Goal: Task Accomplishment & Management: Manage account settings

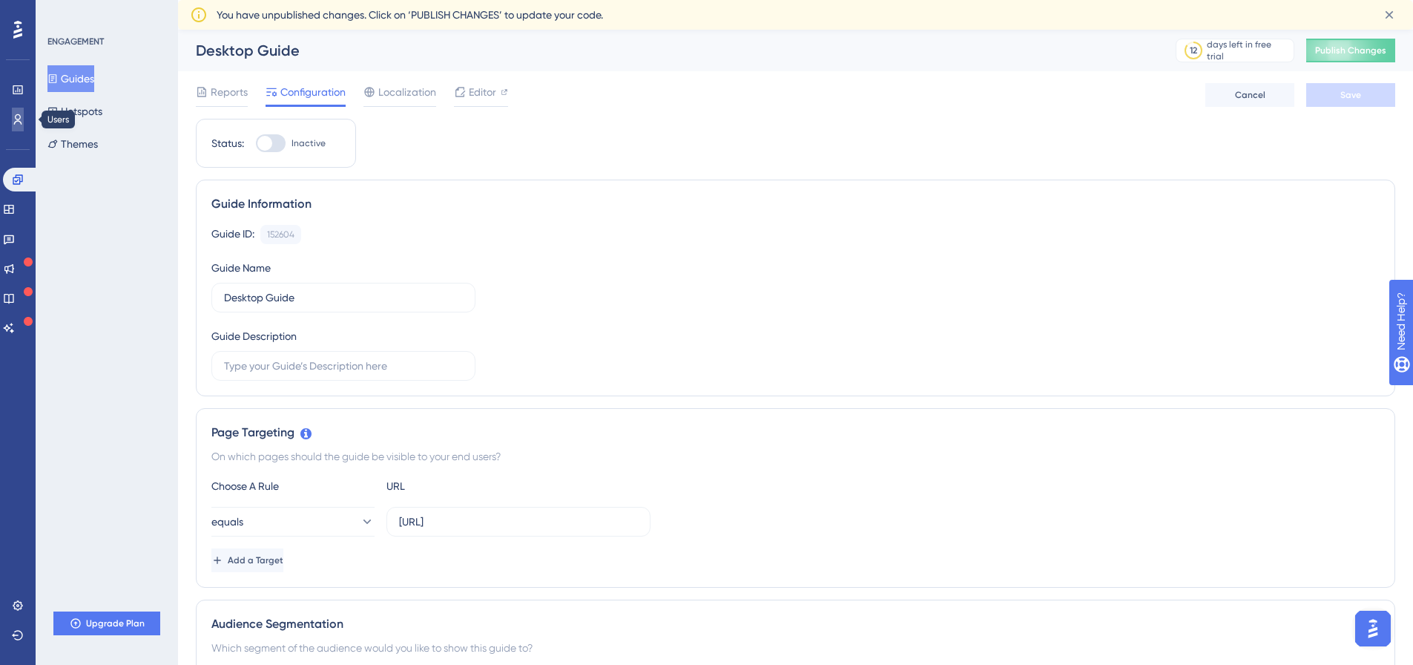
click at [24, 116] on link at bounding box center [18, 120] width 12 height 24
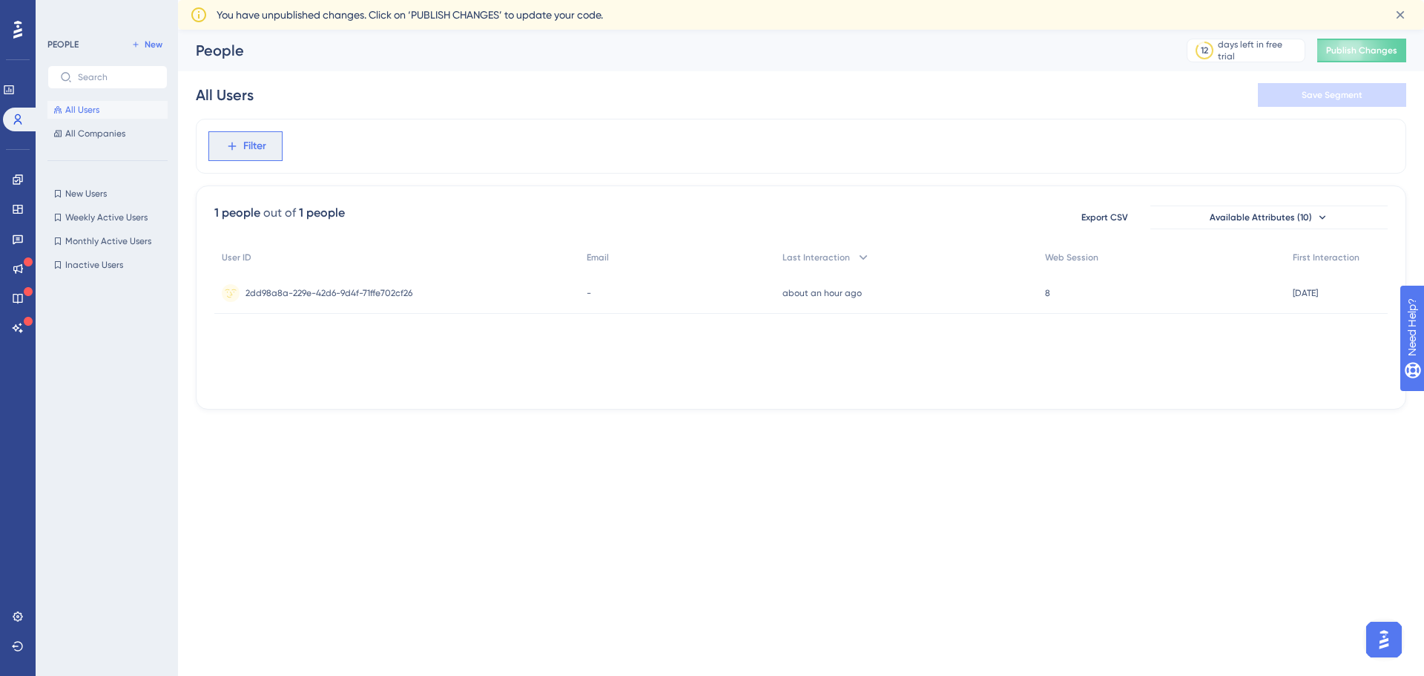
click at [242, 154] on button "Filter" at bounding box center [245, 146] width 74 height 30
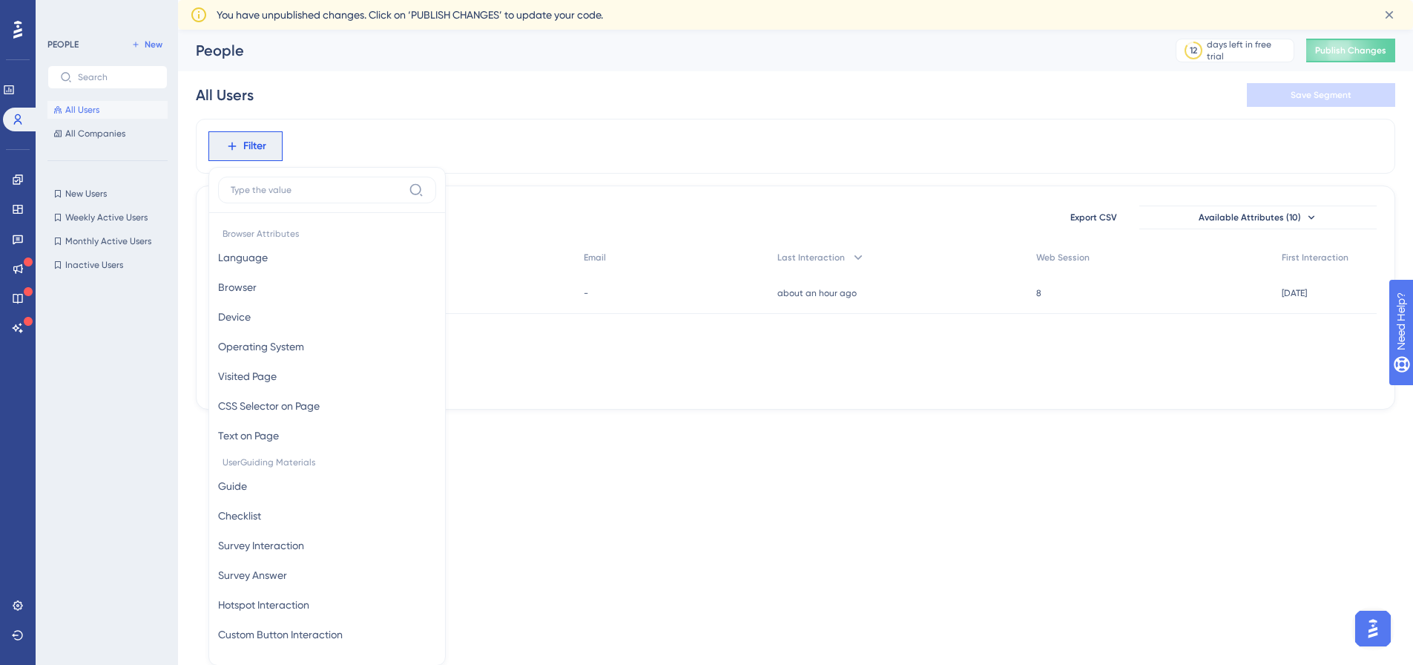
scroll to position [84, 0]
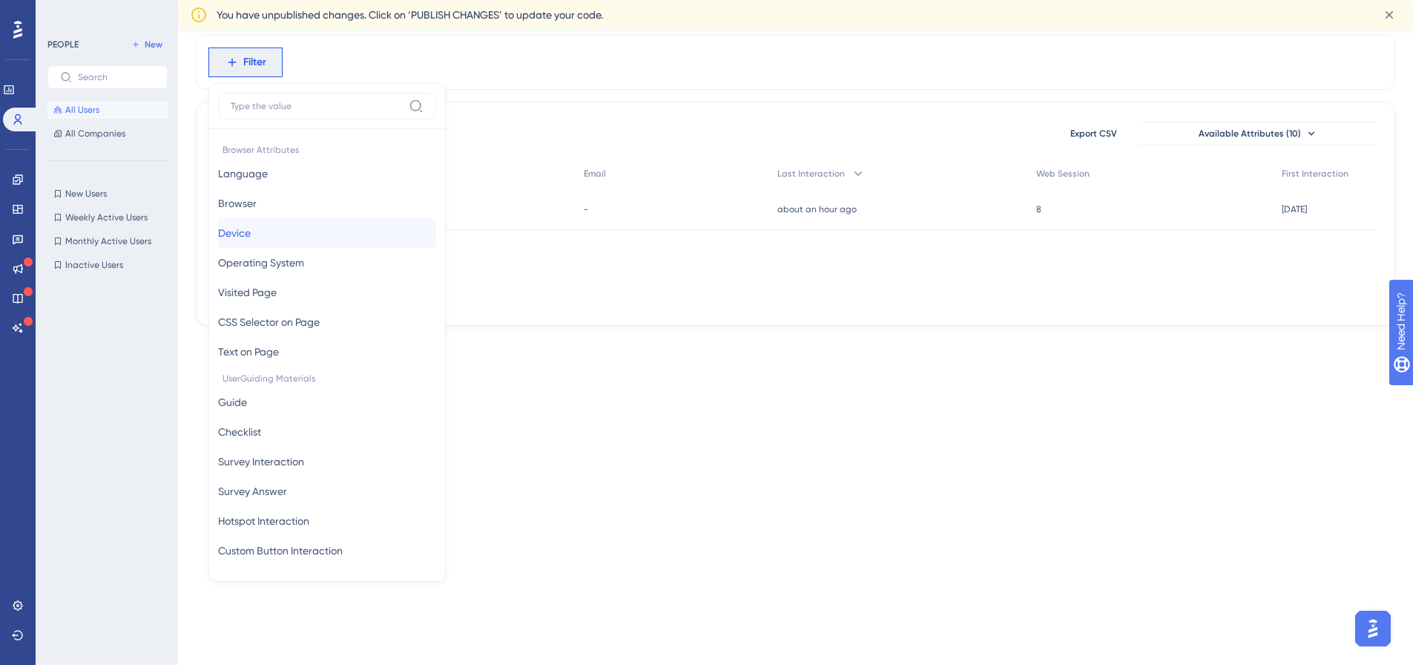
click at [302, 227] on button "[PERSON_NAME]" at bounding box center [327, 233] width 218 height 30
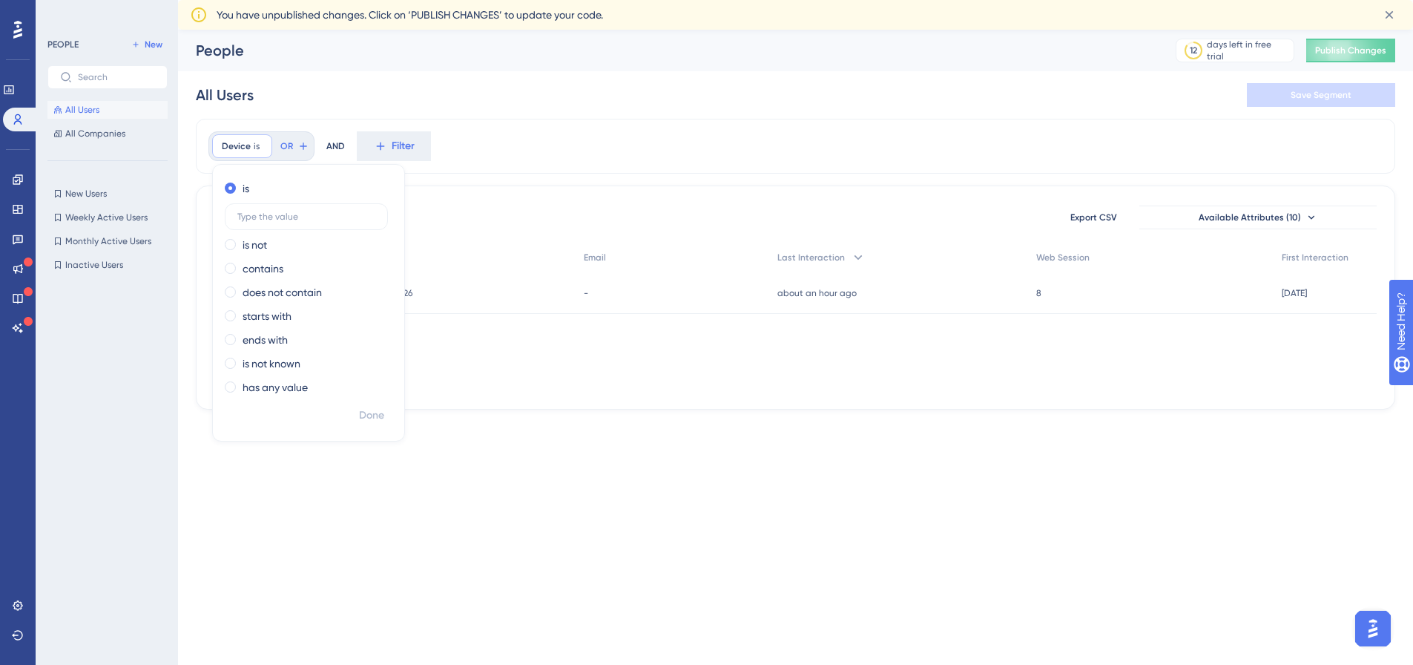
scroll to position [0, 0]
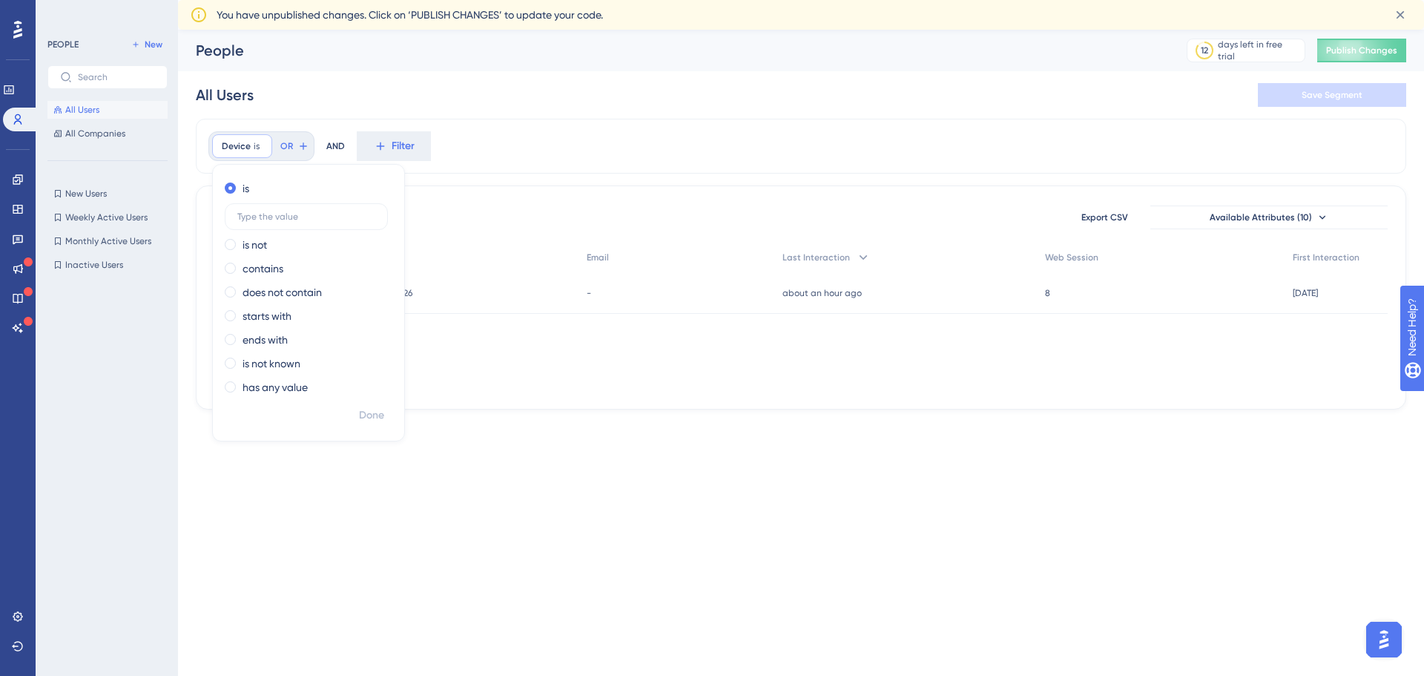
click at [535, 145] on div "Device is Remove is is not contains does not contain starts with ends with is n…" at bounding box center [801, 146] width 1211 height 55
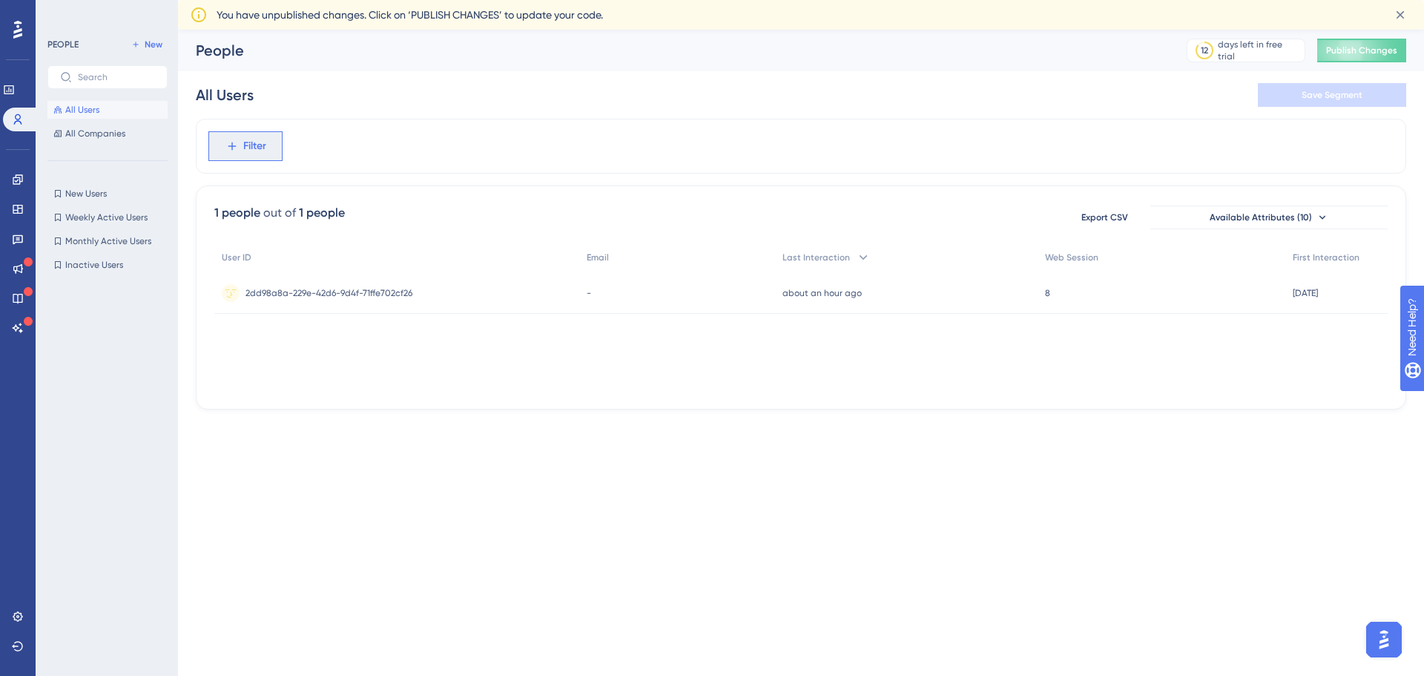
click at [228, 142] on icon at bounding box center [232, 145] width 13 height 13
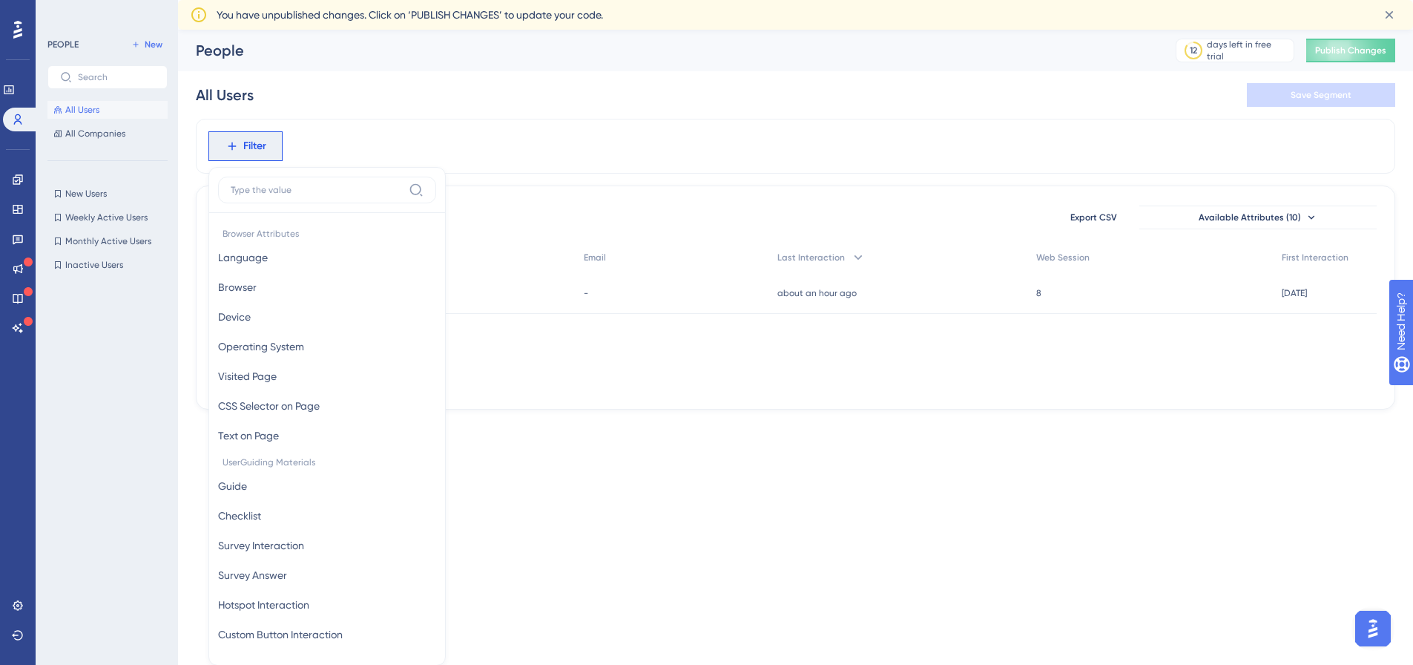
scroll to position [84, 0]
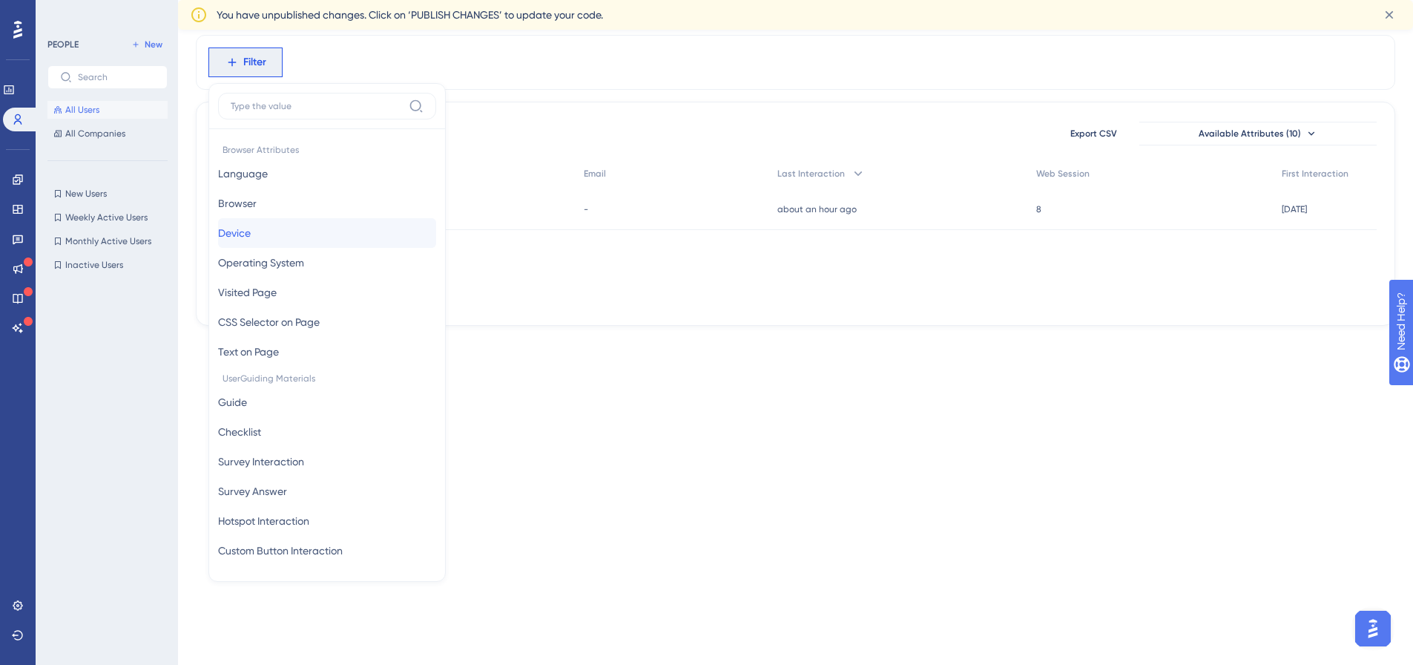
click at [266, 226] on button "[PERSON_NAME]" at bounding box center [327, 233] width 218 height 30
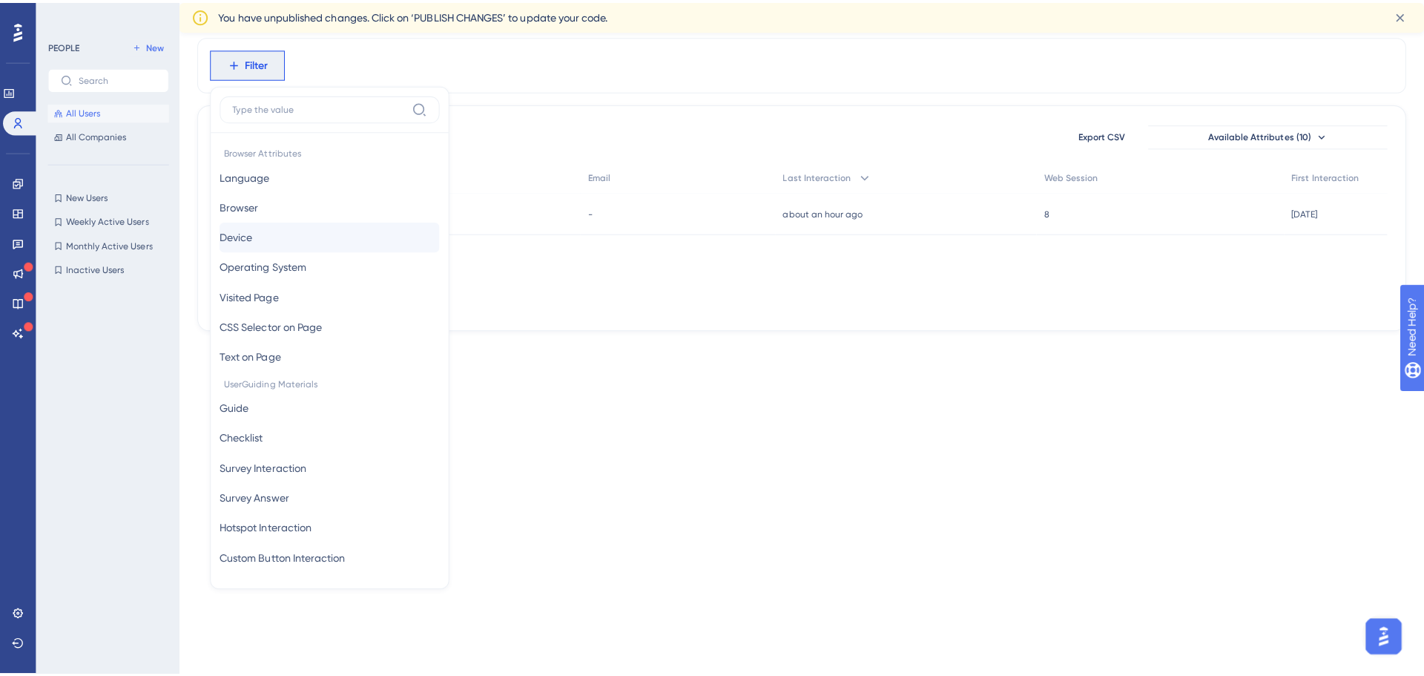
scroll to position [0, 0]
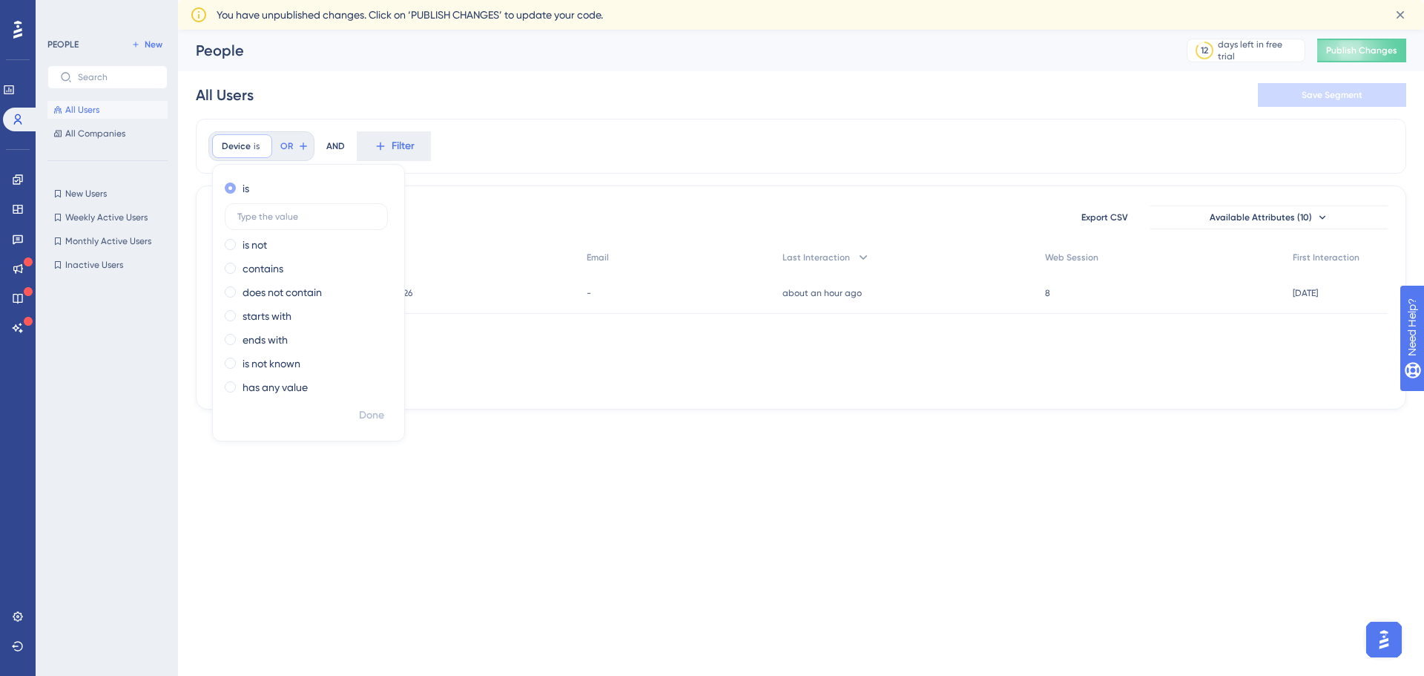
click at [302, 188] on div "is" at bounding box center [306, 189] width 162 height 18
click at [293, 211] on input "text" at bounding box center [306, 216] width 138 height 10
click at [491, 73] on div "All Users Save Segment" at bounding box center [801, 94] width 1211 height 47
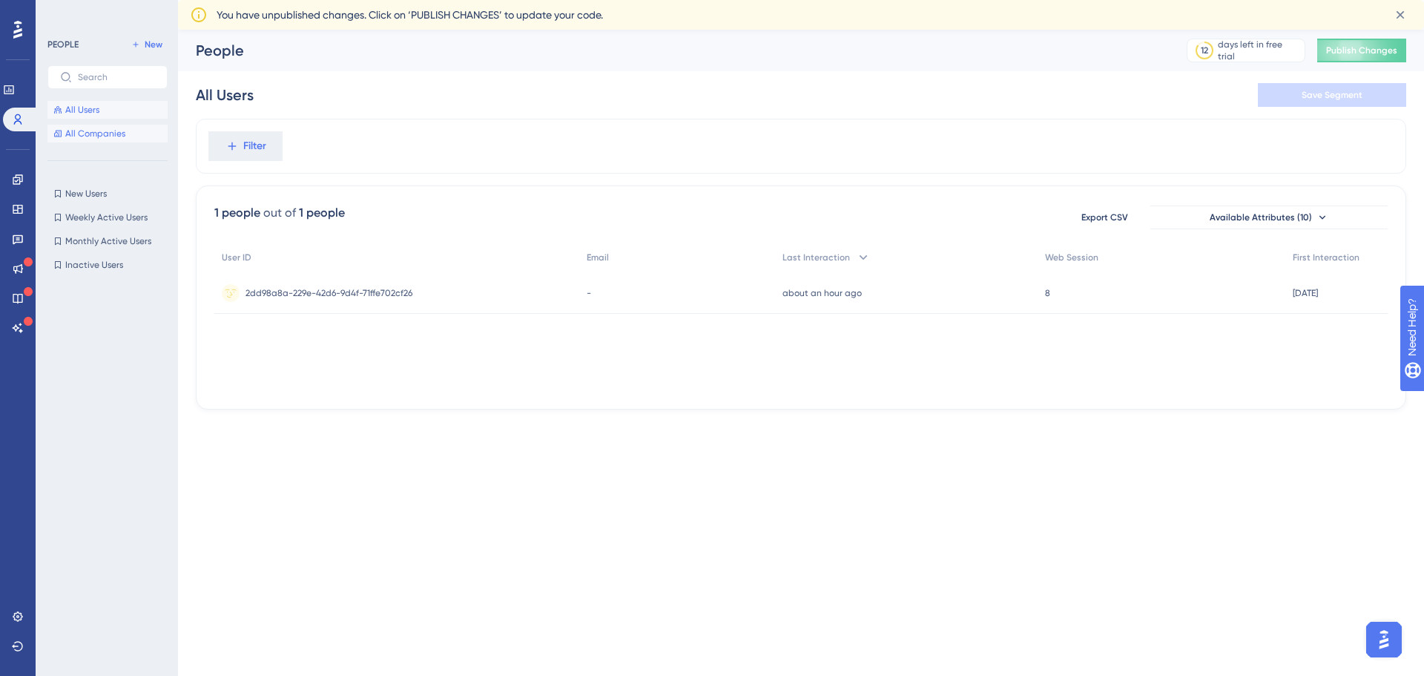
click at [105, 133] on span "All Companies" at bounding box center [95, 134] width 60 height 12
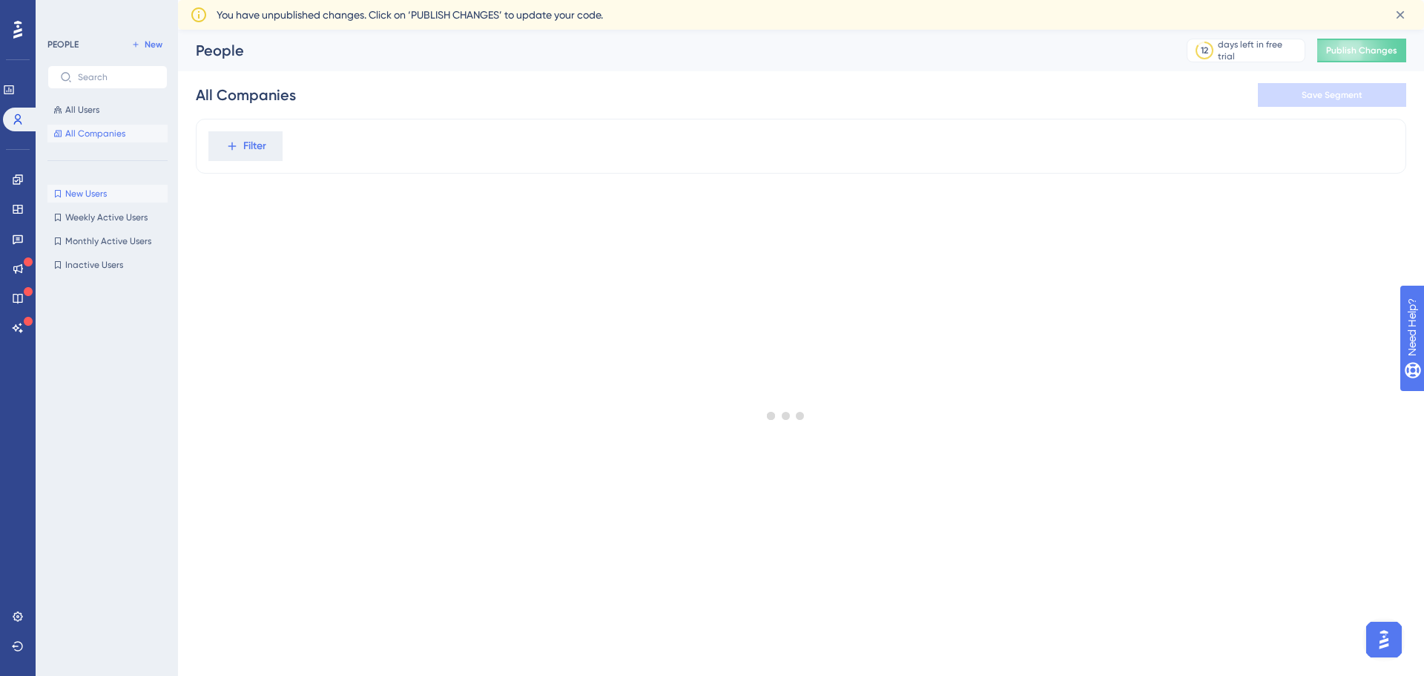
click at [125, 194] on button "New Users New Users" at bounding box center [107, 194] width 120 height 18
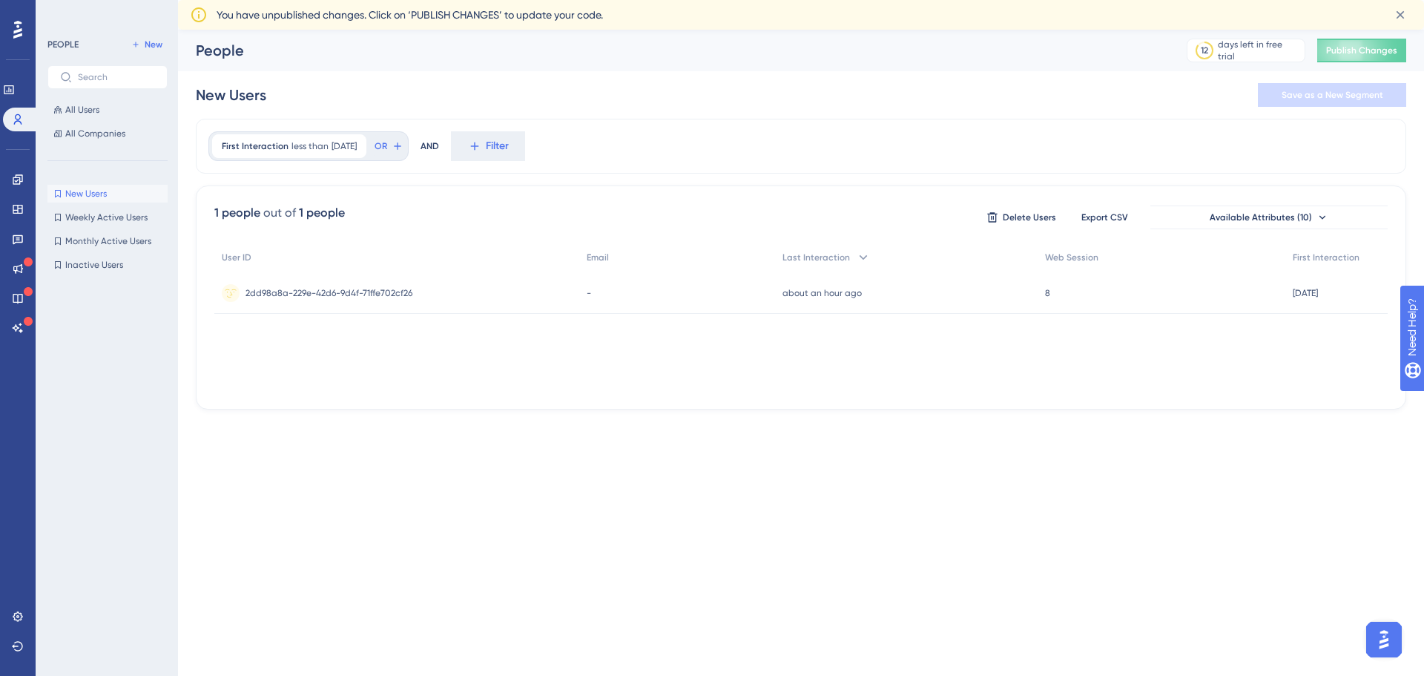
click at [114, 226] on div "New Users New Users Weekly Active Users Weekly Active Users Monthly Active User…" at bounding box center [107, 229] width 120 height 89
click at [111, 220] on span "Weekly Active Users" at bounding box center [106, 217] width 82 height 12
click at [116, 237] on span "Monthly Active Users" at bounding box center [108, 241] width 86 height 12
click at [102, 263] on span "Inactive Users" at bounding box center [94, 265] width 58 height 12
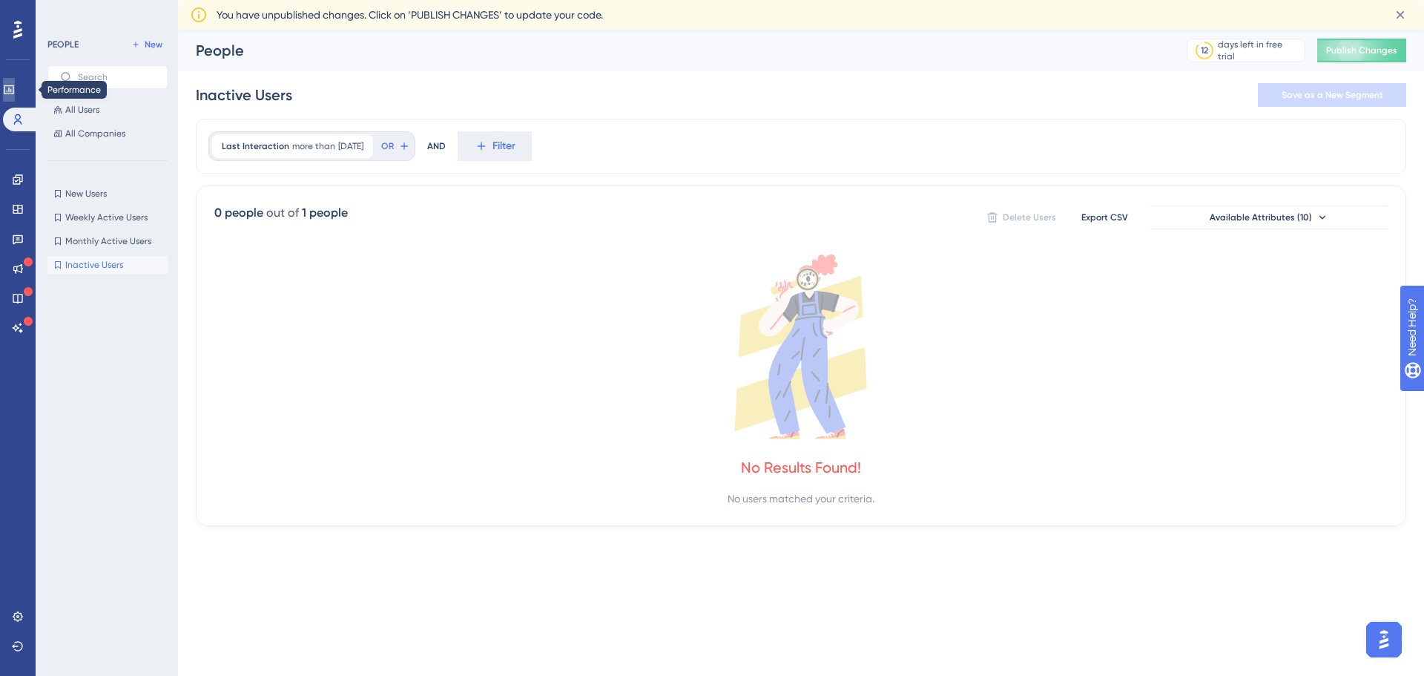
click at [15, 98] on link at bounding box center [9, 90] width 12 height 24
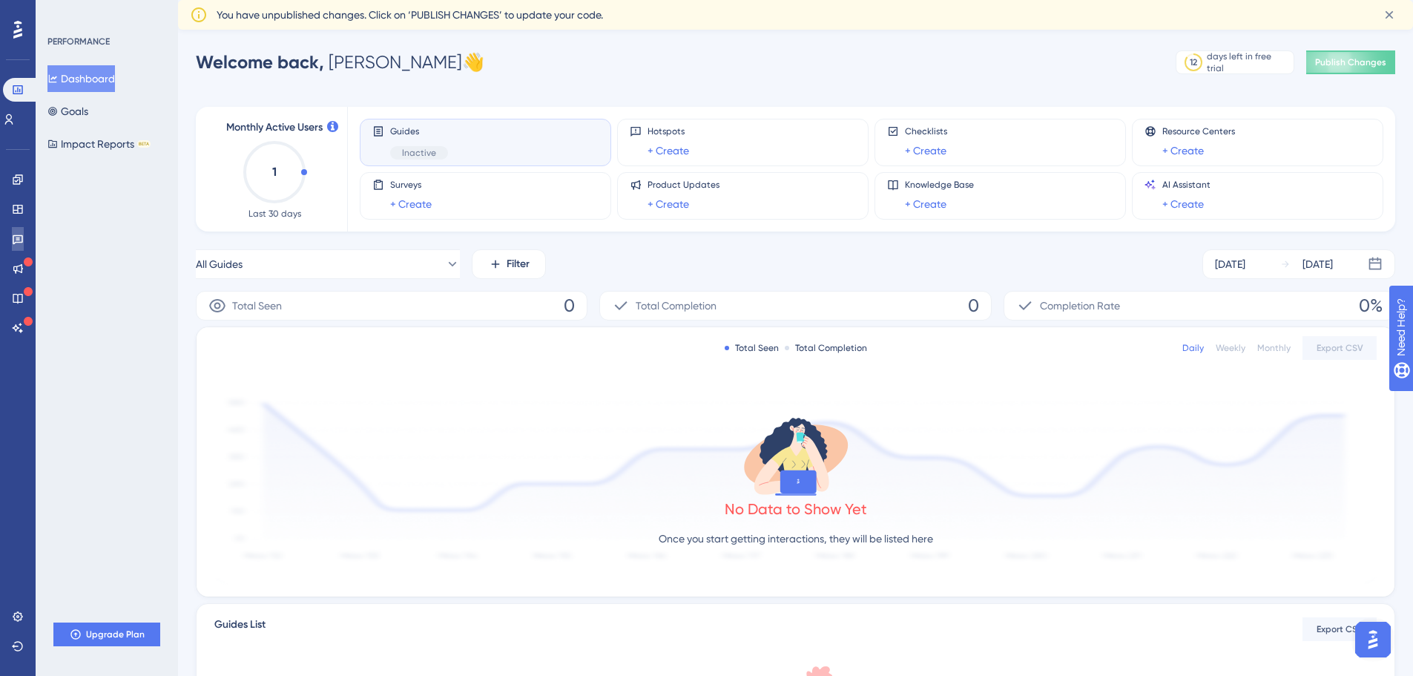
click at [16, 231] on link at bounding box center [18, 239] width 12 height 24
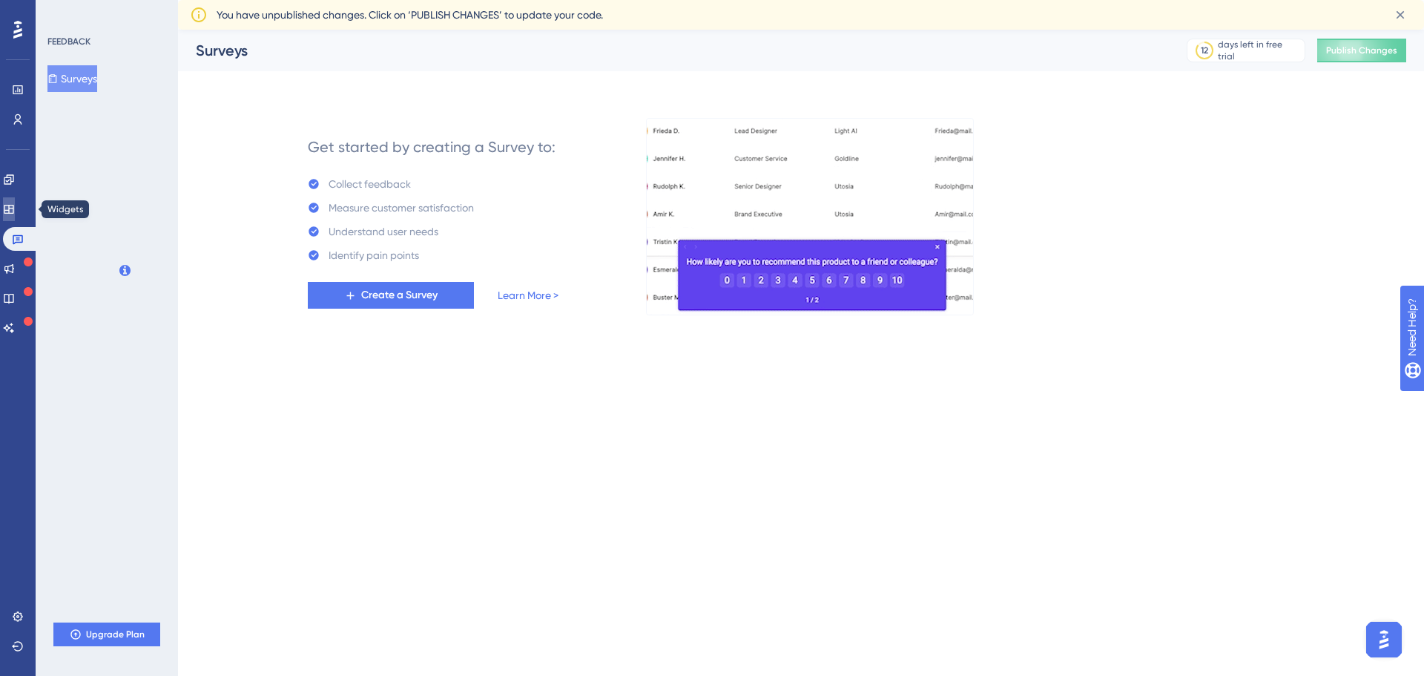
click at [15, 203] on icon at bounding box center [9, 209] width 12 height 12
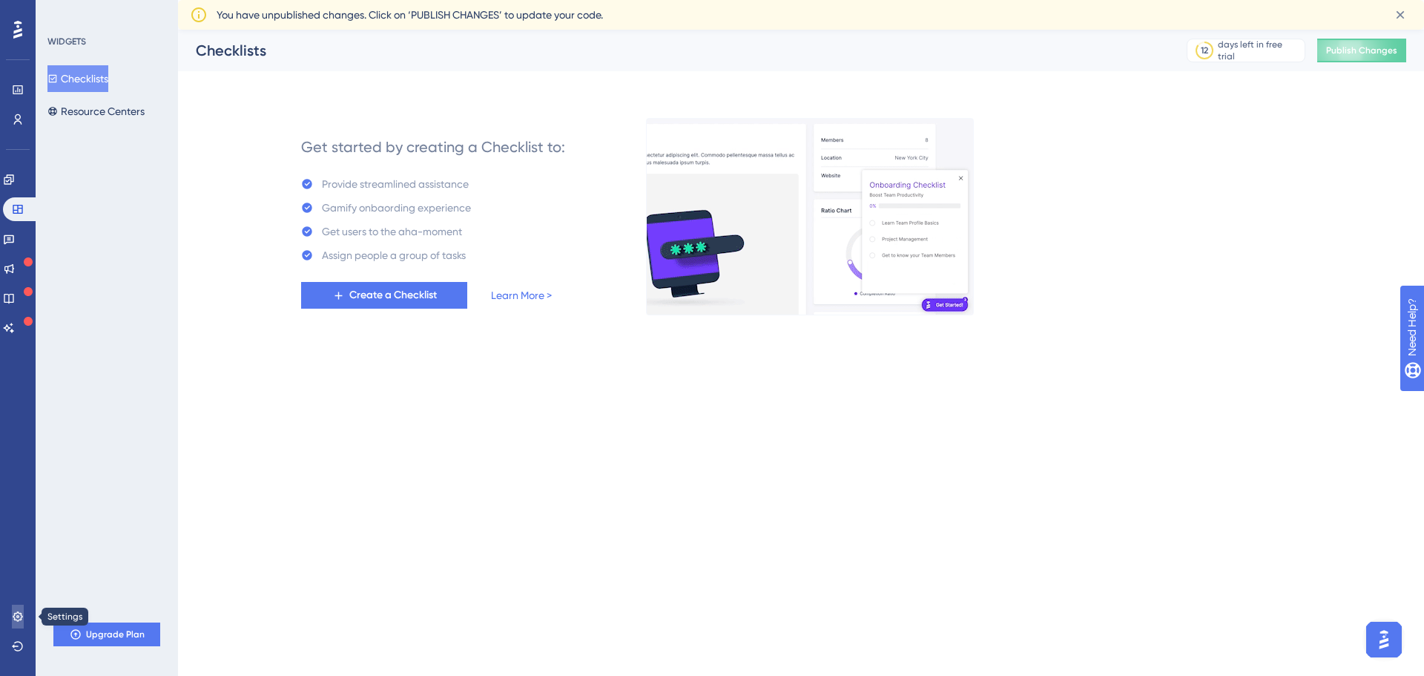
drag, startPoint x: 7, startPoint y: 613, endPoint x: 11, endPoint y: 604, distance: 10.0
click at [12, 613] on link at bounding box center [18, 617] width 12 height 24
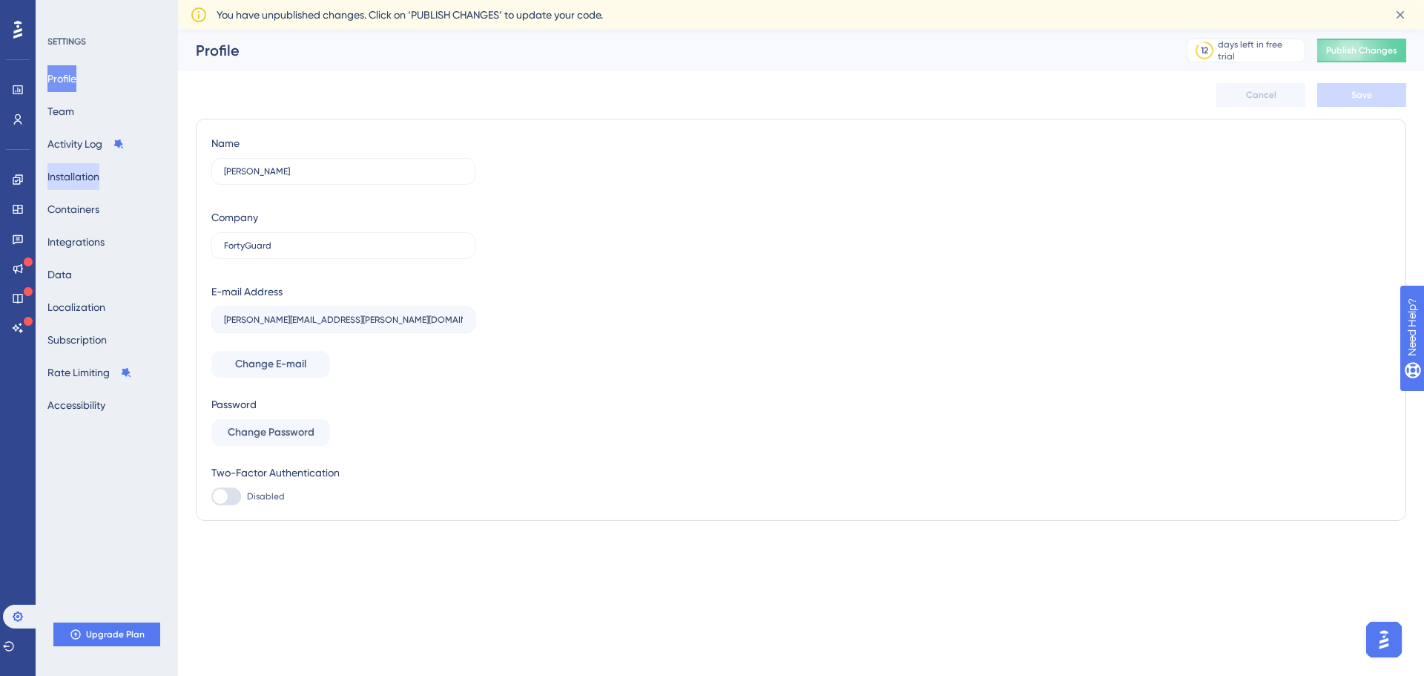
click at [78, 177] on button "Installation" at bounding box center [73, 176] width 52 height 27
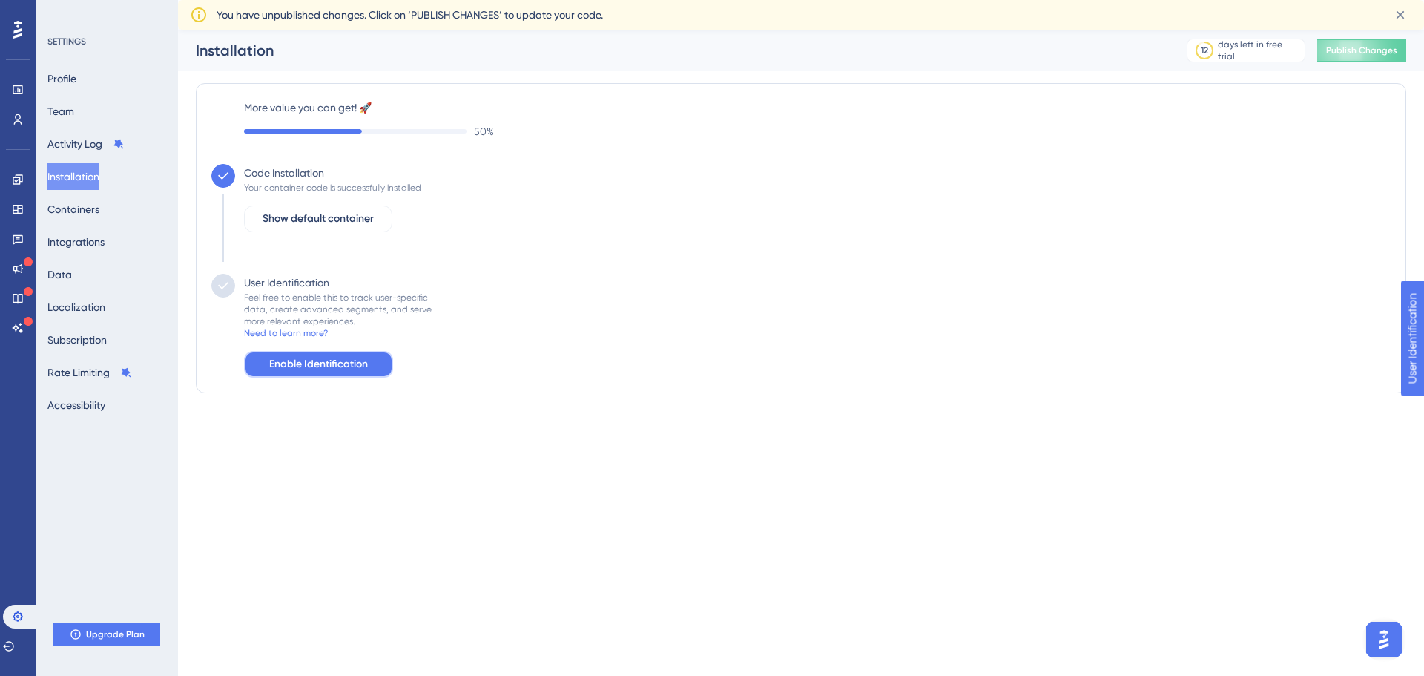
click at [353, 367] on span "Enable Identification" at bounding box center [318, 364] width 99 height 18
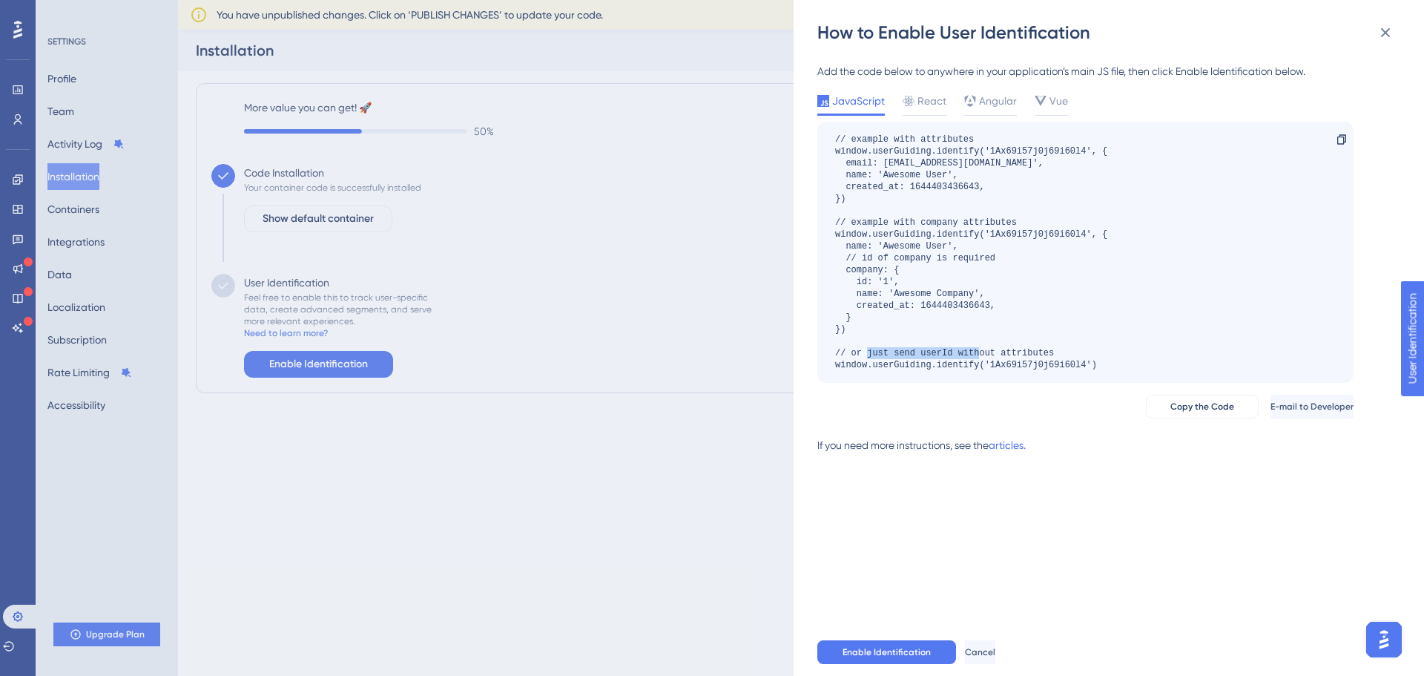
drag, startPoint x: 924, startPoint y: 353, endPoint x: 1036, endPoint y: 351, distance: 112.8
click at [1036, 351] on div "// example with attributes window.userGuiding.identify('1Ax69i57j0j69i60l4', { …" at bounding box center [971, 252] width 272 height 237
drag, startPoint x: 1109, startPoint y: 357, endPoint x: 846, endPoint y: 315, distance: 265.9
click at [844, 317] on div "// example with attributes window.userGuiding.identify('1Ax69i57j0j69i60l4', { …" at bounding box center [1085, 252] width 536 height 261
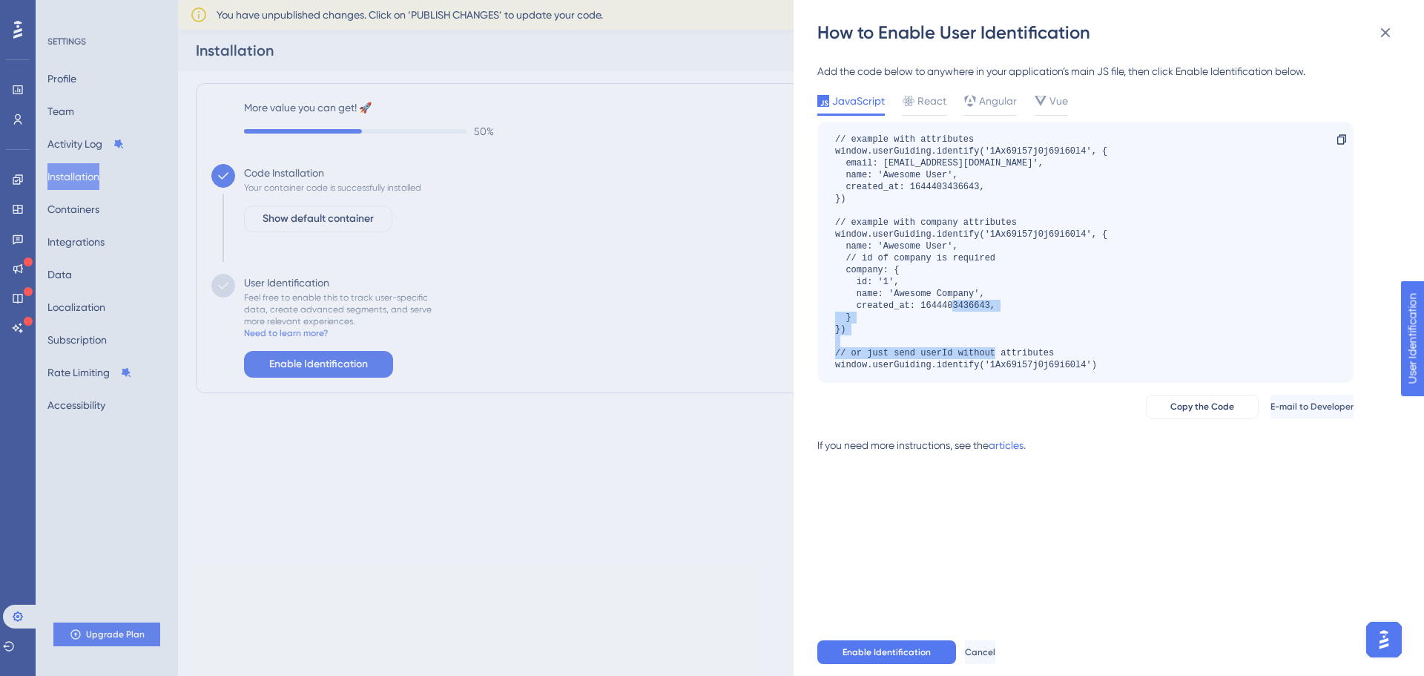
click at [913, 326] on div "// example with attributes window.userGuiding.identify('1Ax69i57j0j69i60l4', { …" at bounding box center [971, 252] width 272 height 237
drag, startPoint x: 1104, startPoint y: 358, endPoint x: 998, endPoint y: 338, distance: 107.4
click at [998, 338] on div "// example with attributes window.userGuiding.identify('1Ax69i57j0j69i60l4', { …" at bounding box center [971, 252] width 272 height 237
click at [1067, 351] on div "// example with attributes window.userGuiding.identify('1Ax69i57j0j69i60l4', { …" at bounding box center [971, 252] width 272 height 237
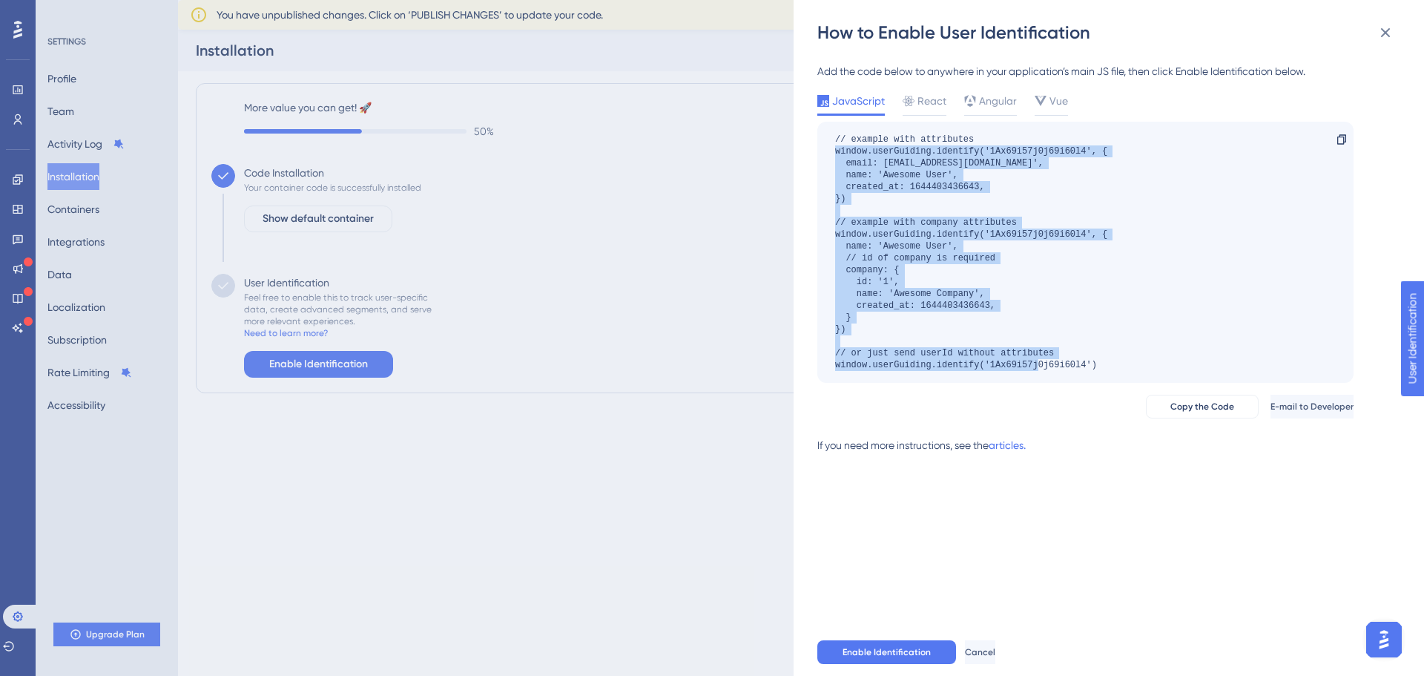
drag, startPoint x: 1102, startPoint y: 361, endPoint x: 800, endPoint y: 148, distance: 369.4
click at [800, 148] on div "How to Enable User Identification Add the code below to anywhere in your applic…" at bounding box center [1109, 338] width 631 height 676
copy div "window.userGuiding.identify('1Ax69i57j0j69i60l4', { email: [EMAIL_ADDRESS][DOMA…"
click at [978, 279] on div "// example with attributes window.userGuiding.identify('1Ax69i57j0j69i60l4', { …" at bounding box center [971, 252] width 272 height 237
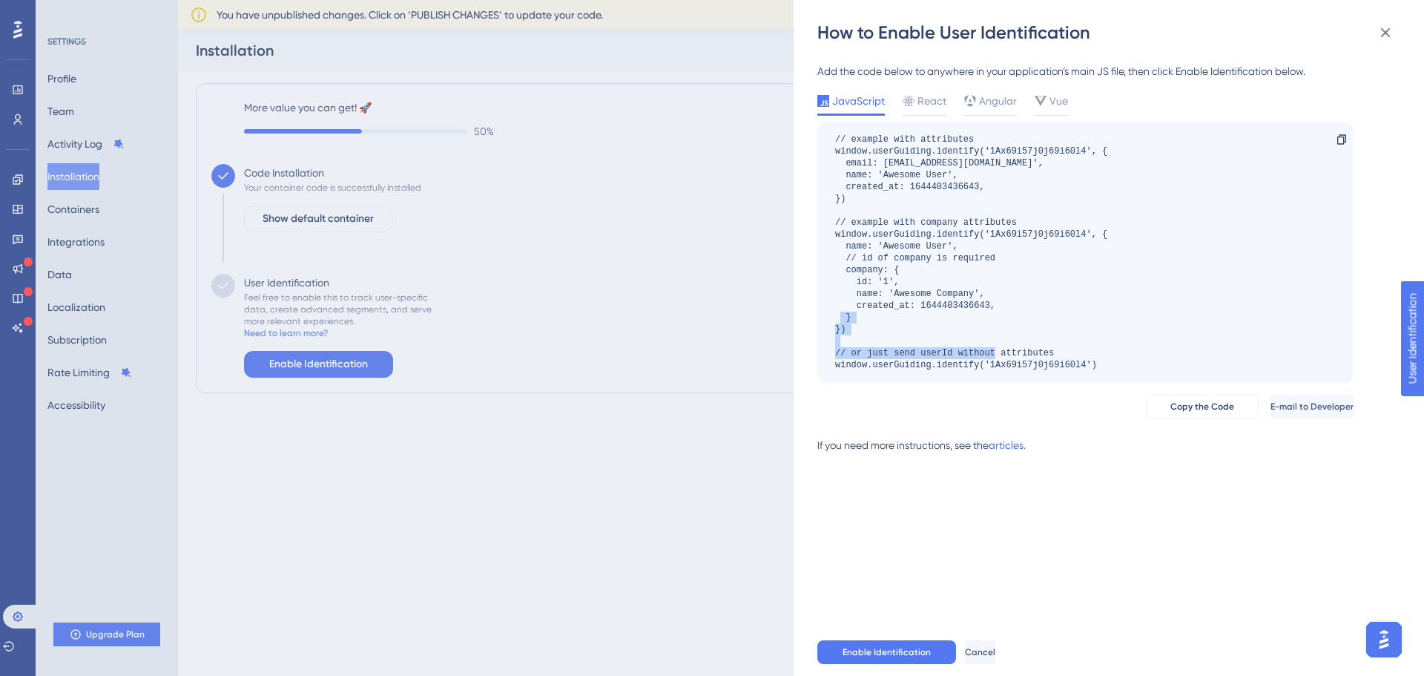
drag, startPoint x: 858, startPoint y: 352, endPoint x: 1053, endPoint y: 350, distance: 195.8
click at [1053, 350] on div "// example with attributes window.userGuiding.identify('1Ax69i57j0j69i60l4', { …" at bounding box center [971, 252] width 272 height 237
click at [1054, 350] on div "// example with attributes window.userGuiding.identify('1Ax69i57j0j69i60l4', { …" at bounding box center [971, 252] width 272 height 237
drag, startPoint x: 1100, startPoint y: 366, endPoint x: 818, endPoint y: 365, distance: 281.9
click at [818, 365] on div "// example with attributes window.userGuiding.identify('1Ax69i57j0j69i60l4', { …" at bounding box center [1085, 252] width 536 height 261
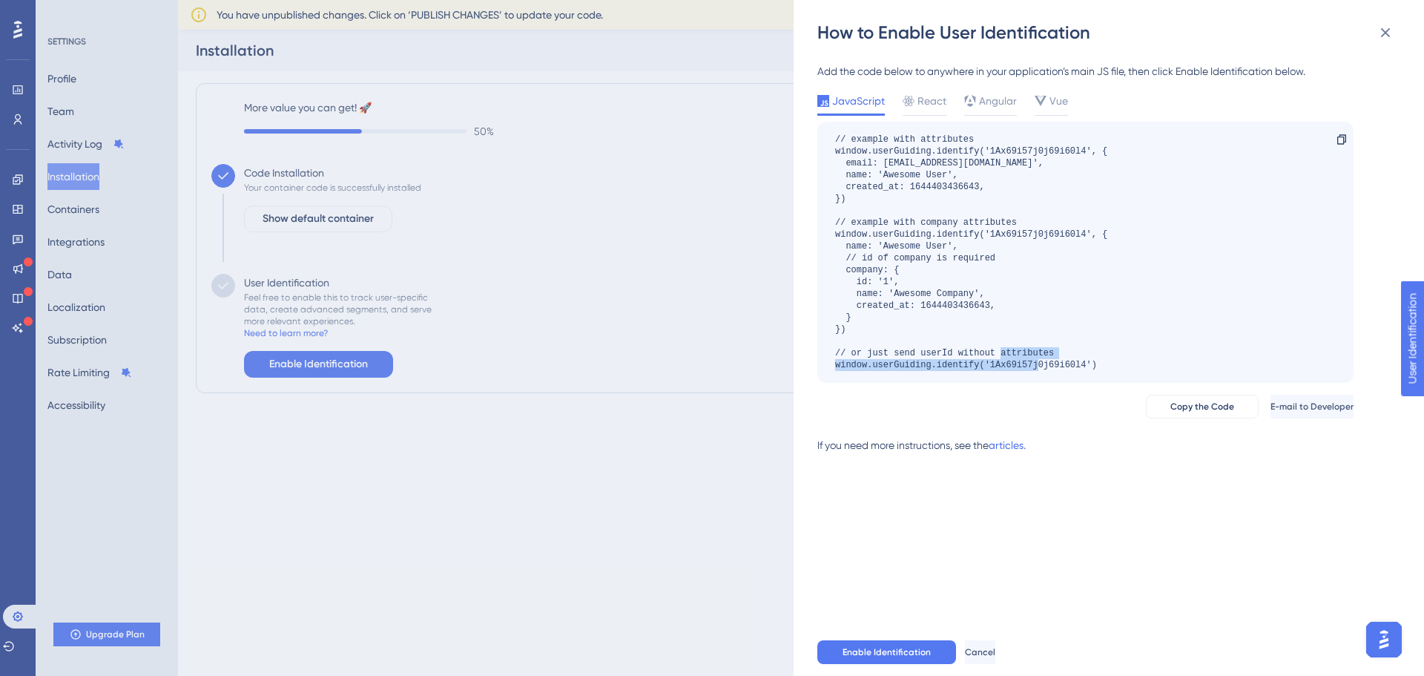
click at [818, 365] on div "// example with attributes window.userGuiding.identify('1Ax69i57j0j69i60l4', { …" at bounding box center [1085, 252] width 536 height 261
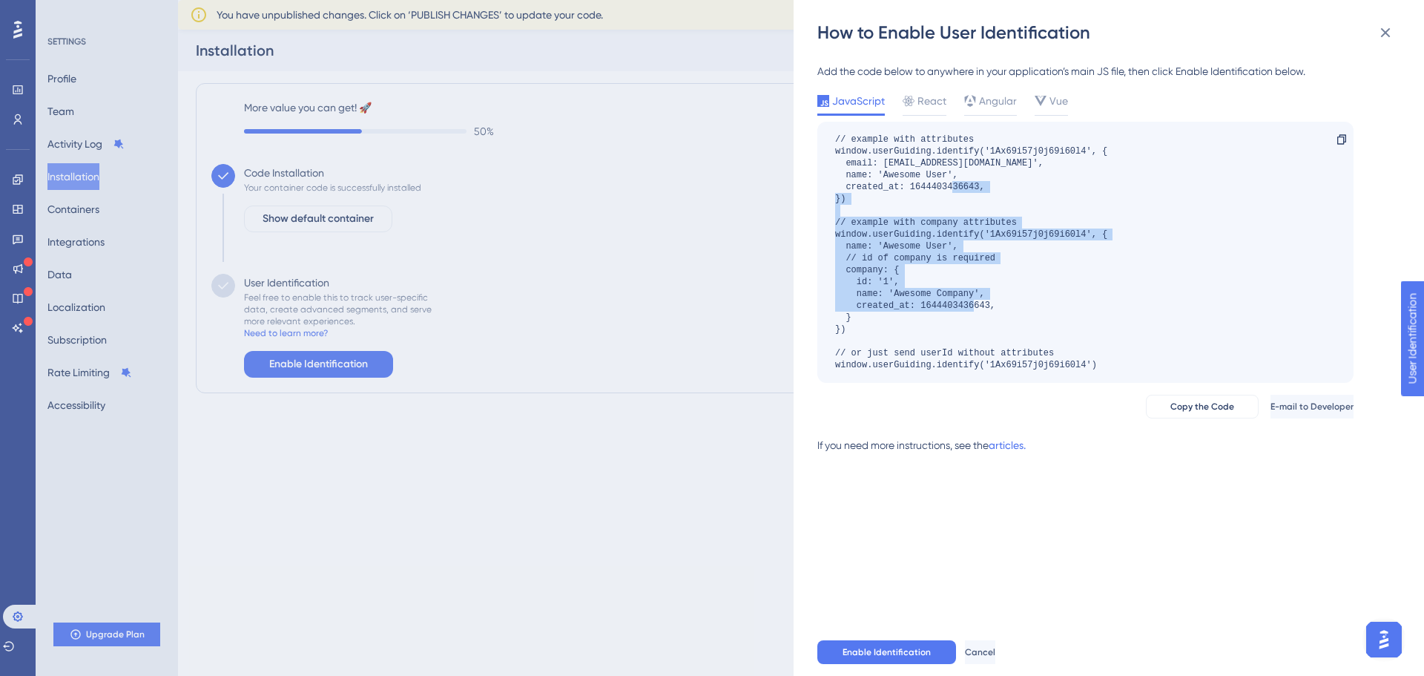
drag, startPoint x: 835, startPoint y: 222, endPoint x: 1038, endPoint y: 323, distance: 227.2
click at [1038, 323] on div "// example with attributes window.userGuiding.identify('1Ax69i57j0j69i60l4', { …" at bounding box center [1085, 252] width 536 height 261
click at [1038, 323] on div "// example with attributes window.userGuiding.identify('1Ax69i57j0j69i60l4', { …" at bounding box center [971, 252] width 272 height 237
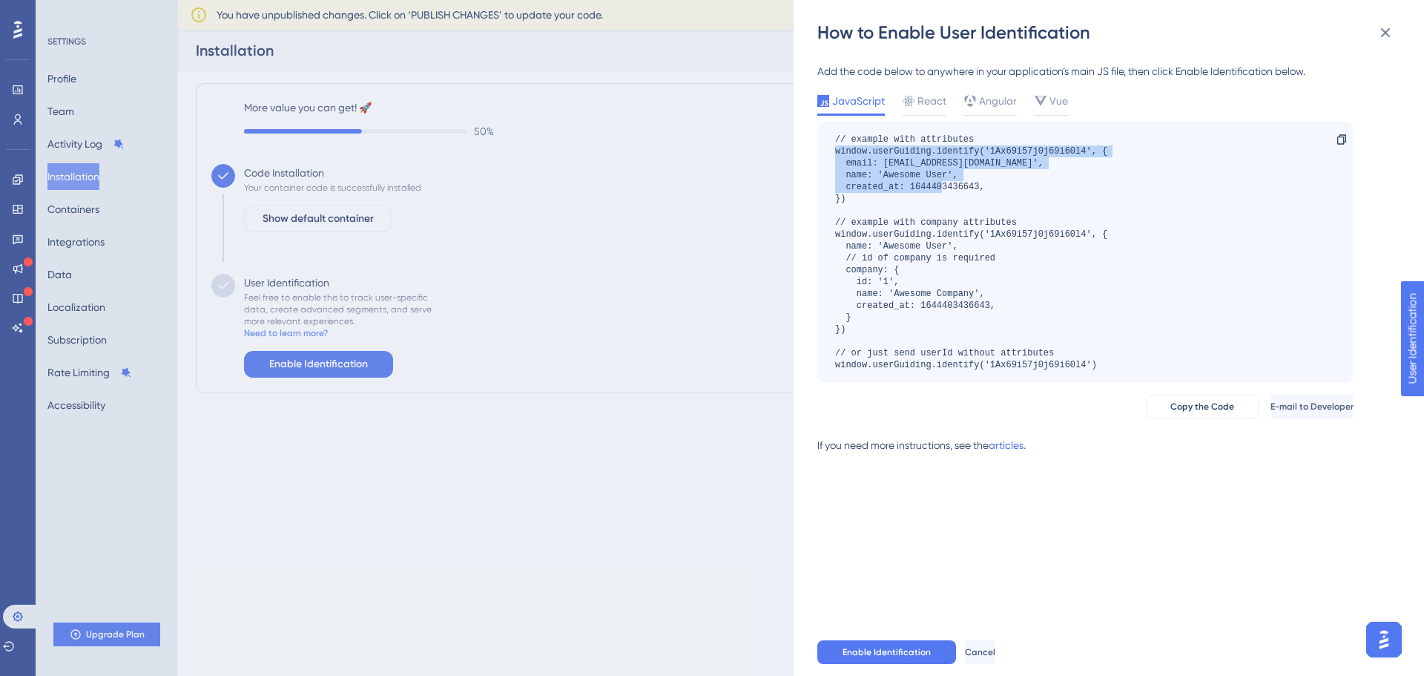
drag, startPoint x: 886, startPoint y: 200, endPoint x: 830, endPoint y: 152, distance: 73.1
click at [830, 152] on div "// example with attributes window.userGuiding.identify('1Ax69i57j0j69i60l4', { …" at bounding box center [1085, 252] width 536 height 261
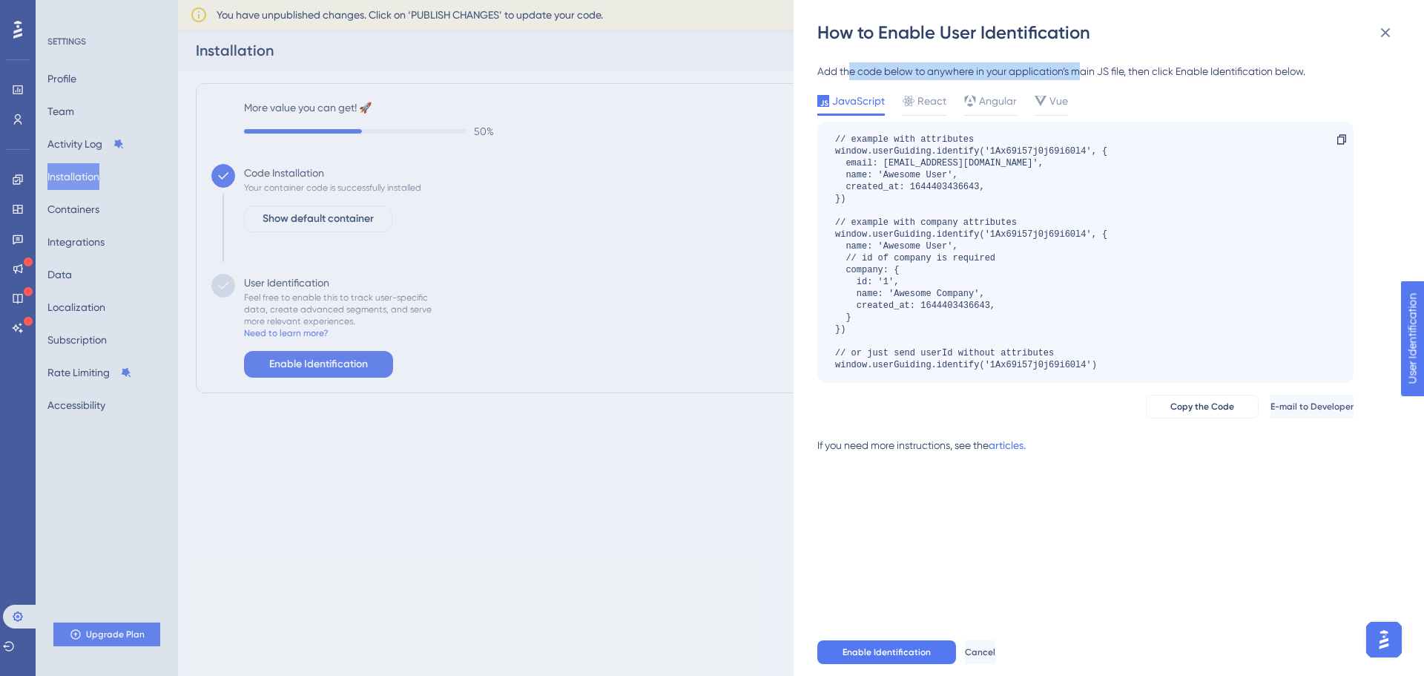
drag, startPoint x: 850, startPoint y: 68, endPoint x: 1086, endPoint y: 70, distance: 235.9
click at [1086, 70] on div "Add the code below to anywhere in your application’s main JS file, then click E…" at bounding box center [1085, 71] width 536 height 18
drag, startPoint x: 1131, startPoint y: 68, endPoint x: 1289, endPoint y: 67, distance: 157.3
click at [1289, 67] on div "Add the code below to anywhere in your application’s main JS file, then click E…" at bounding box center [1085, 71] width 536 height 18
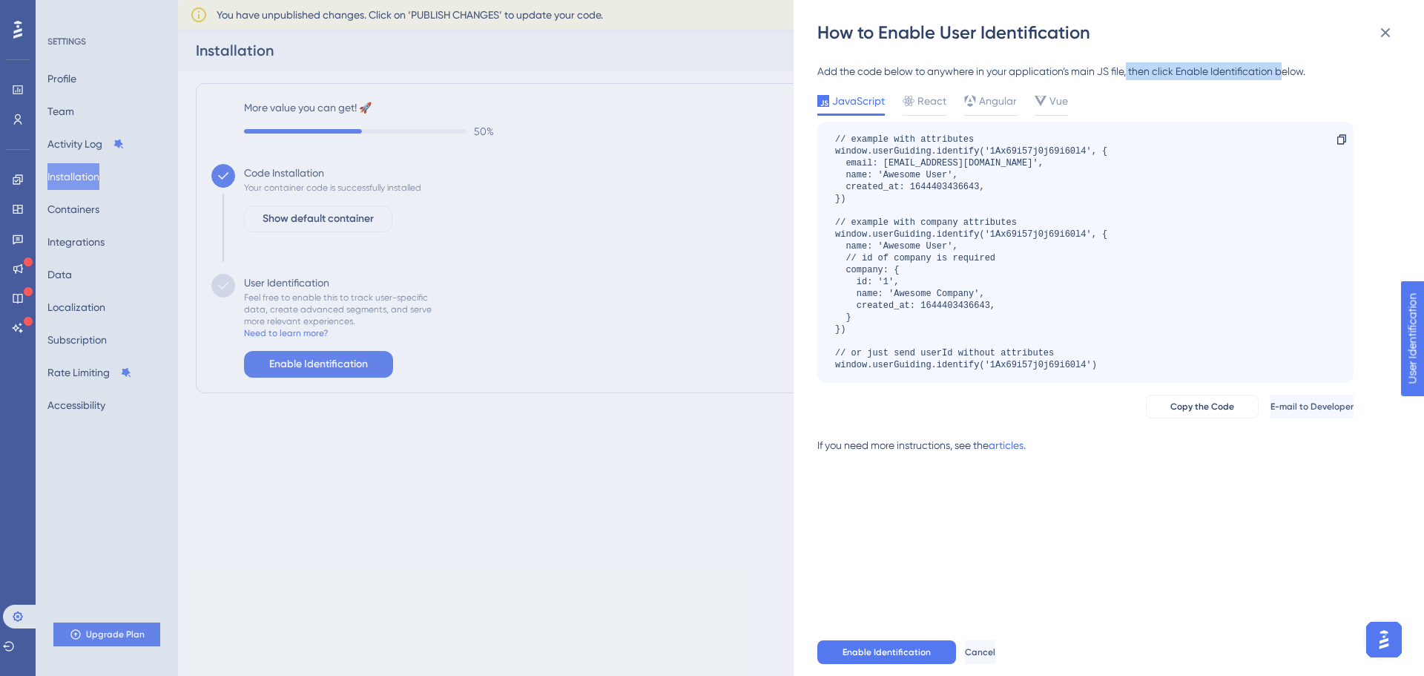
click at [1289, 67] on div "Add the code below to anywhere in your application’s main JS file, then click E…" at bounding box center [1085, 71] width 536 height 18
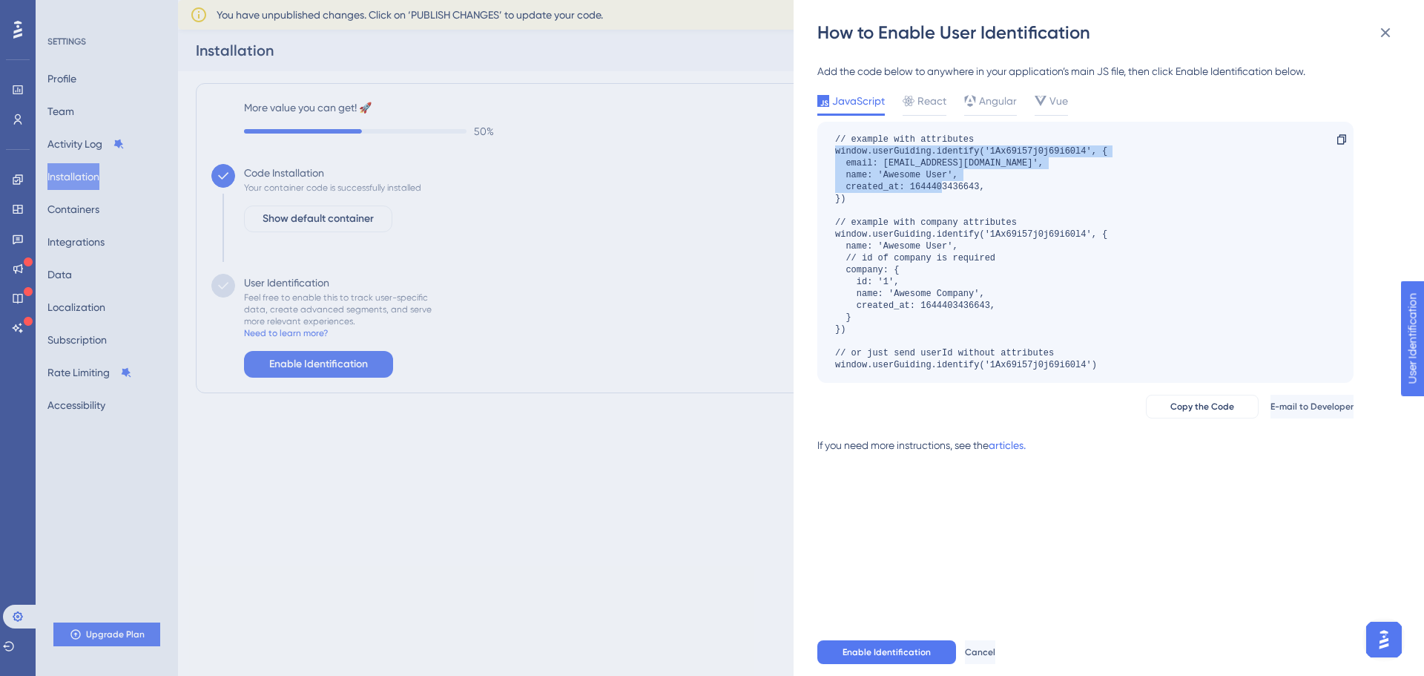
drag, startPoint x: 877, startPoint y: 194, endPoint x: 837, endPoint y: 150, distance: 59.3
click at [837, 150] on div "// example with attributes window.userGuiding.identify('1Ax69i57j0j69i60l4', { …" at bounding box center [971, 252] width 272 height 237
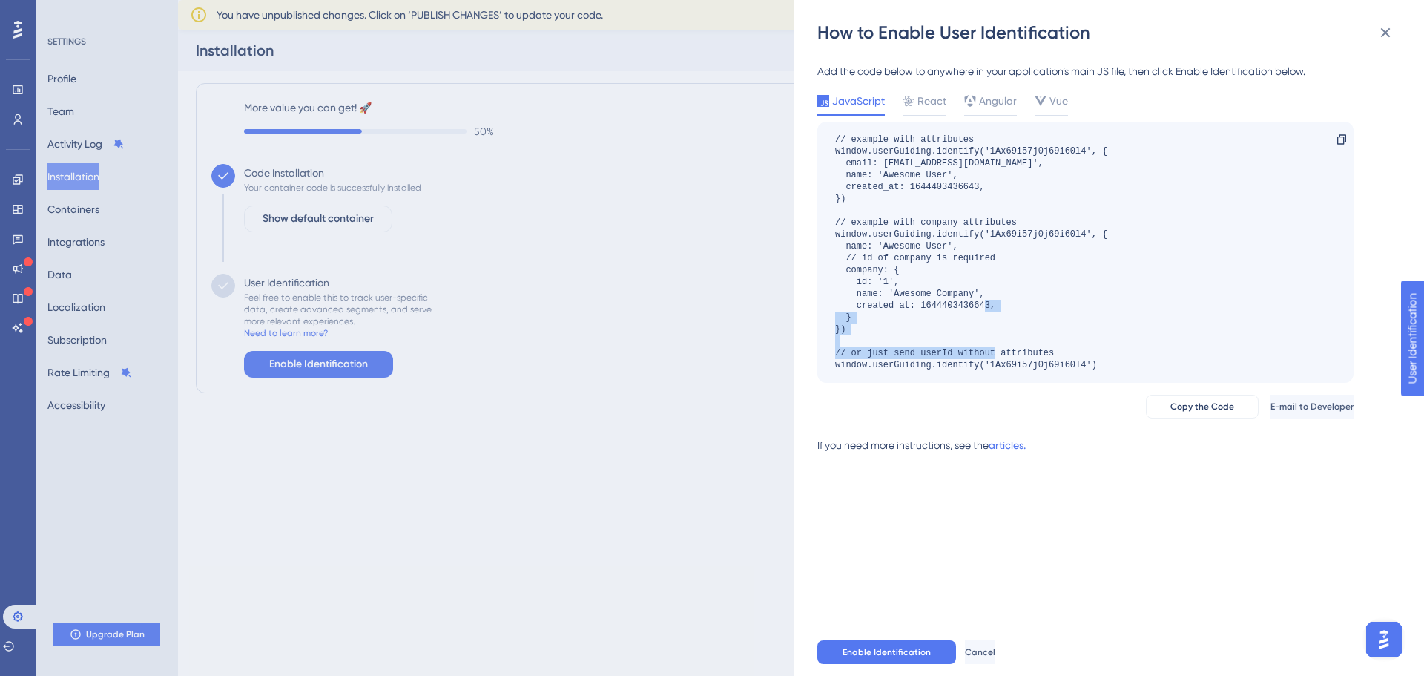
drag, startPoint x: 821, startPoint y: 354, endPoint x: 1064, endPoint y: 354, distance: 243.3
click at [1064, 354] on div "// example with attributes window.userGuiding.identify('1Ax69i57j0j69i60l4', { …" at bounding box center [1085, 252] width 536 height 261
click at [1064, 354] on div "// example with attributes window.userGuiding.identify('1Ax69i57j0j69i60l4', { …" at bounding box center [971, 252] width 272 height 237
click at [896, 637] on div "Enable Identification Cancel" at bounding box center [1132, 651] width 631 height 47
click at [96, 208] on div "How to Enable User Identification Add the code below to anywhere in your applic…" at bounding box center [712, 338] width 1424 height 676
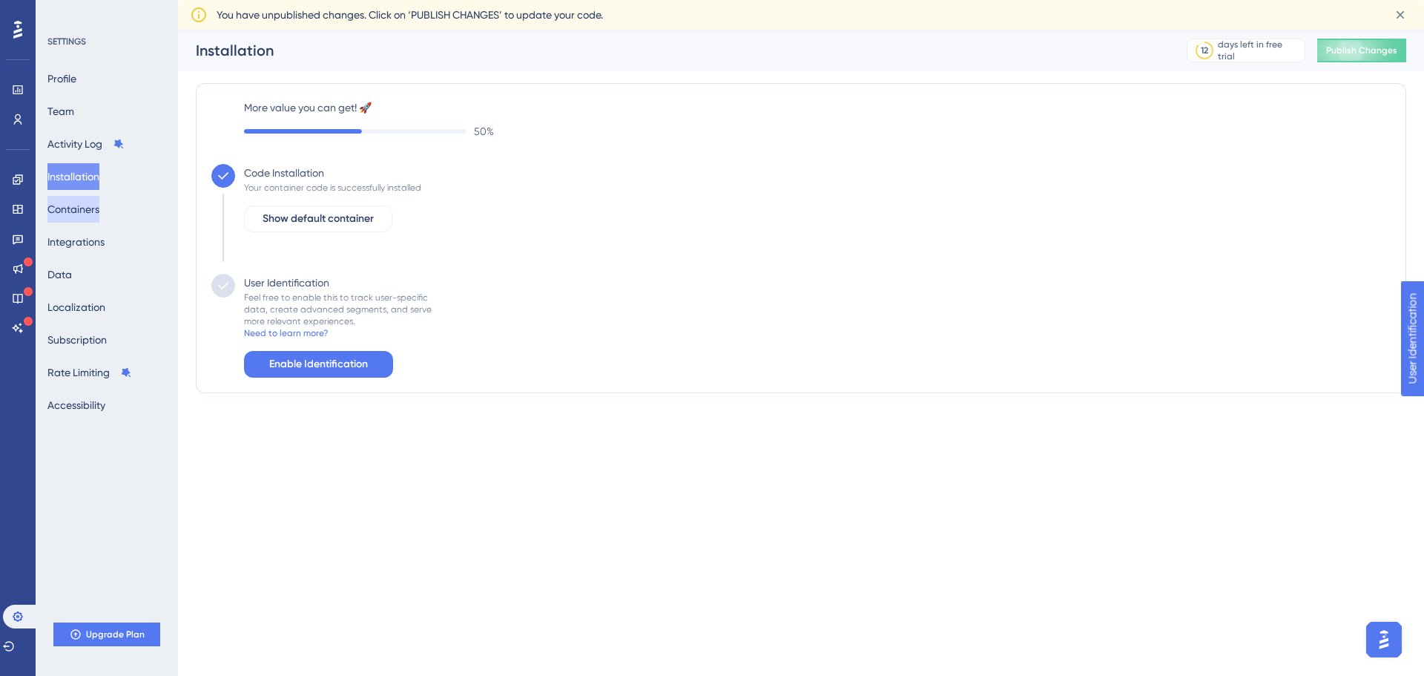
click at [77, 210] on button "Containers" at bounding box center [73, 209] width 52 height 27
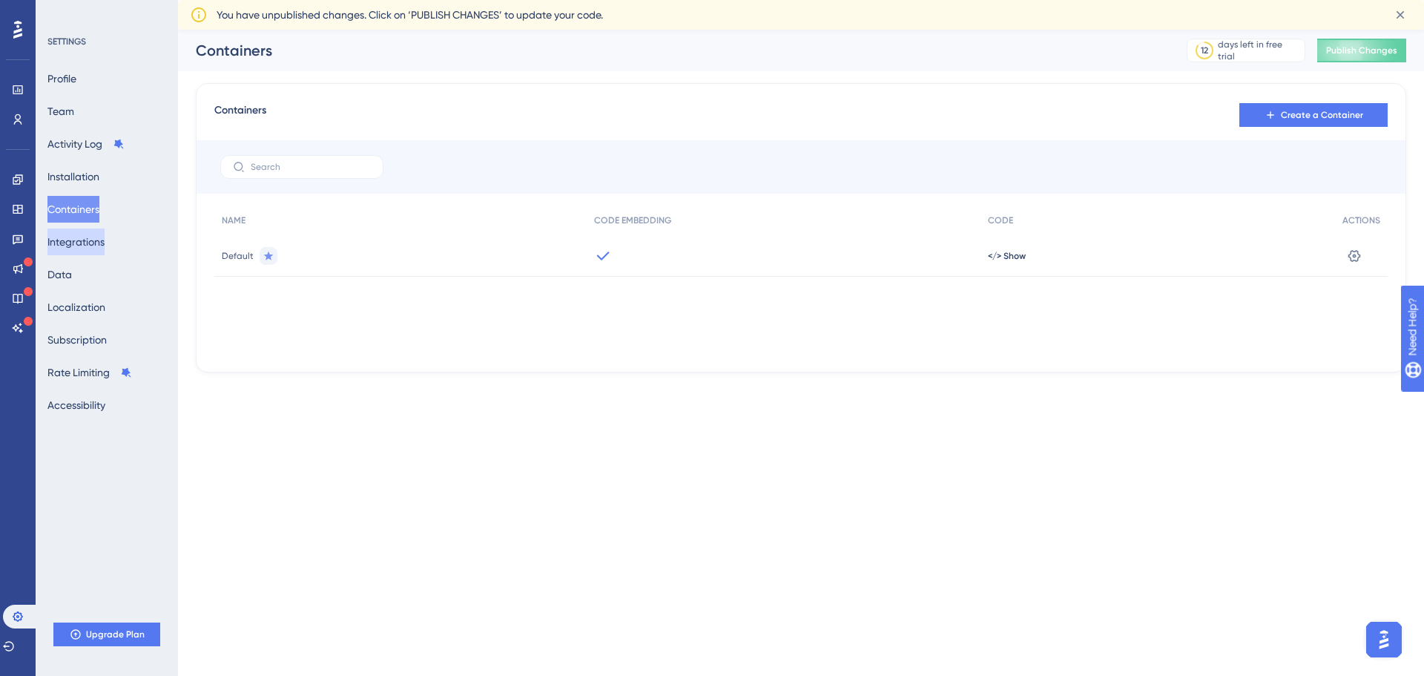
click at [88, 234] on button "Integrations" at bounding box center [75, 241] width 57 height 27
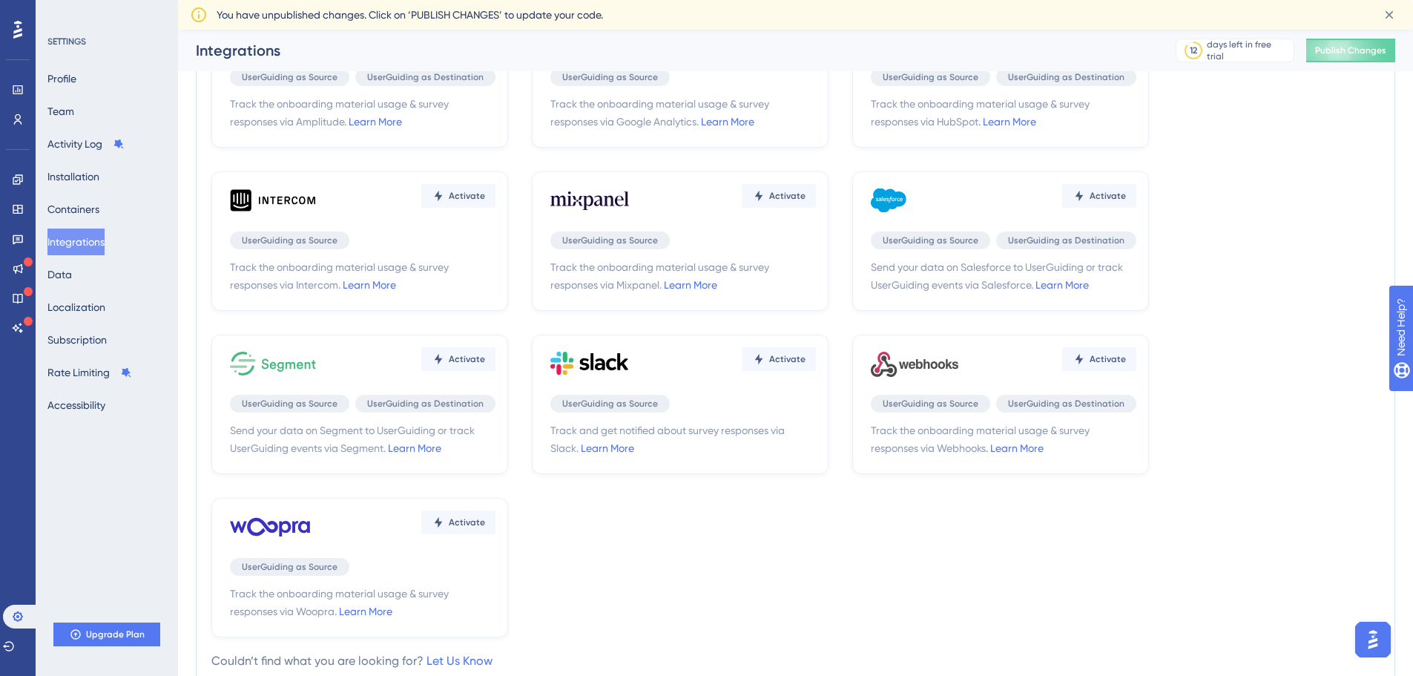
scroll to position [148, 0]
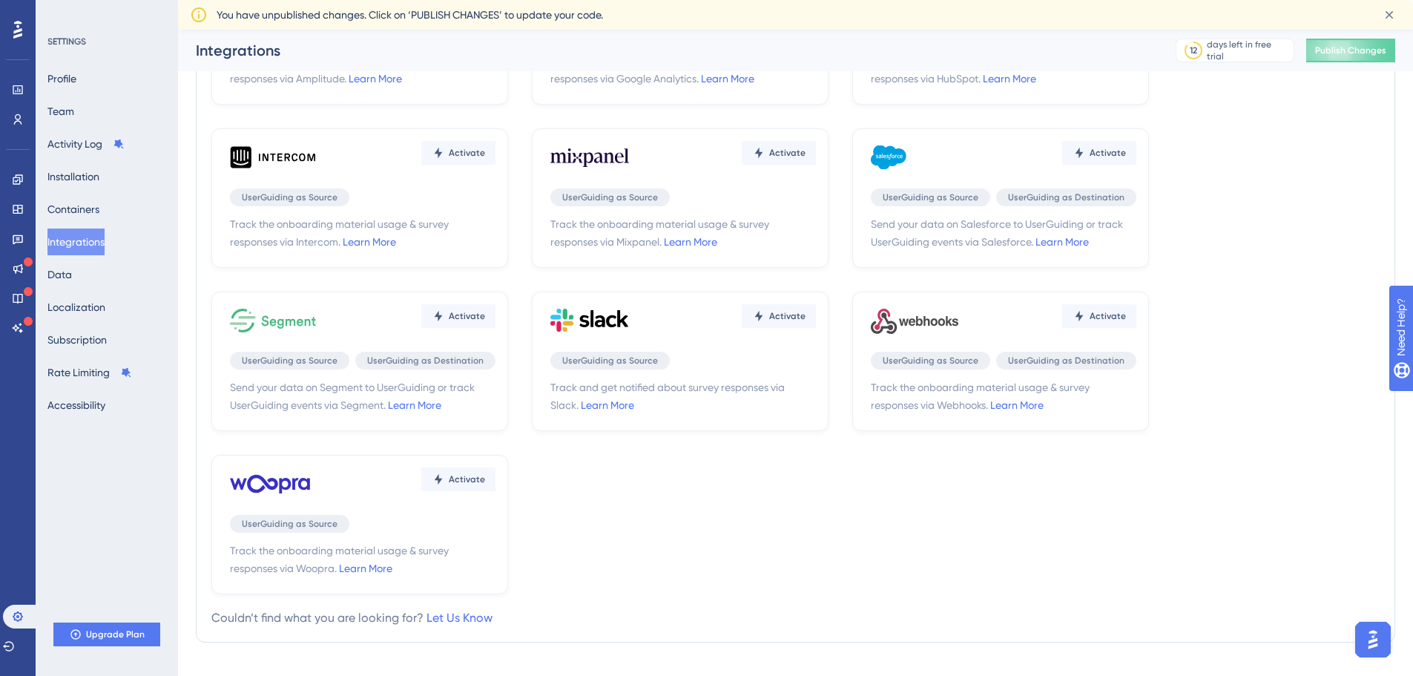
click at [90, 273] on div "Profile Team Activity Log Installation Containers Integrations Data Localizatio…" at bounding box center [107, 241] width 120 height 353
click at [61, 274] on button "Data" at bounding box center [59, 274] width 24 height 27
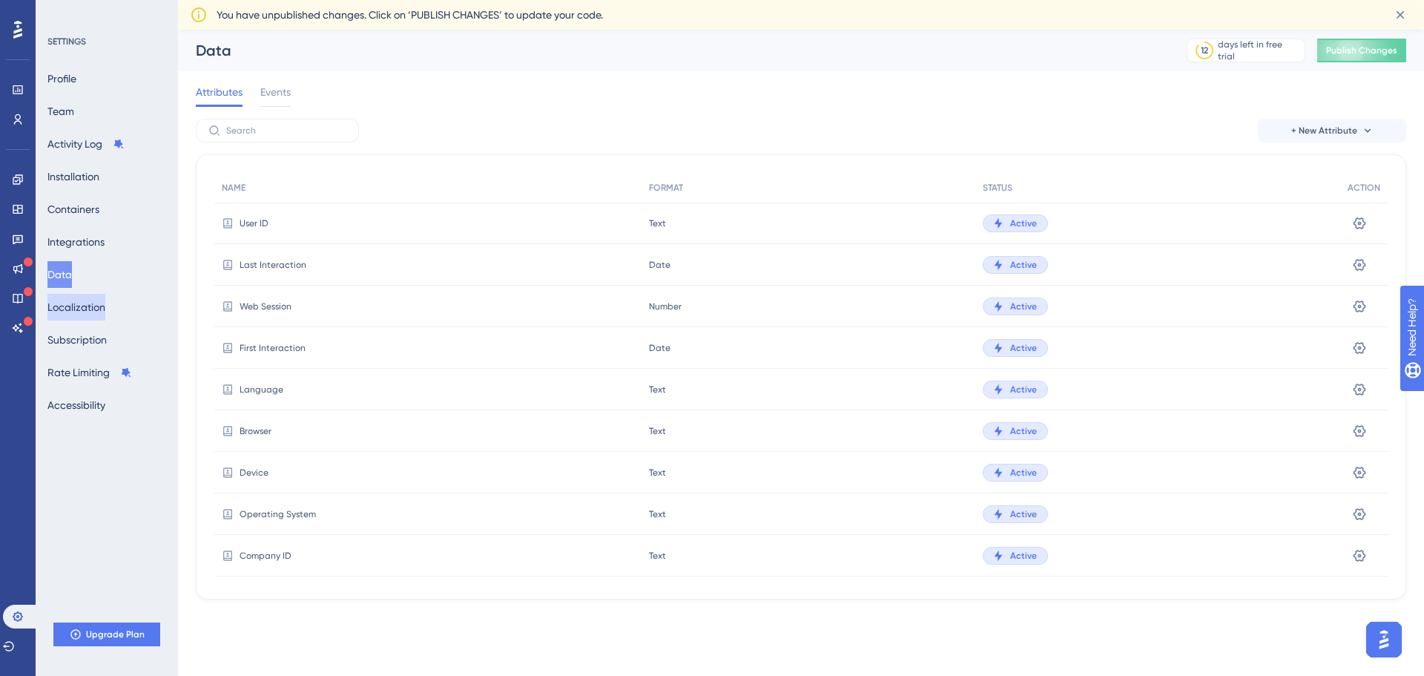
click at [79, 304] on button "Localization" at bounding box center [76, 307] width 58 height 27
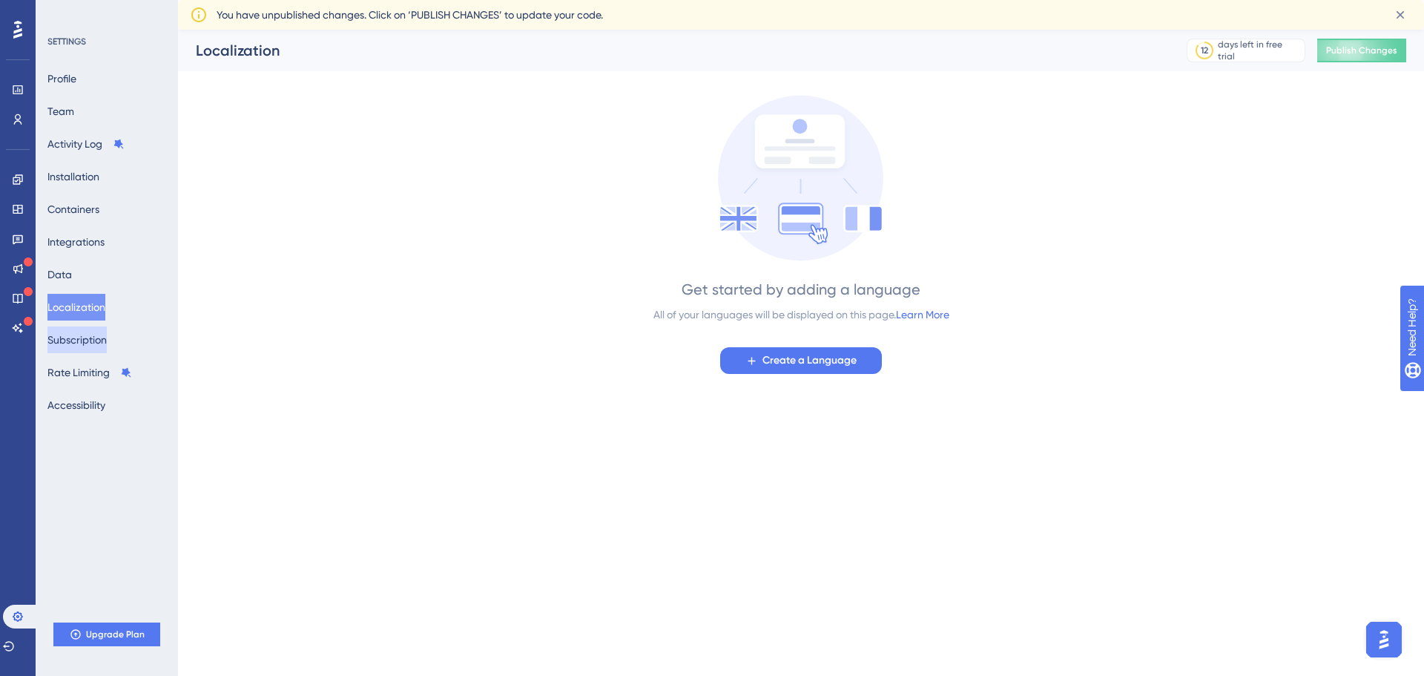
click at [70, 338] on button "Subscription" at bounding box center [76, 339] width 59 height 27
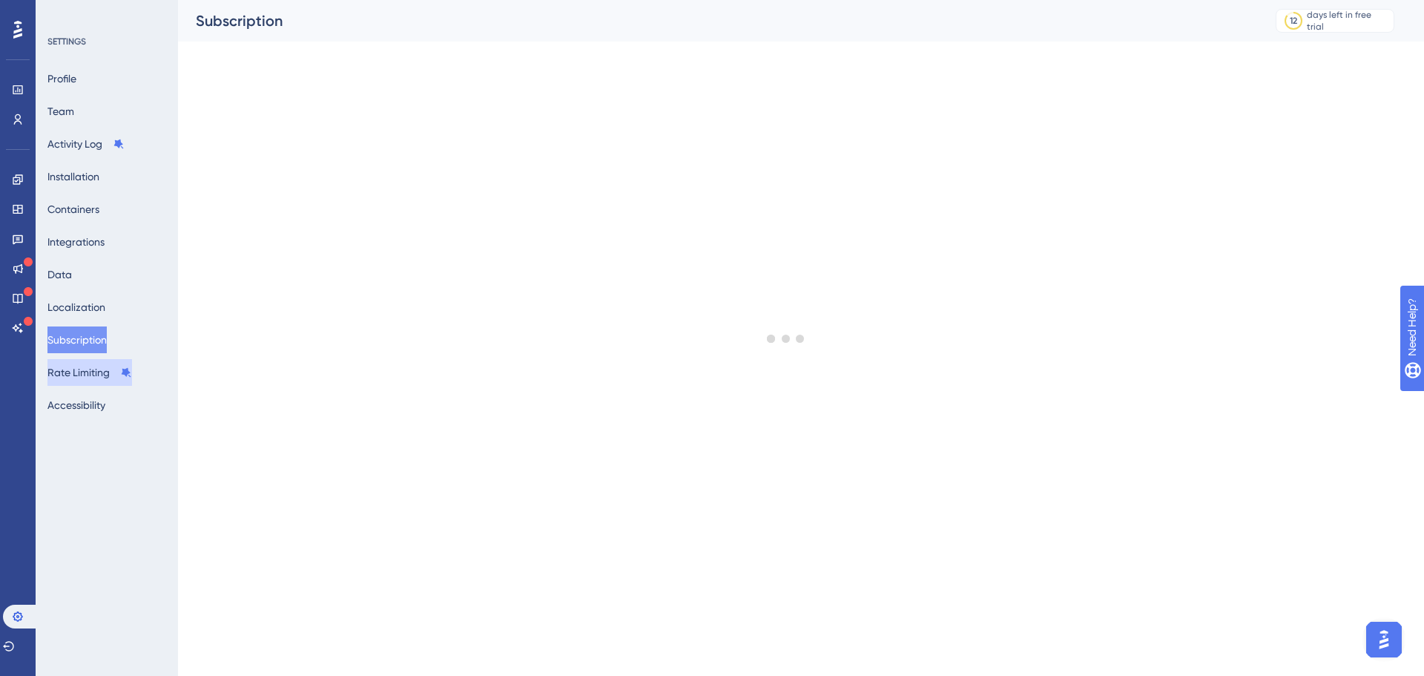
click at [76, 372] on button "Rate Limiting" at bounding box center [89, 372] width 85 height 27
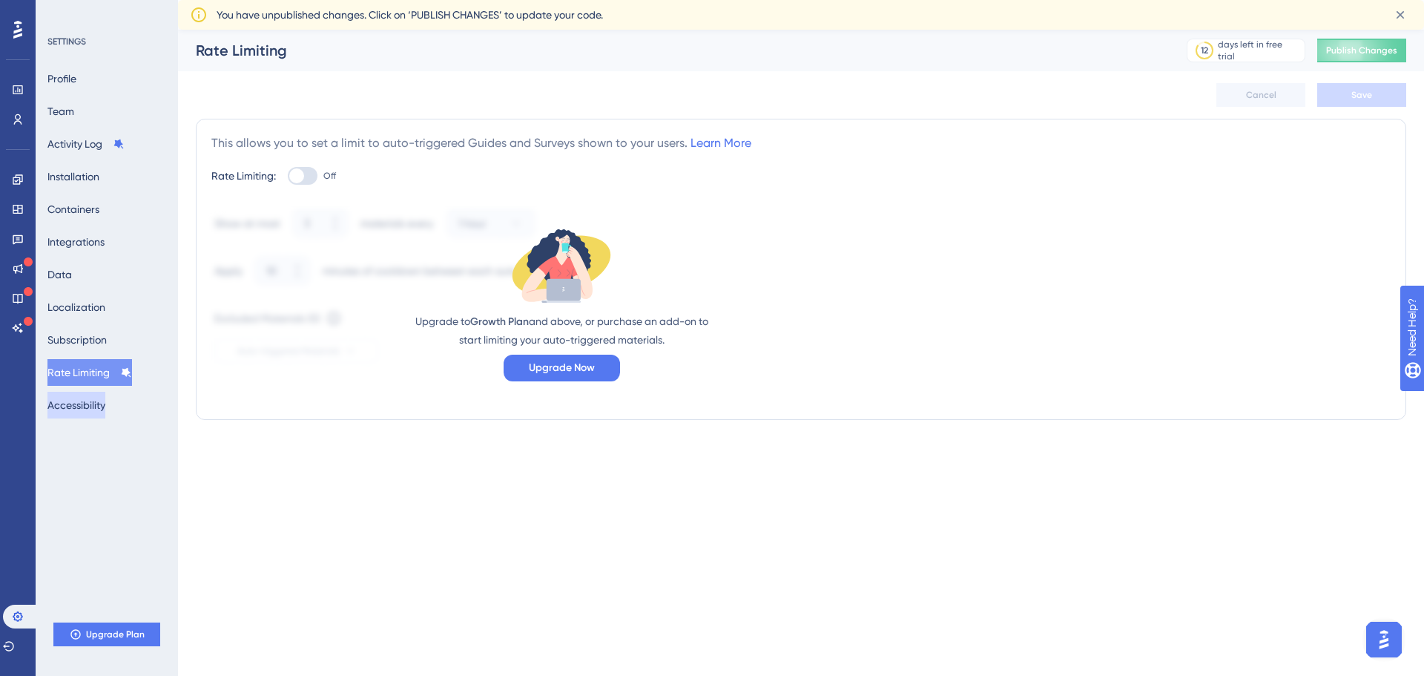
click at [84, 404] on button "Accessibility" at bounding box center [76, 405] width 58 height 27
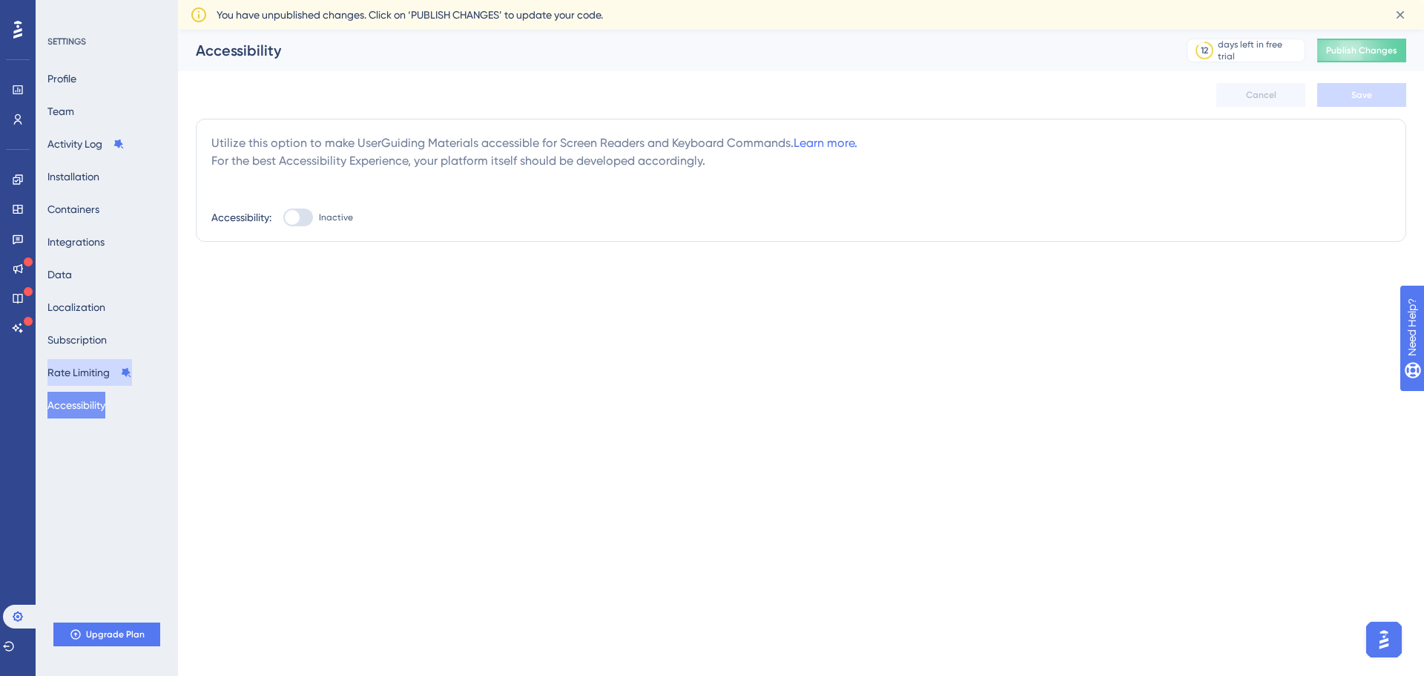
click at [89, 381] on button "Rate Limiting" at bounding box center [89, 372] width 85 height 27
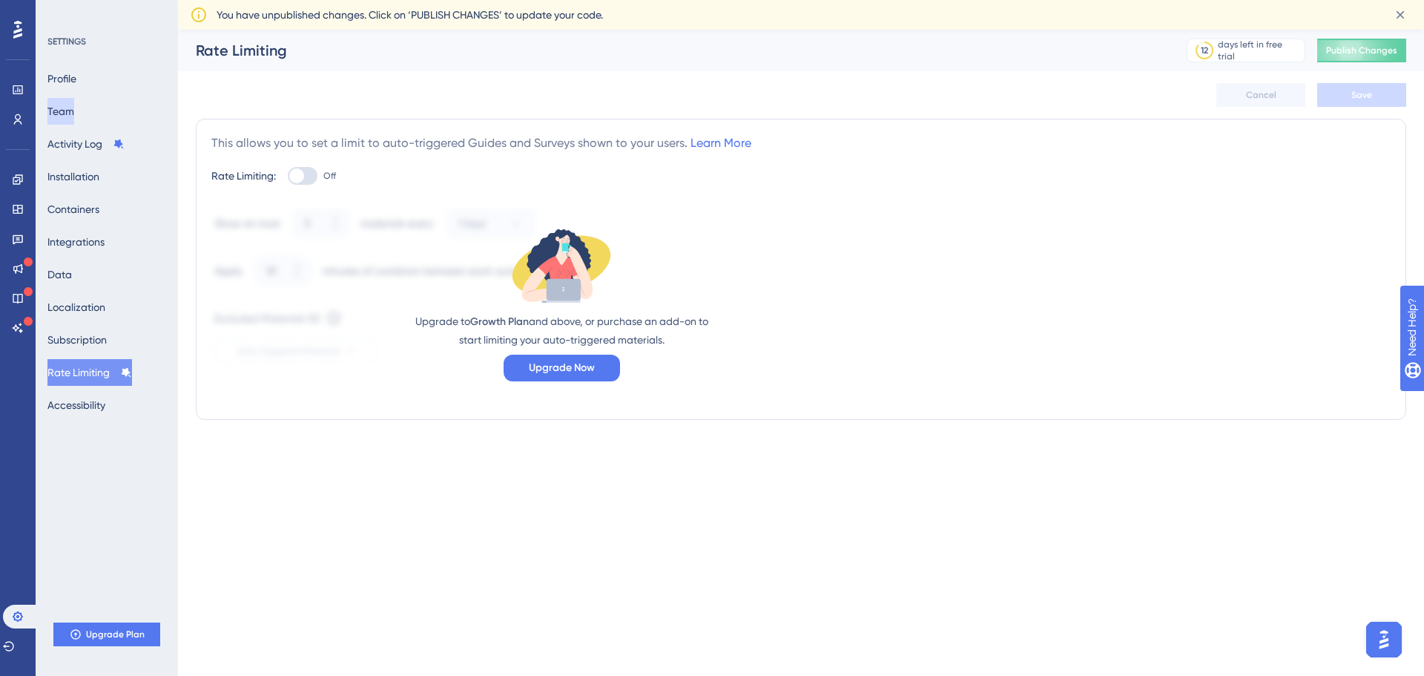
click at [74, 119] on button "Team" at bounding box center [60, 111] width 27 height 27
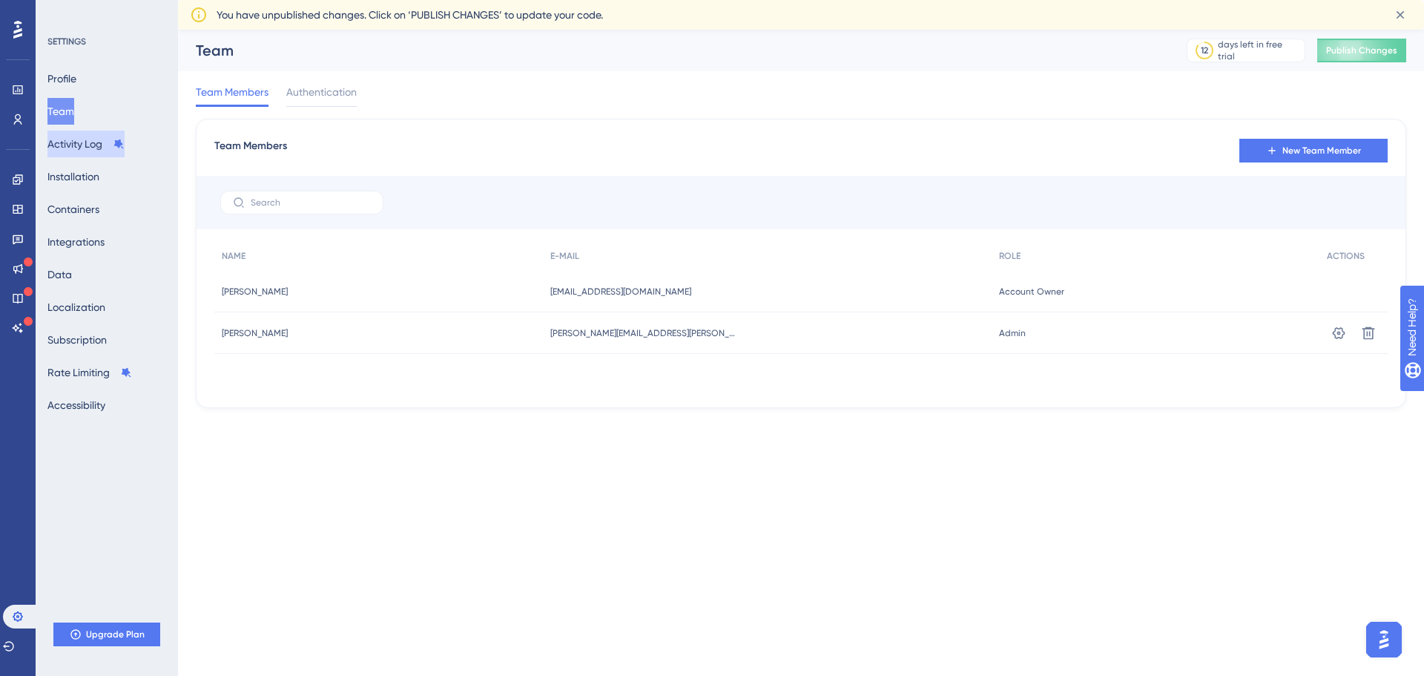
click at [81, 149] on button "Activity Log" at bounding box center [85, 144] width 77 height 27
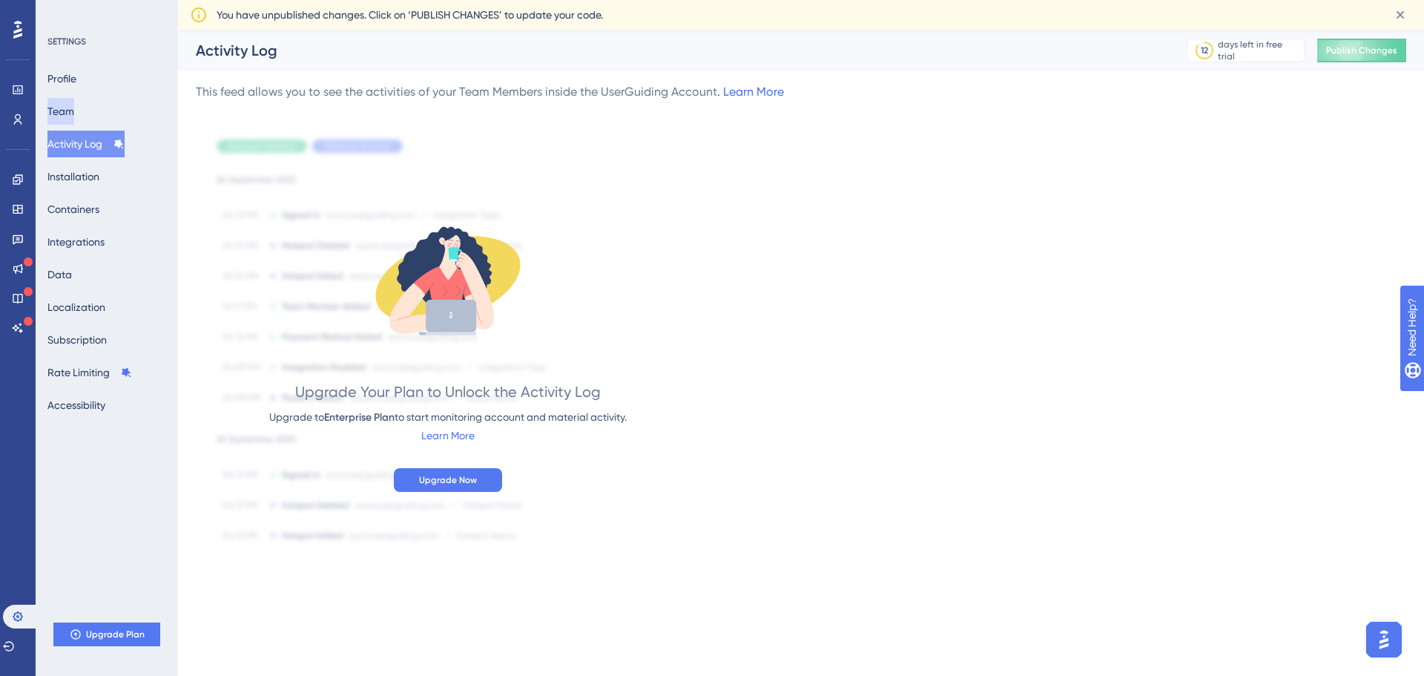
click at [74, 111] on button "Team" at bounding box center [60, 111] width 27 height 27
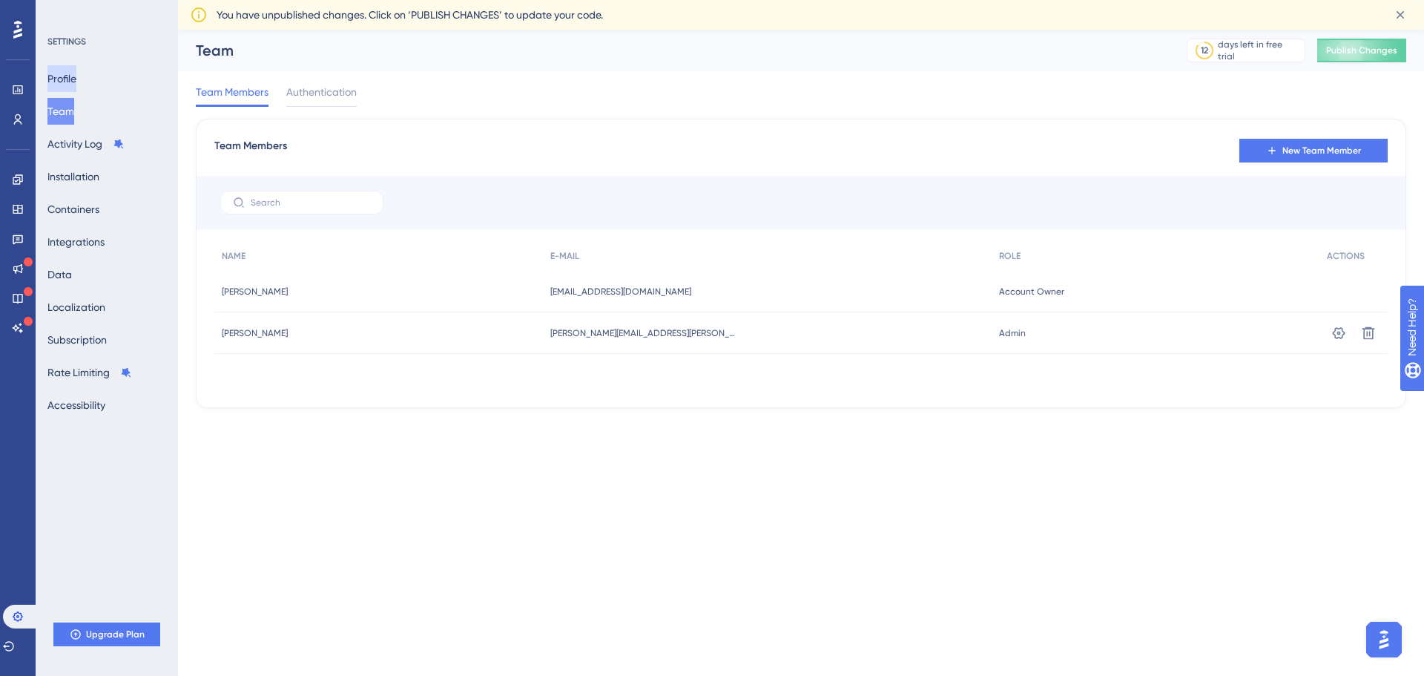
click at [72, 76] on button "Profile" at bounding box center [61, 78] width 29 height 27
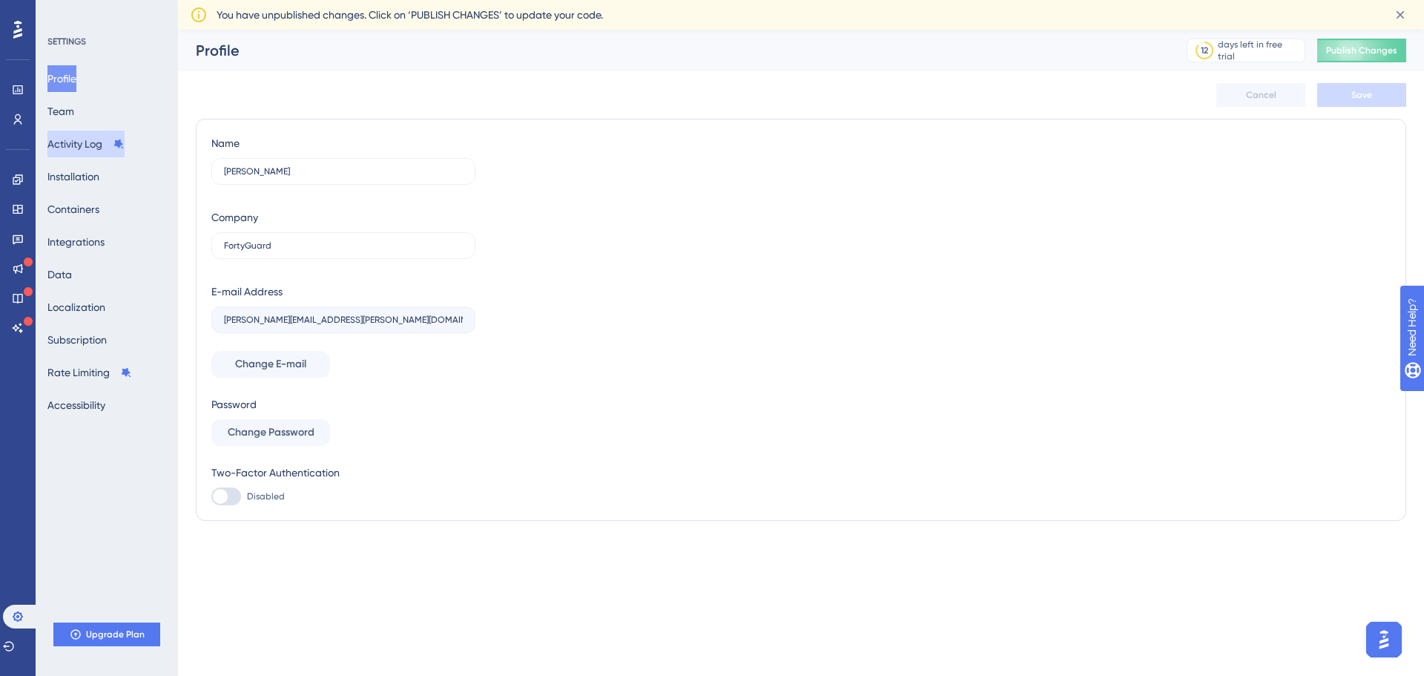
click at [80, 149] on button "Activity Log" at bounding box center [85, 144] width 77 height 27
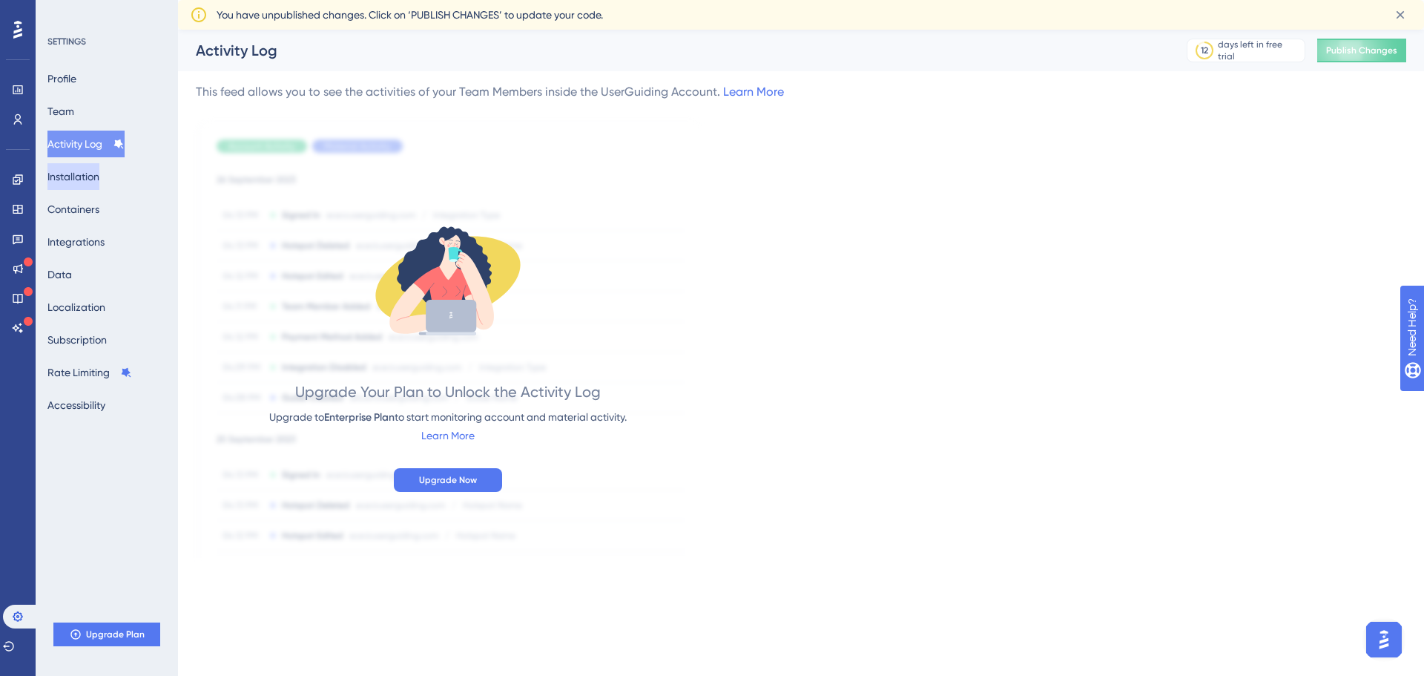
click at [79, 183] on button "Installation" at bounding box center [73, 176] width 52 height 27
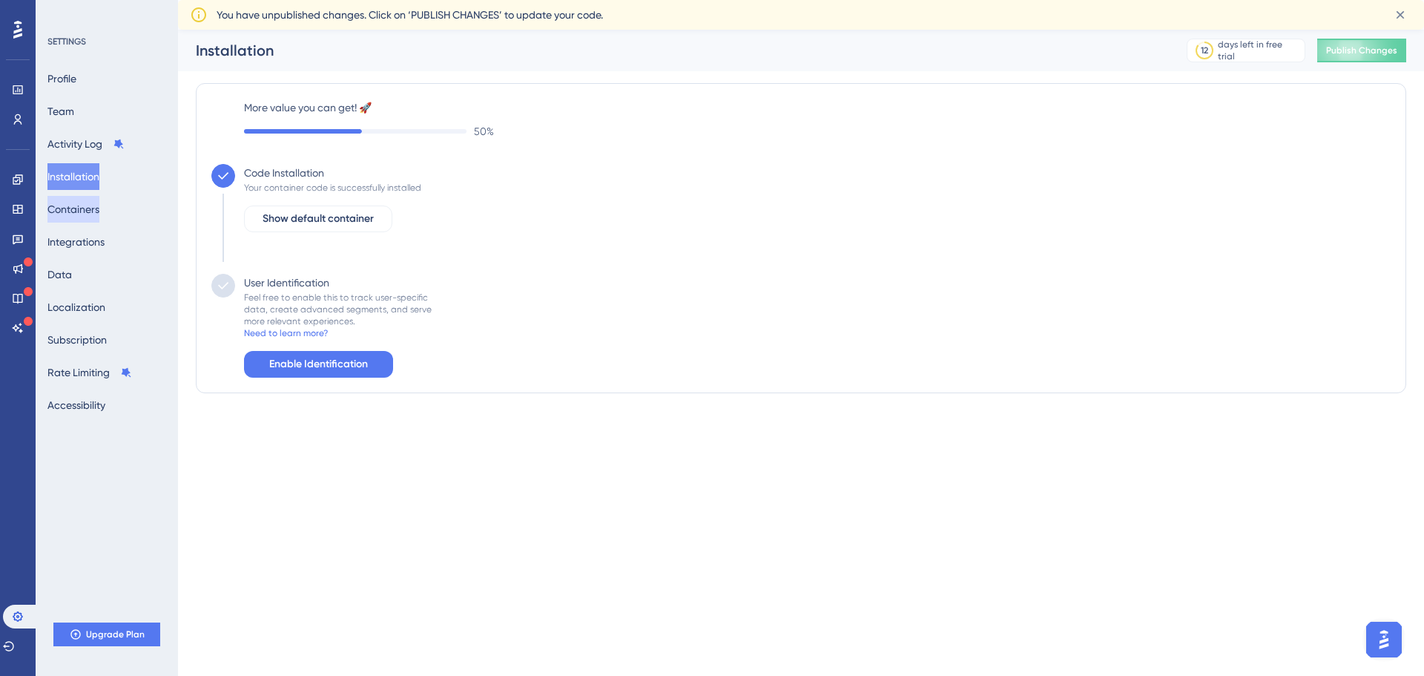
click at [77, 208] on button "Containers" at bounding box center [73, 209] width 52 height 27
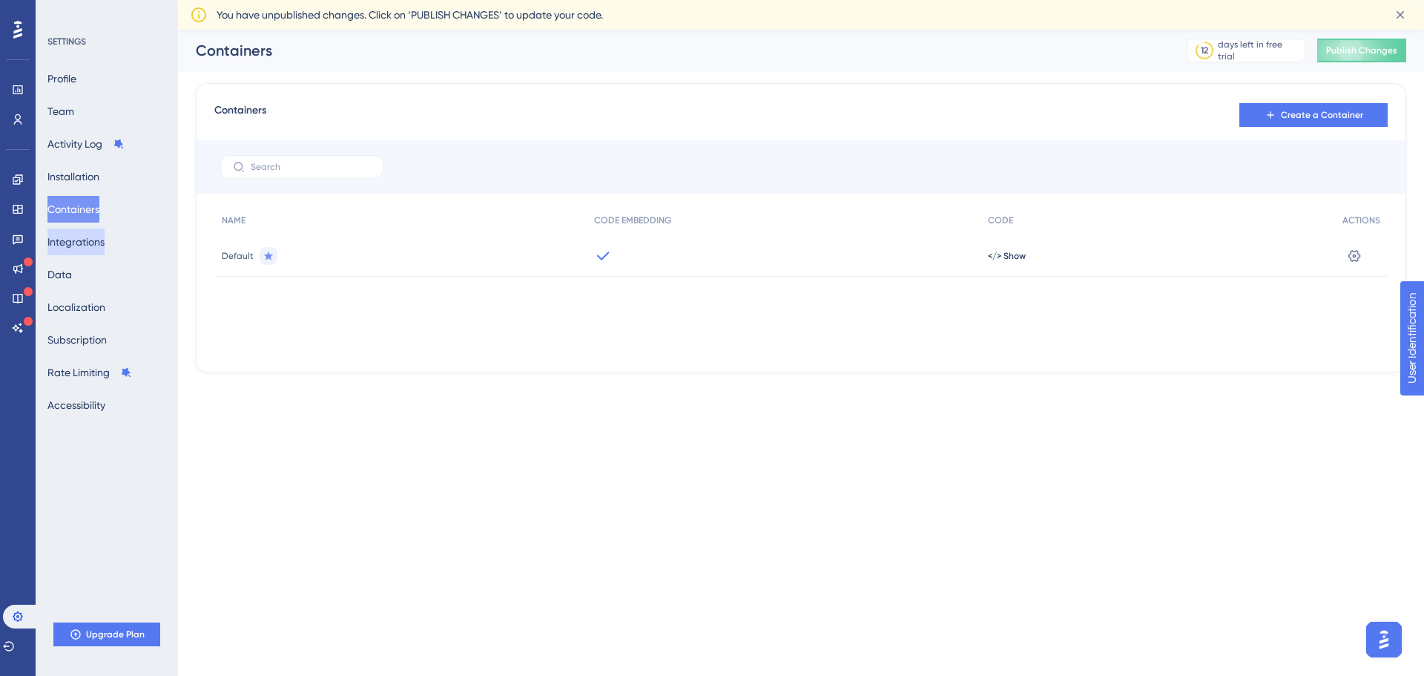
click at [71, 234] on button "Integrations" at bounding box center [75, 241] width 57 height 27
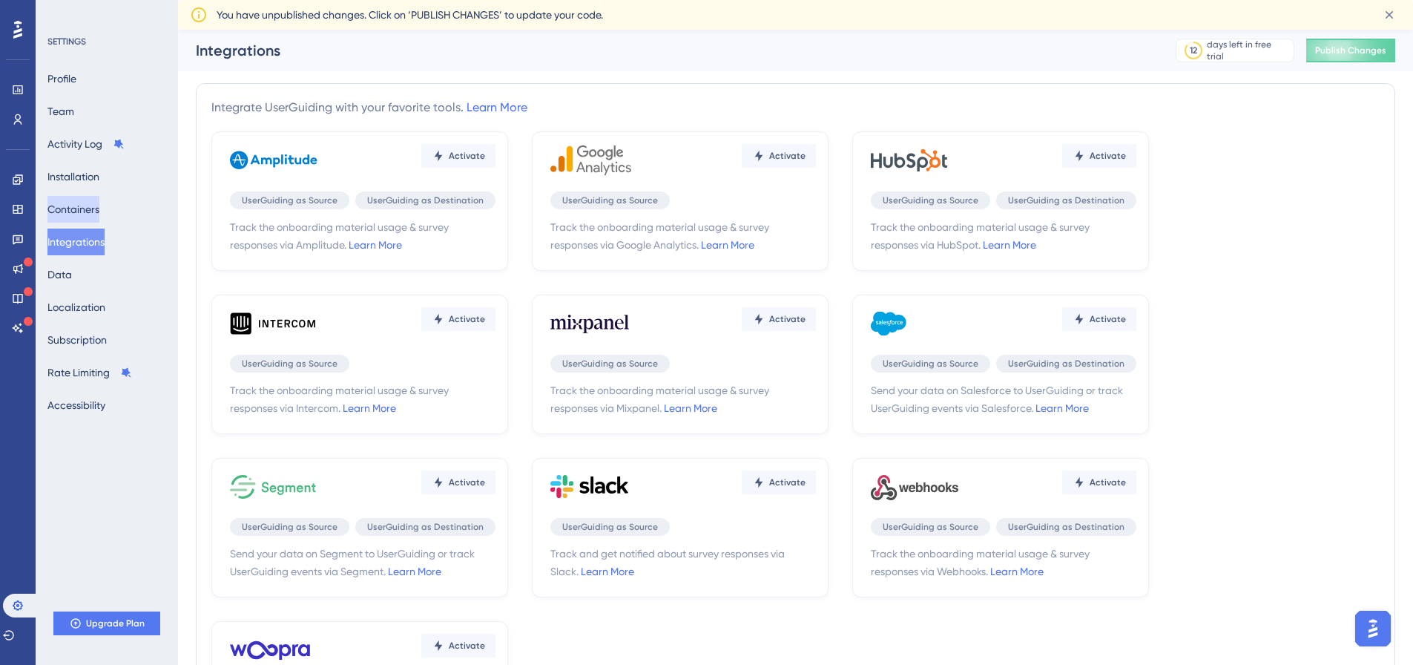
click at [78, 207] on button "Containers" at bounding box center [73, 209] width 52 height 27
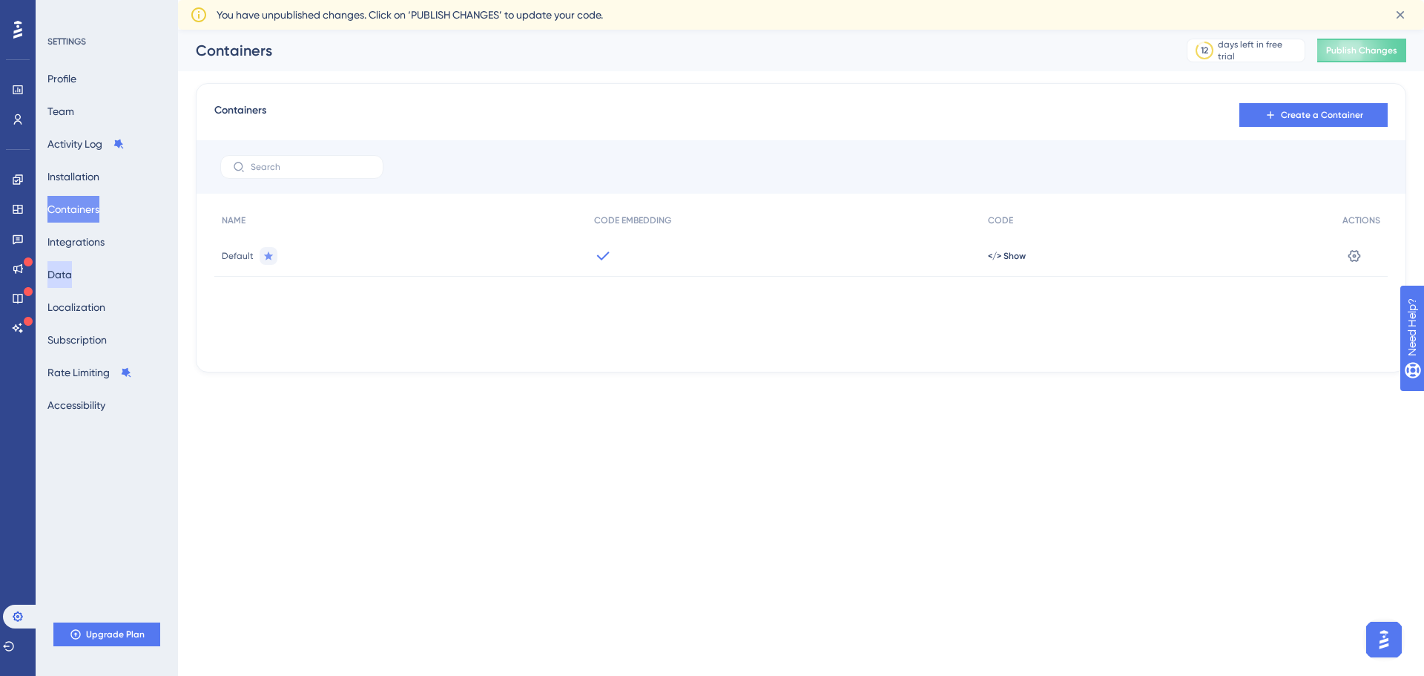
click at [72, 266] on button "Data" at bounding box center [59, 274] width 24 height 27
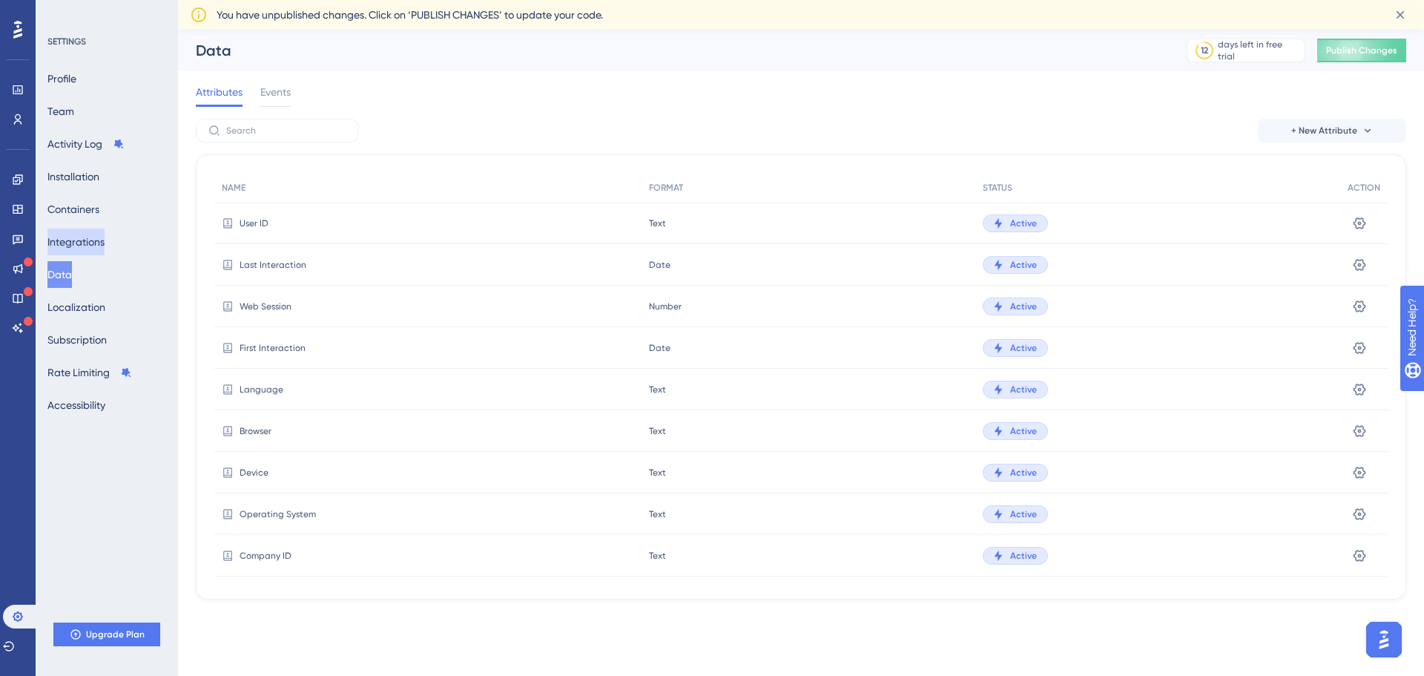
click at [79, 243] on button "Integrations" at bounding box center [75, 241] width 57 height 27
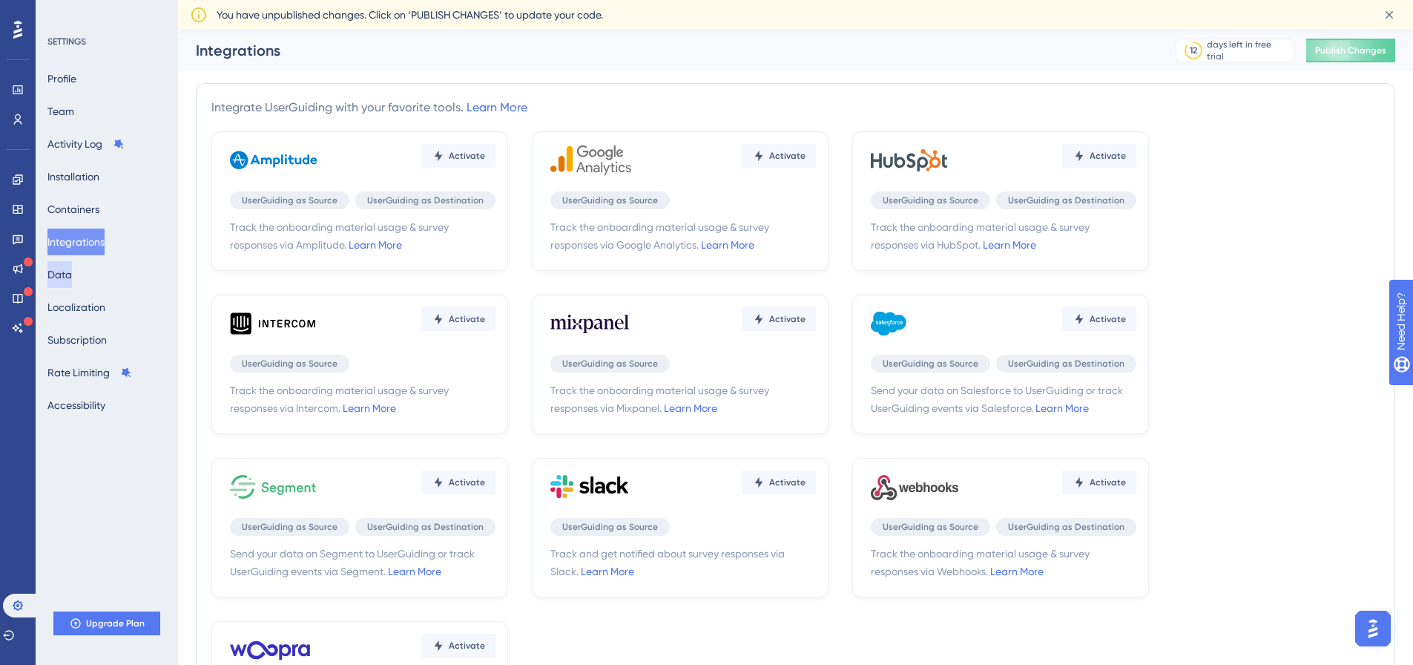
drag, startPoint x: 56, startPoint y: 269, endPoint x: 68, endPoint y: 315, distance: 46.8
click at [56, 270] on button "Data" at bounding box center [59, 274] width 24 height 27
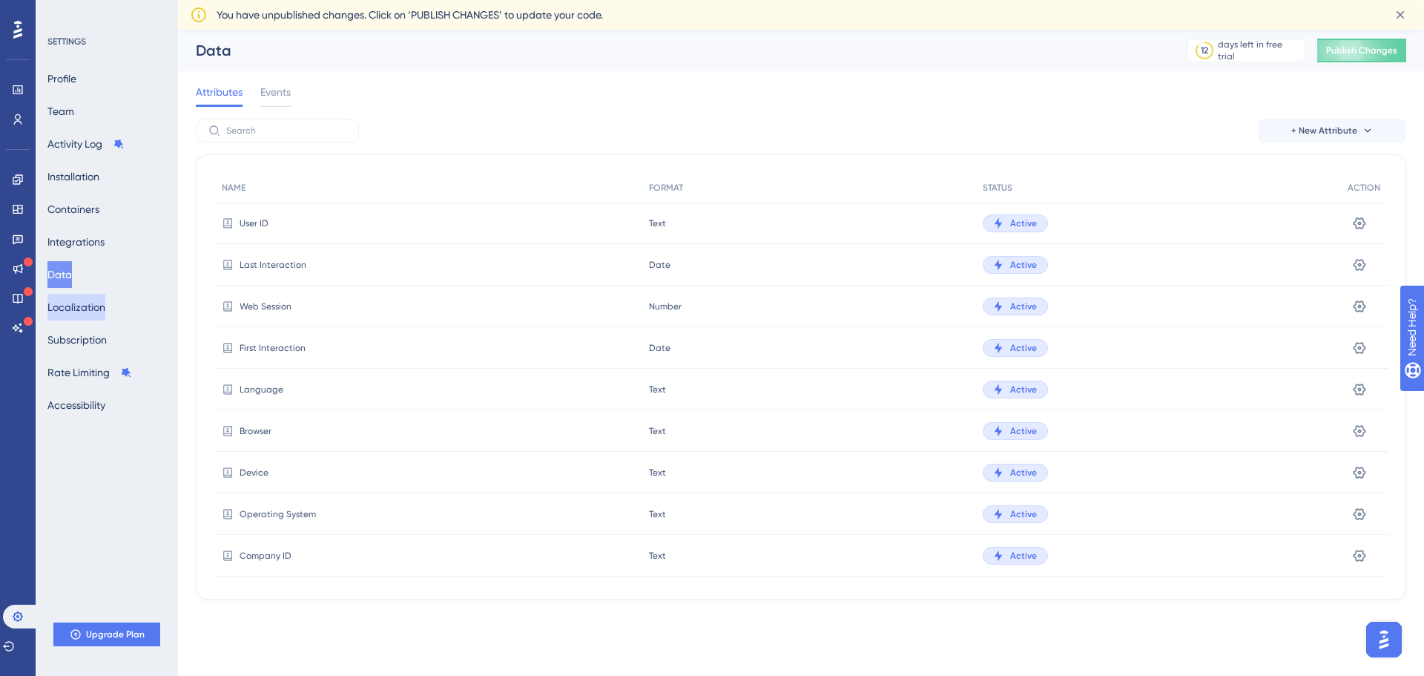
click at [70, 315] on button "Localization" at bounding box center [76, 307] width 58 height 27
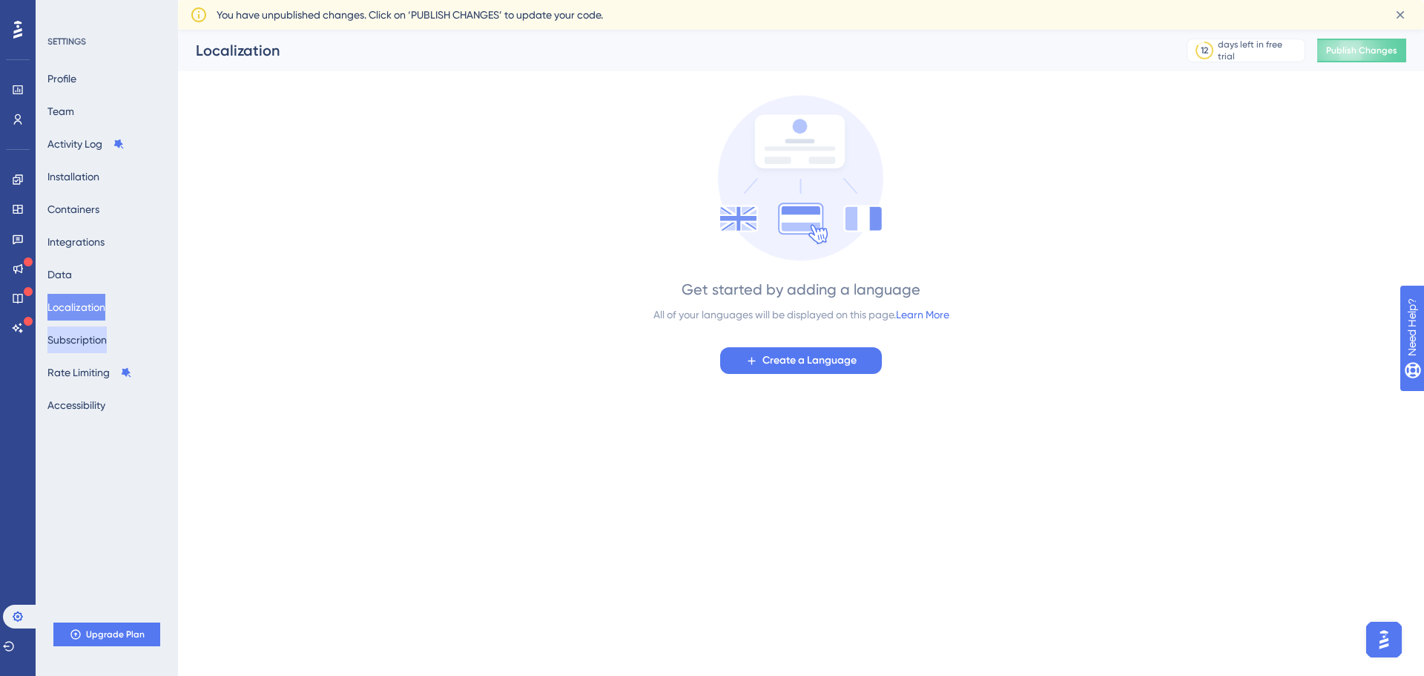
click at [70, 339] on button "Subscription" at bounding box center [76, 339] width 59 height 27
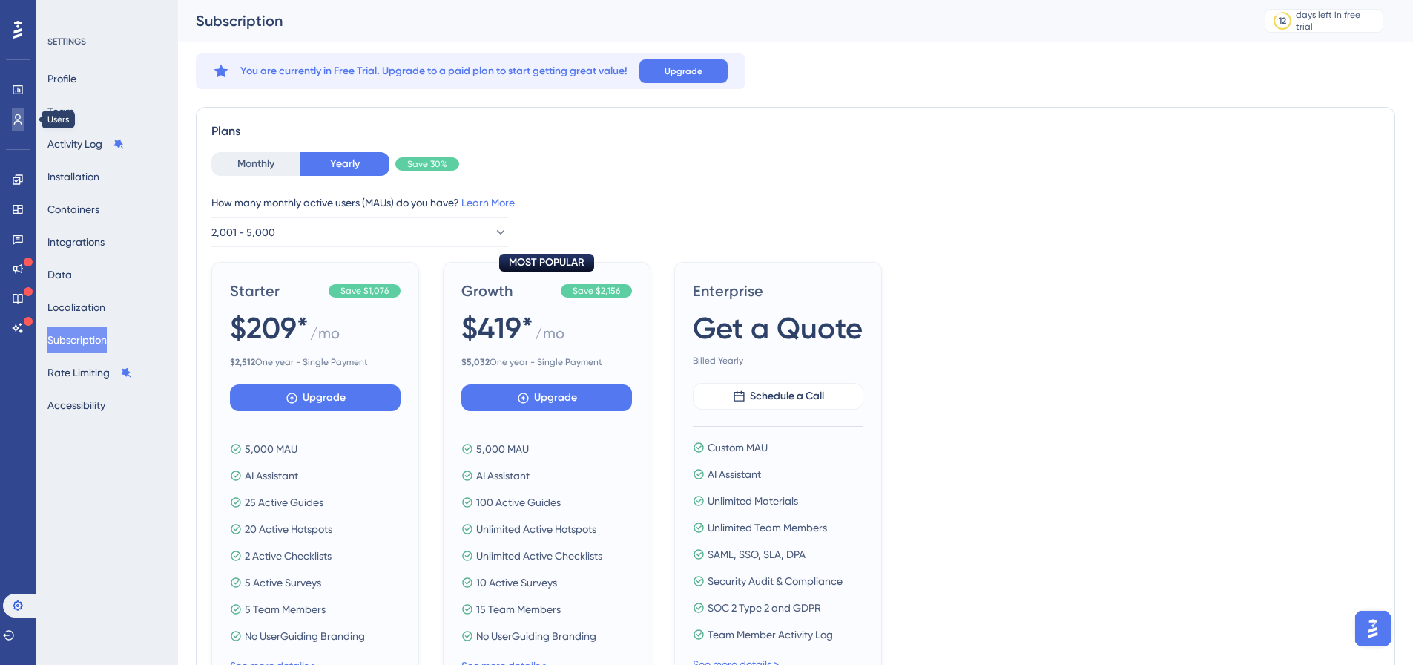
click at [16, 118] on icon at bounding box center [18, 119] width 8 height 10
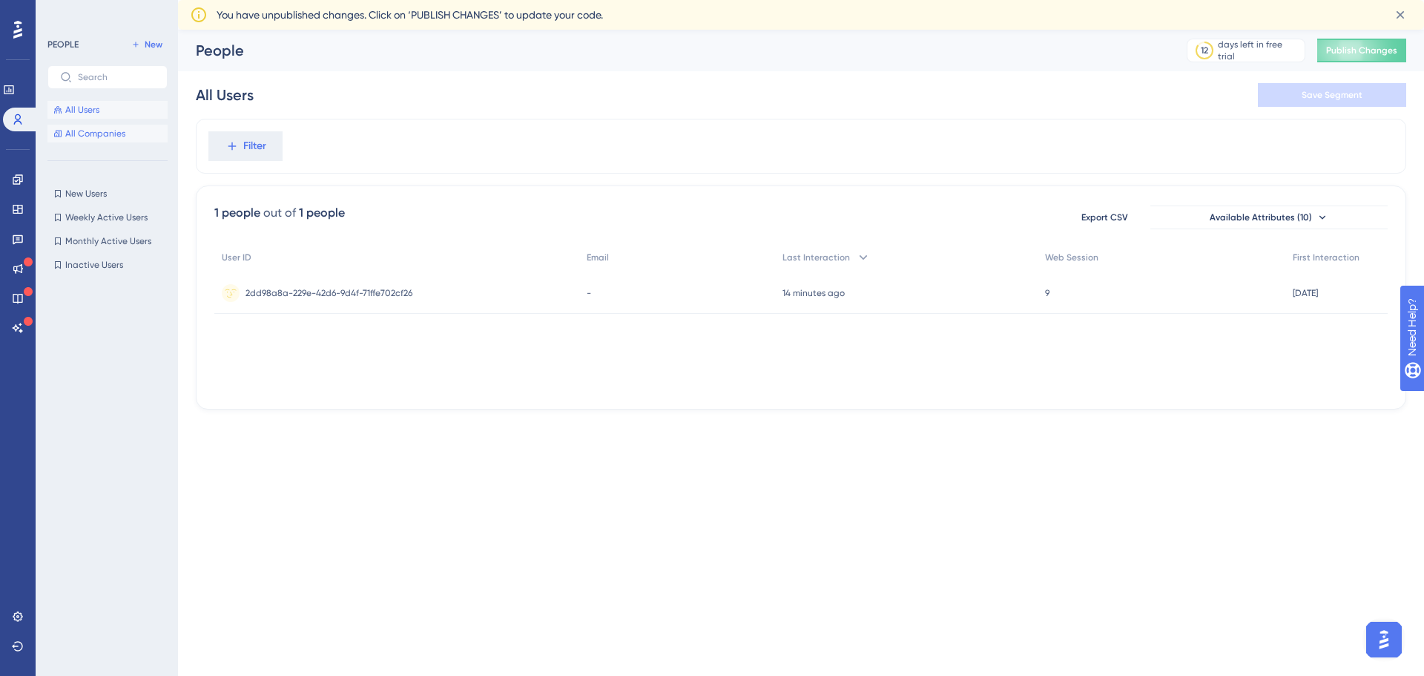
click at [99, 135] on span "All Companies" at bounding box center [95, 134] width 60 height 12
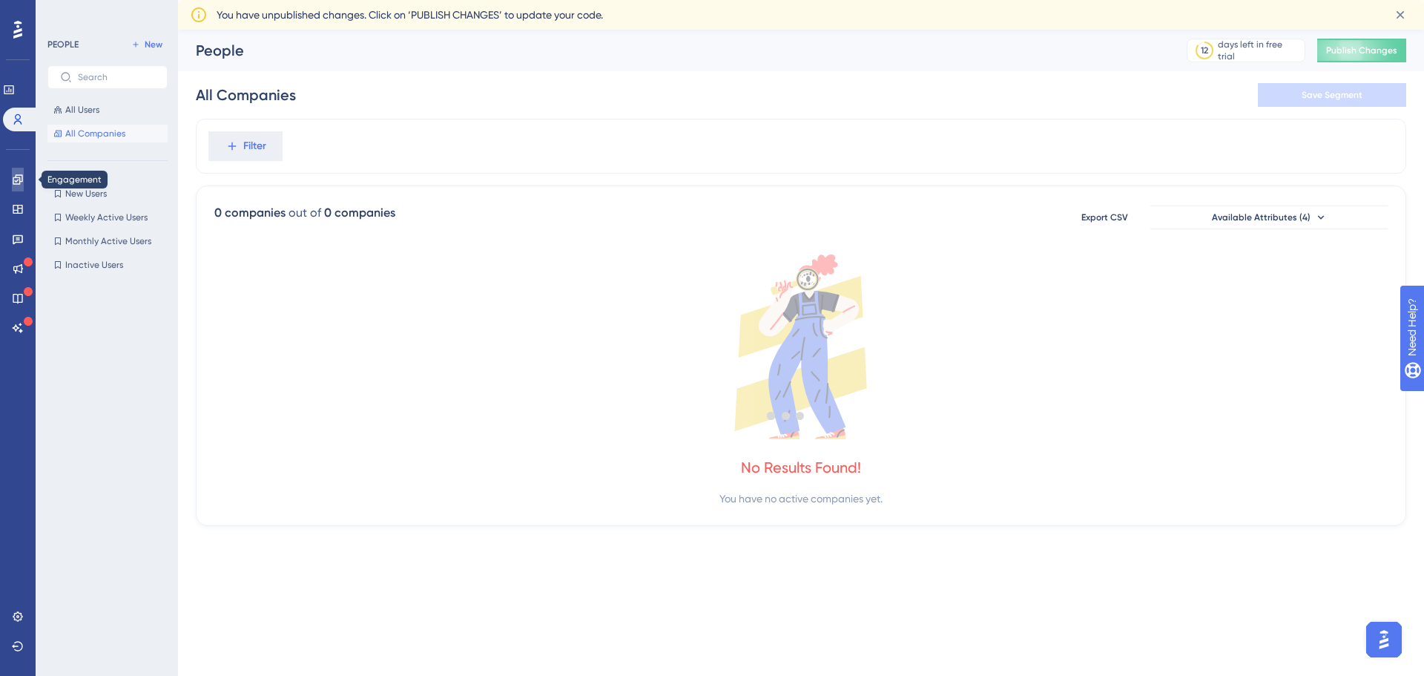
click at [20, 185] on link at bounding box center [18, 180] width 12 height 24
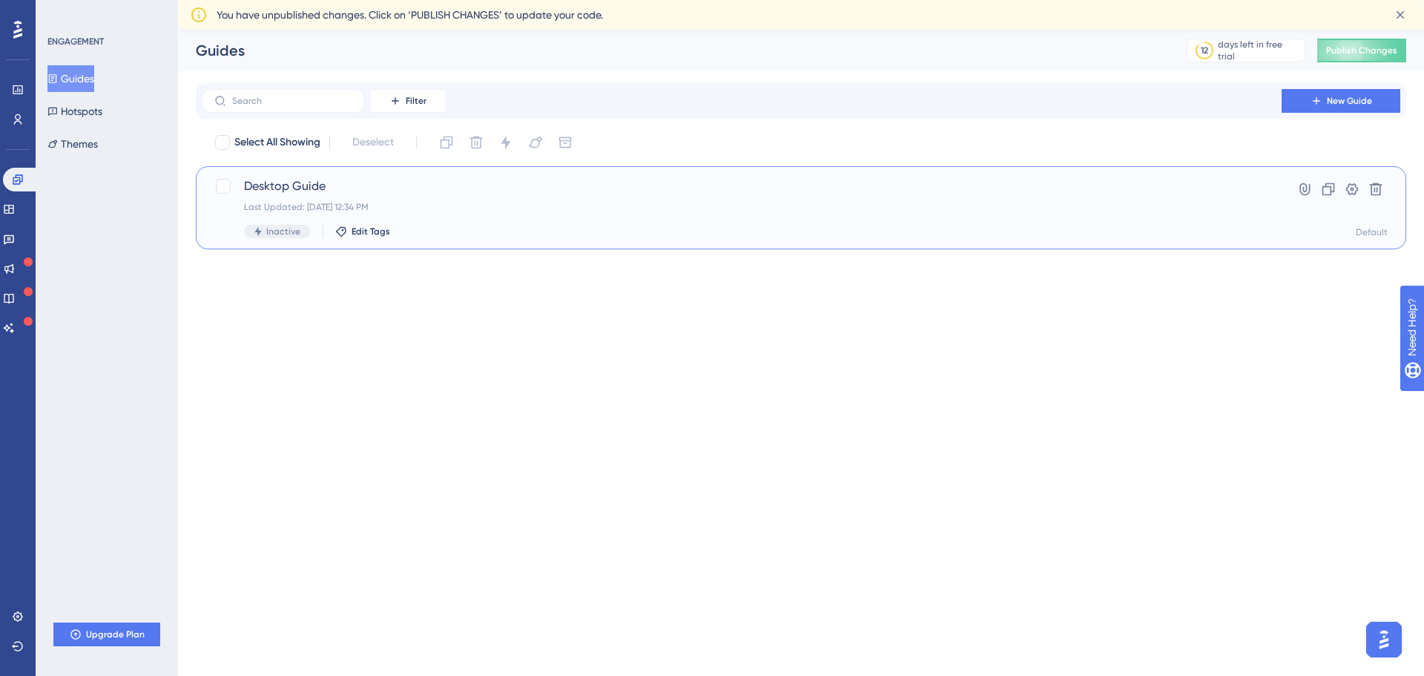
click at [326, 200] on div "Desktop Guide Last Updated: [DATE] 12:34 PM Inactive Edit Tags" at bounding box center [741, 207] width 995 height 61
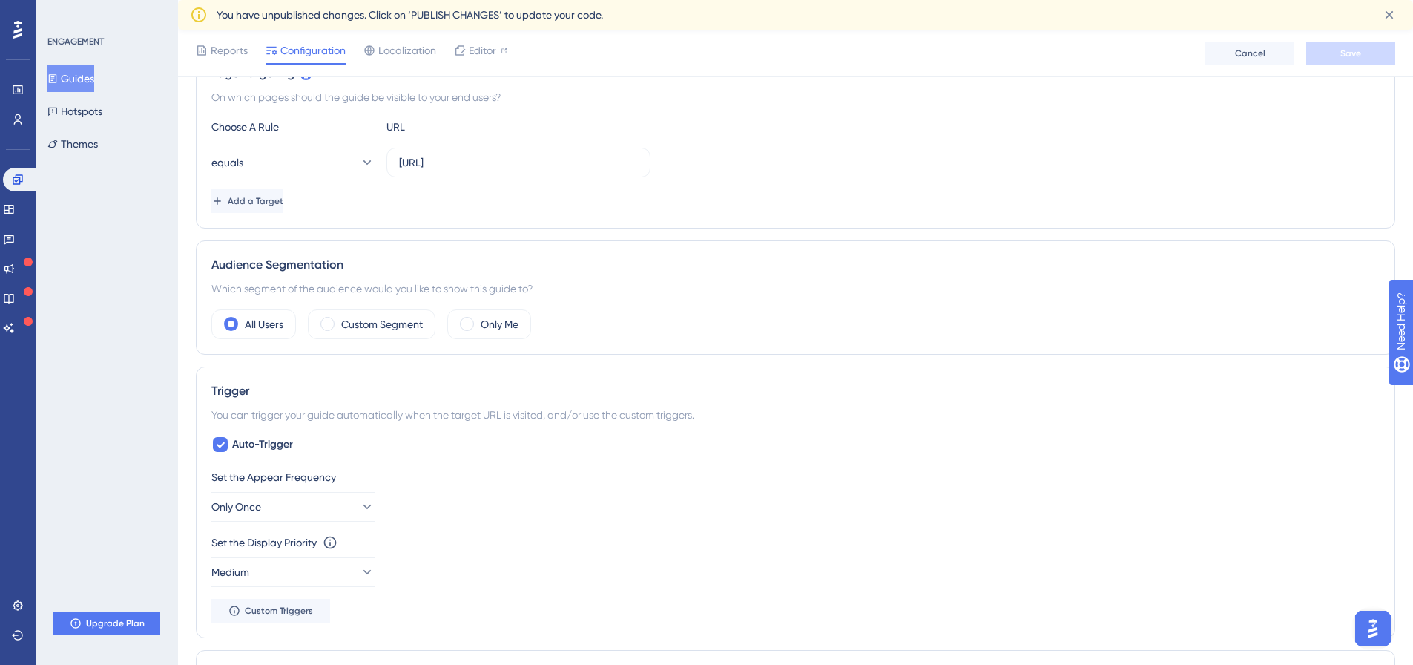
scroll to position [371, 0]
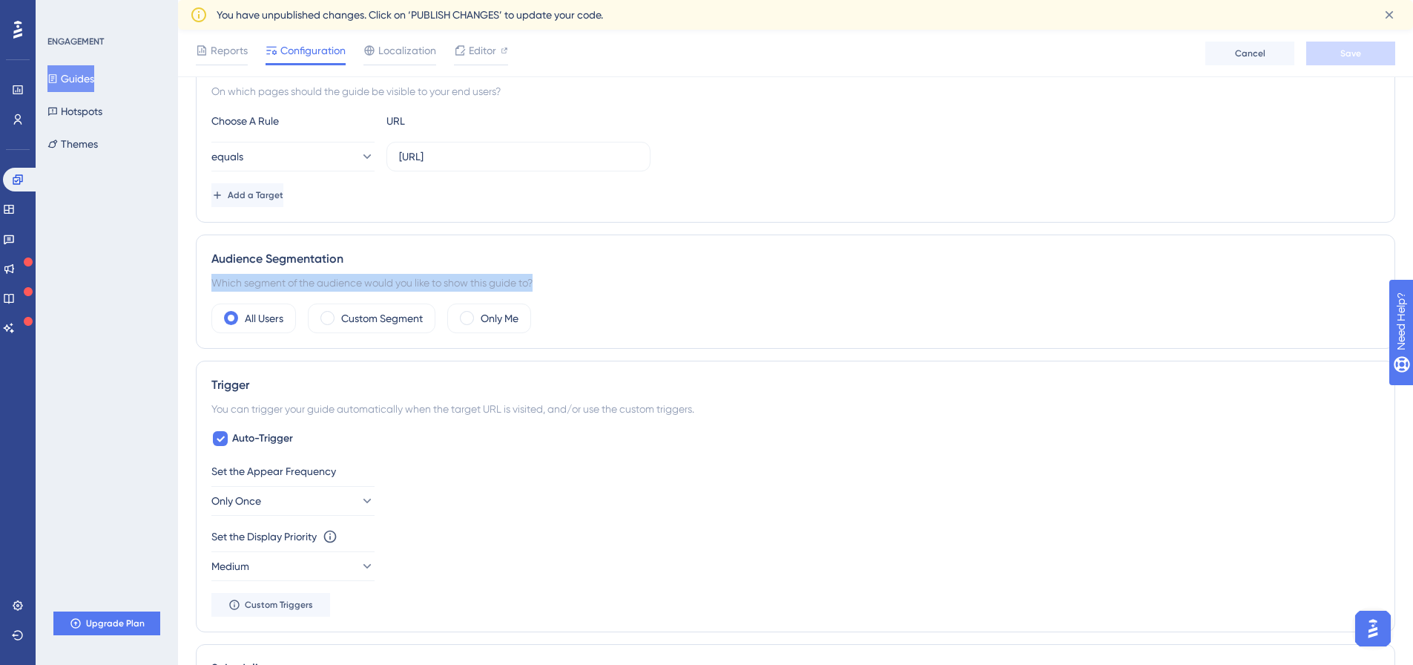
drag, startPoint x: 545, startPoint y: 283, endPoint x: 203, endPoint y: 288, distance: 342.8
click at [203, 288] on div "Audience Segmentation Which segment of the audience would you like to show this…" at bounding box center [795, 291] width 1199 height 114
click at [312, 312] on div "Custom Segment" at bounding box center [372, 318] width 128 height 30
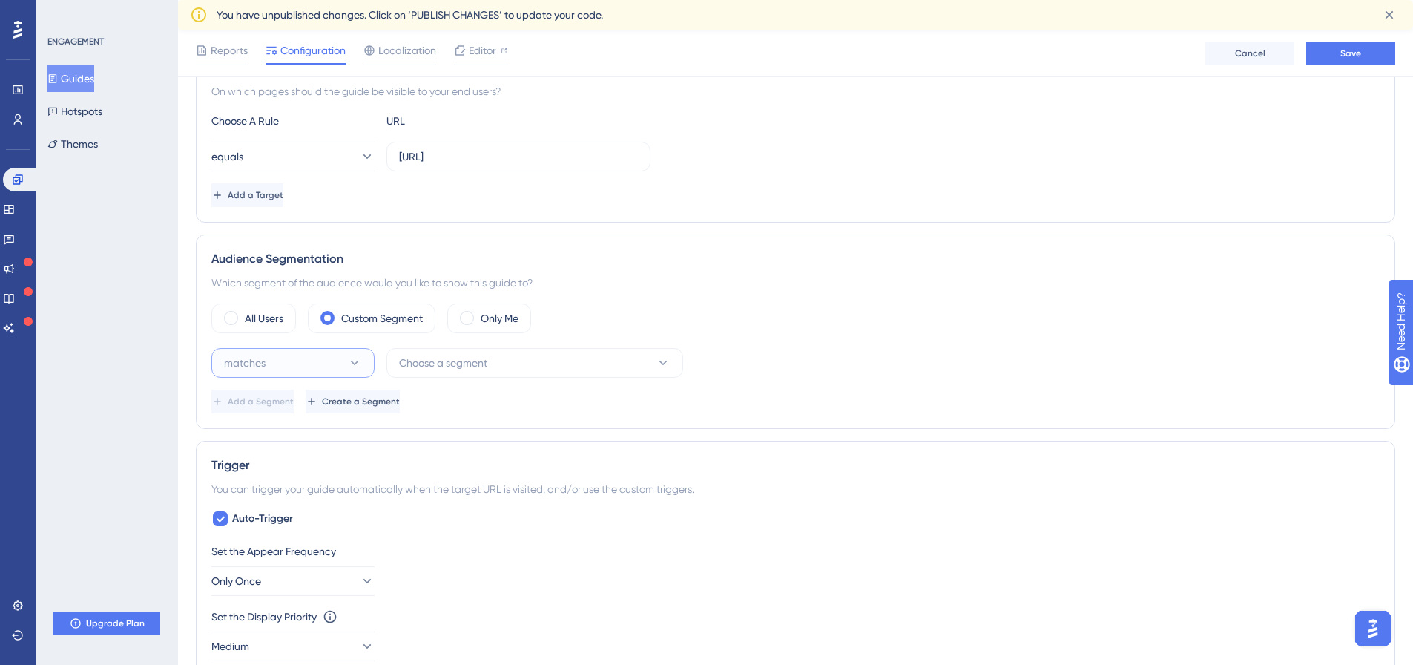
click at [323, 371] on button "matches" at bounding box center [292, 363] width 163 height 30
click at [471, 358] on span "Choose a segment" at bounding box center [443, 363] width 88 height 18
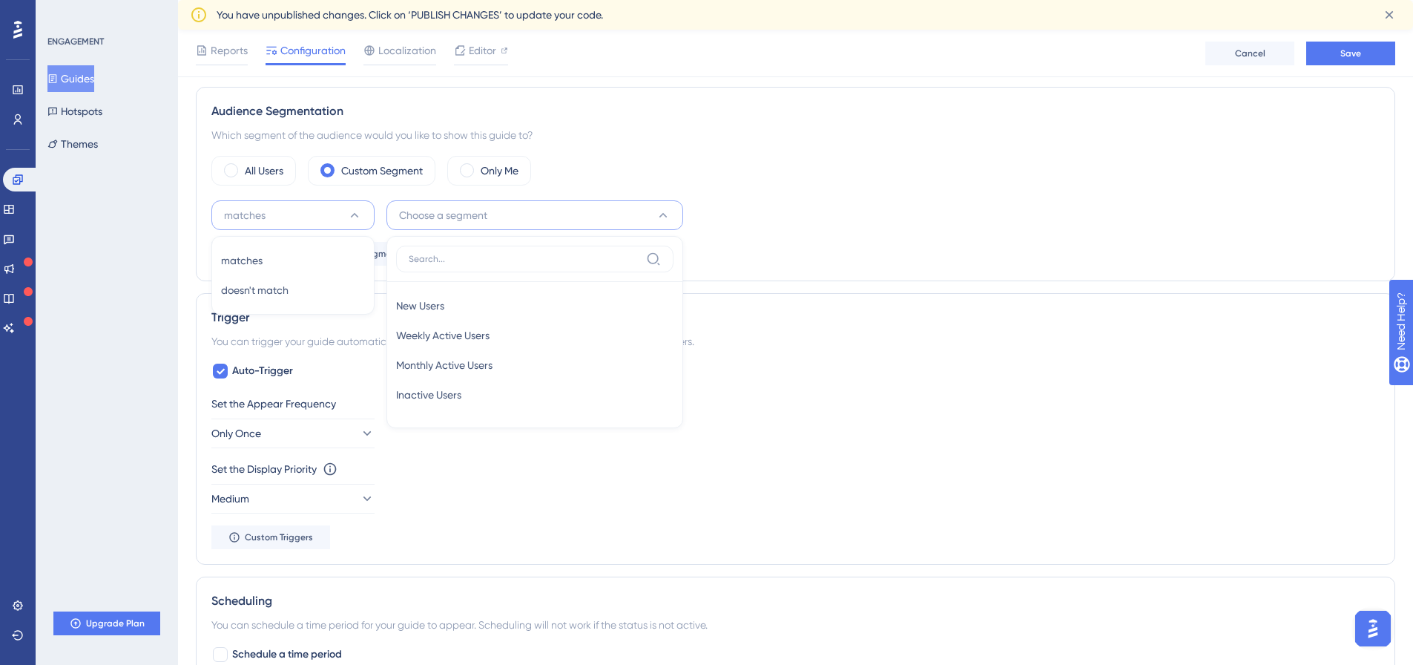
click at [832, 187] on div "All Users Custom Segment Only Me matches matches matches doesn't match doesn't …" at bounding box center [795, 211] width 1168 height 110
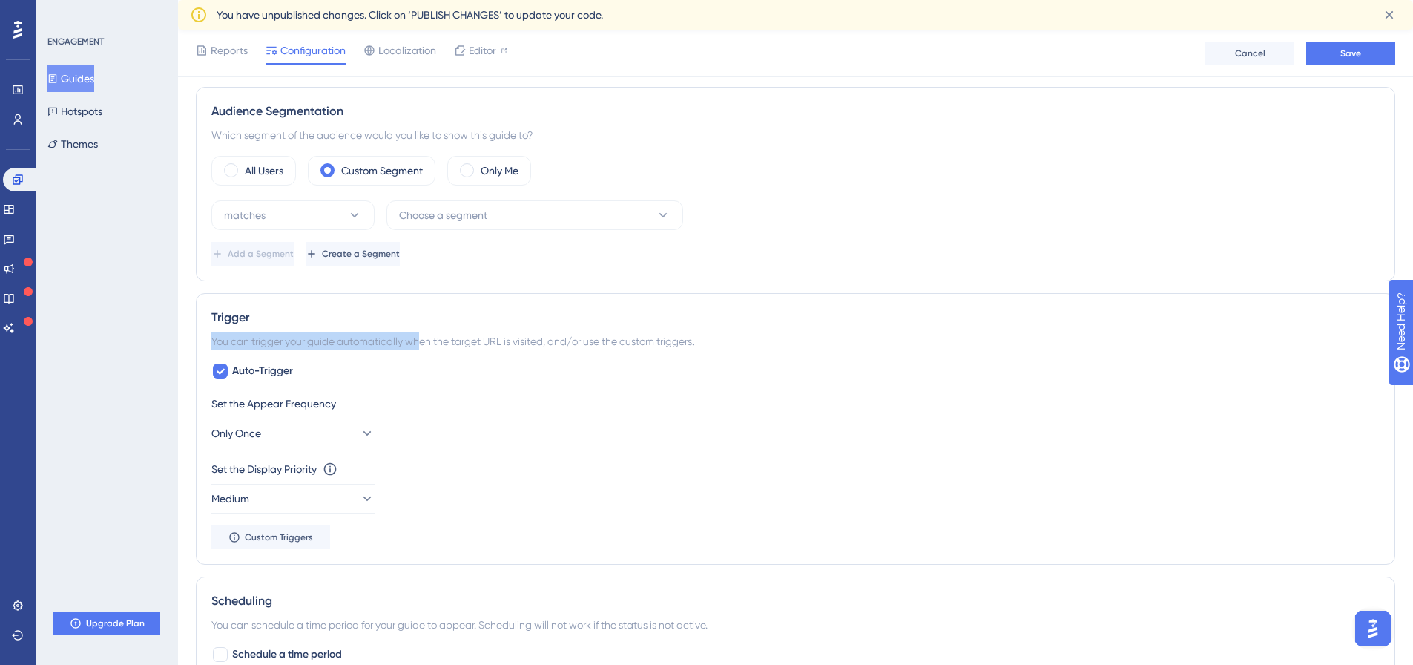
drag, startPoint x: 205, startPoint y: 339, endPoint x: 420, endPoint y: 333, distance: 215.2
click at [420, 333] on div "Trigger You can trigger your guide automatically when the target URL is visited…" at bounding box center [795, 428] width 1199 height 271
click at [420, 333] on div "You can trigger your guide automatically when the target URL is visited, and/or…" at bounding box center [795, 341] width 1168 height 18
click at [219, 375] on icon at bounding box center [220, 371] width 9 height 12
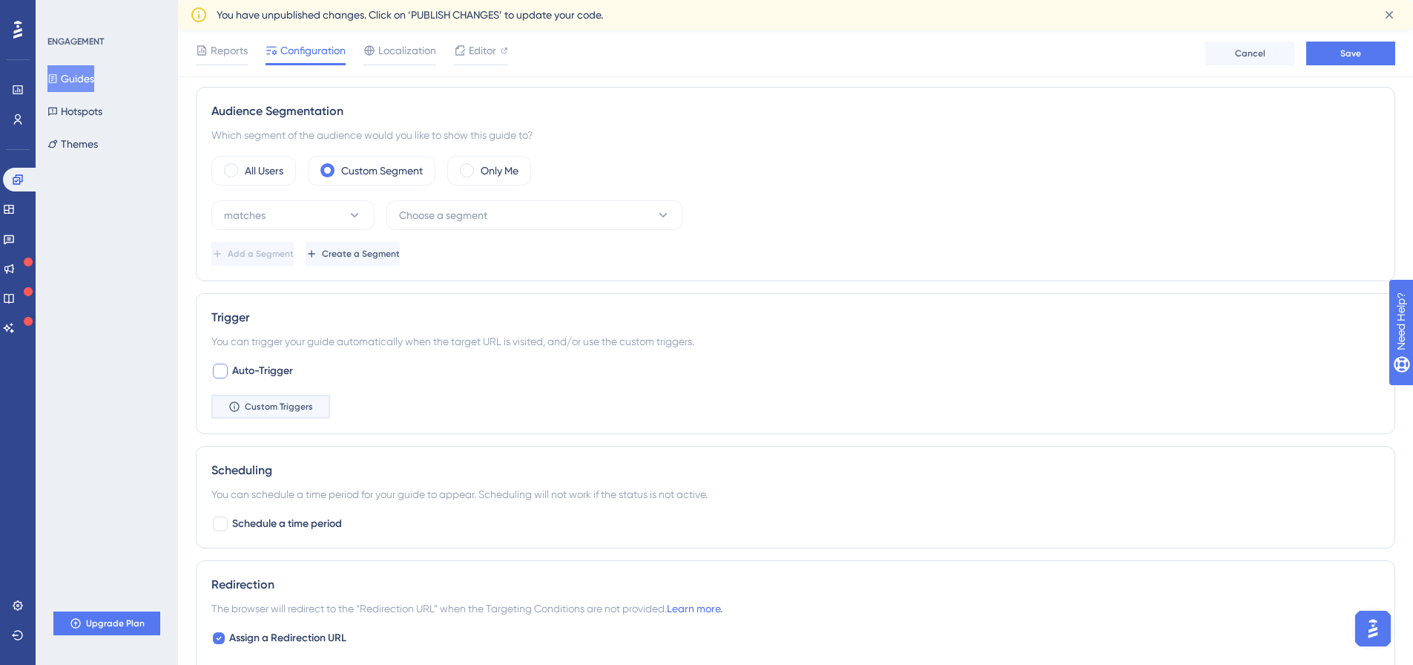
click at [263, 401] on span "Custom Triggers" at bounding box center [279, 407] width 68 height 12
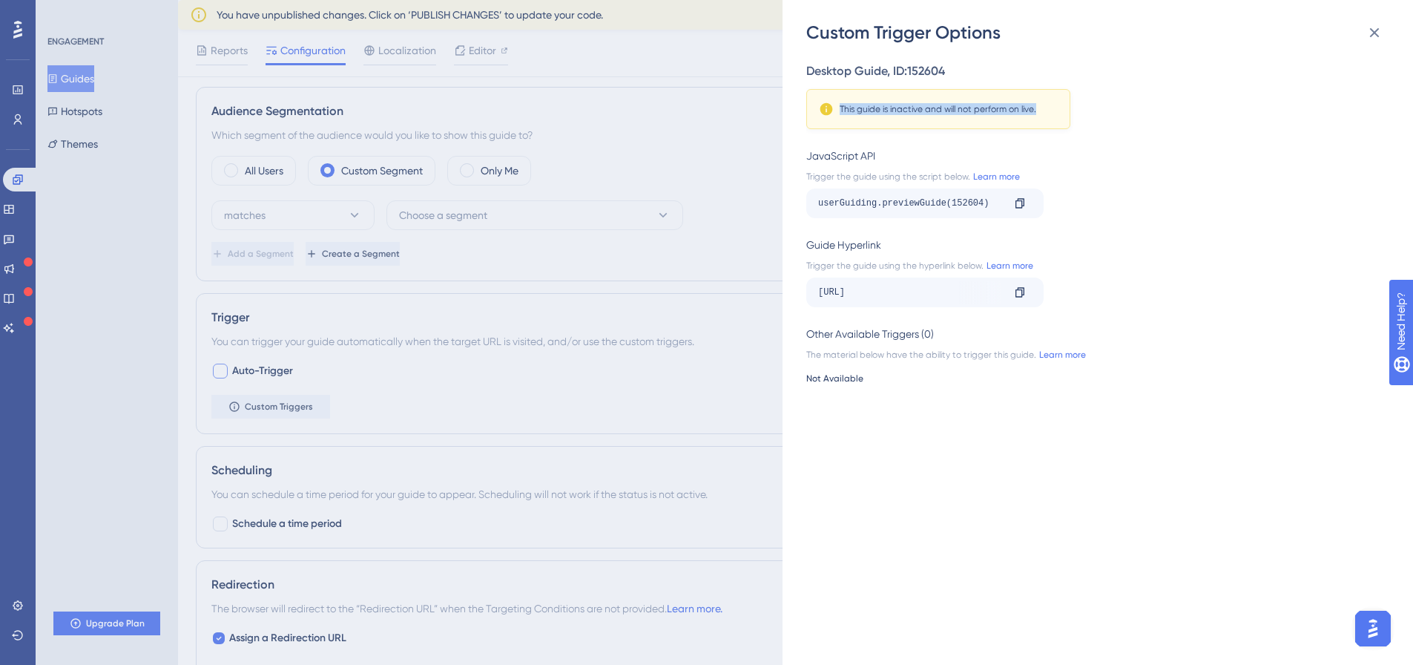
drag, startPoint x: 1047, startPoint y: 104, endPoint x: 839, endPoint y: 105, distance: 207.7
click at [839, 105] on div "This guide is inactive and will not perform on live." at bounding box center [938, 109] width 239 height 15
drag, startPoint x: 804, startPoint y: 68, endPoint x: 1033, endPoint y: 77, distance: 229.4
click at [1033, 77] on div "Custom Trigger Options Desktop Guide , ID: 152604 This guide is inactive and wi…" at bounding box center [1098, 332] width 631 height 665
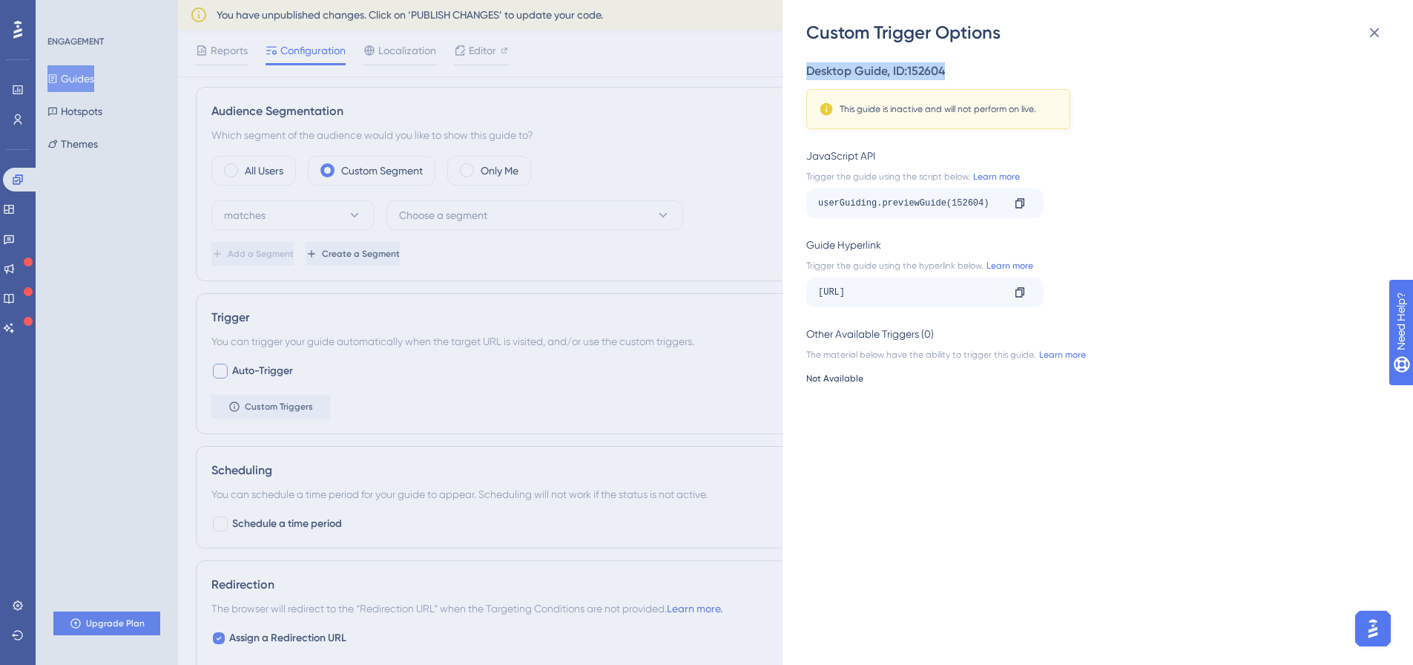
click at [1033, 77] on div "Desktop Guide , ID: 152604" at bounding box center [1093, 71] width 574 height 18
drag, startPoint x: 929, startPoint y: 26, endPoint x: 795, endPoint y: 33, distance: 134.5
click at [795, 33] on div "Custom Trigger Options Desktop Guide , ID: 152604 This guide is inactive and wi…" at bounding box center [1098, 332] width 631 height 665
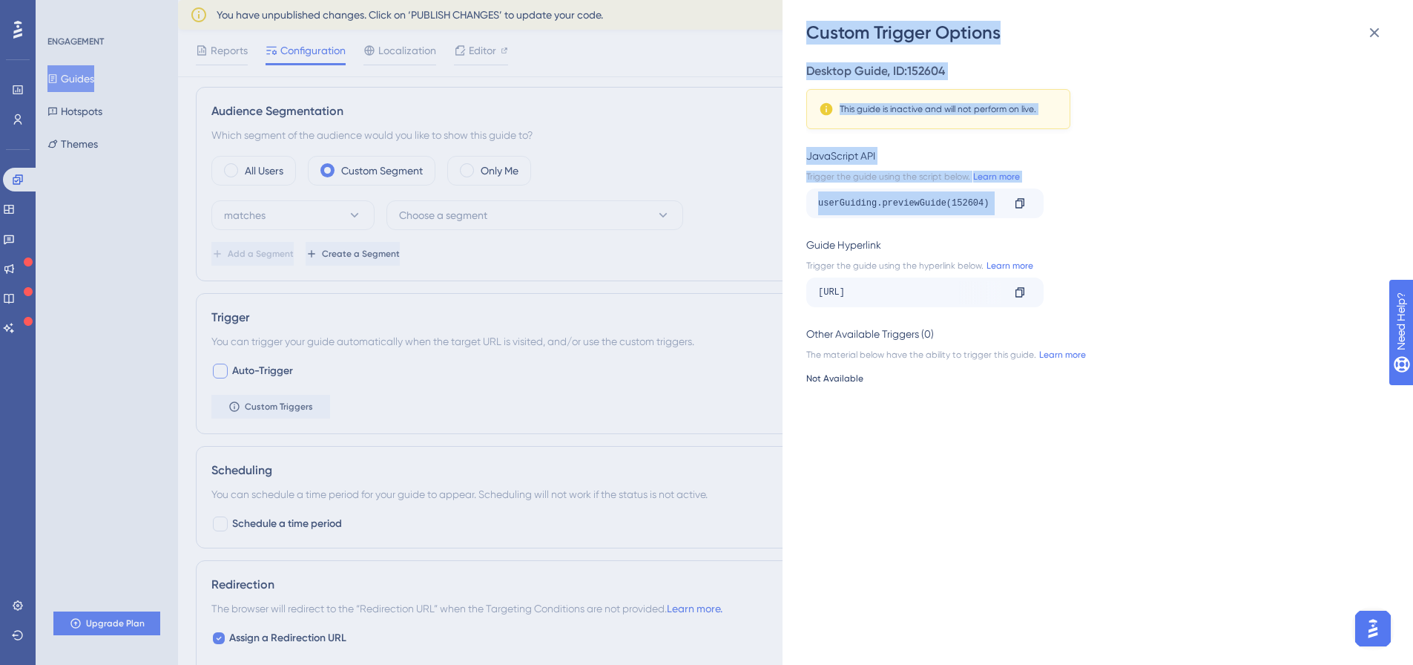
drag, startPoint x: 795, startPoint y: 33, endPoint x: 1050, endPoint y: 196, distance: 302.5
click at [1050, 196] on div "Custom Trigger Options Desktop Guide , ID: 152604 This guide is inactive and wi…" at bounding box center [1098, 332] width 631 height 665
click at [1050, 196] on div "userGuiding.previewGuide(152604) Copy" at bounding box center [1093, 203] width 574 height 30
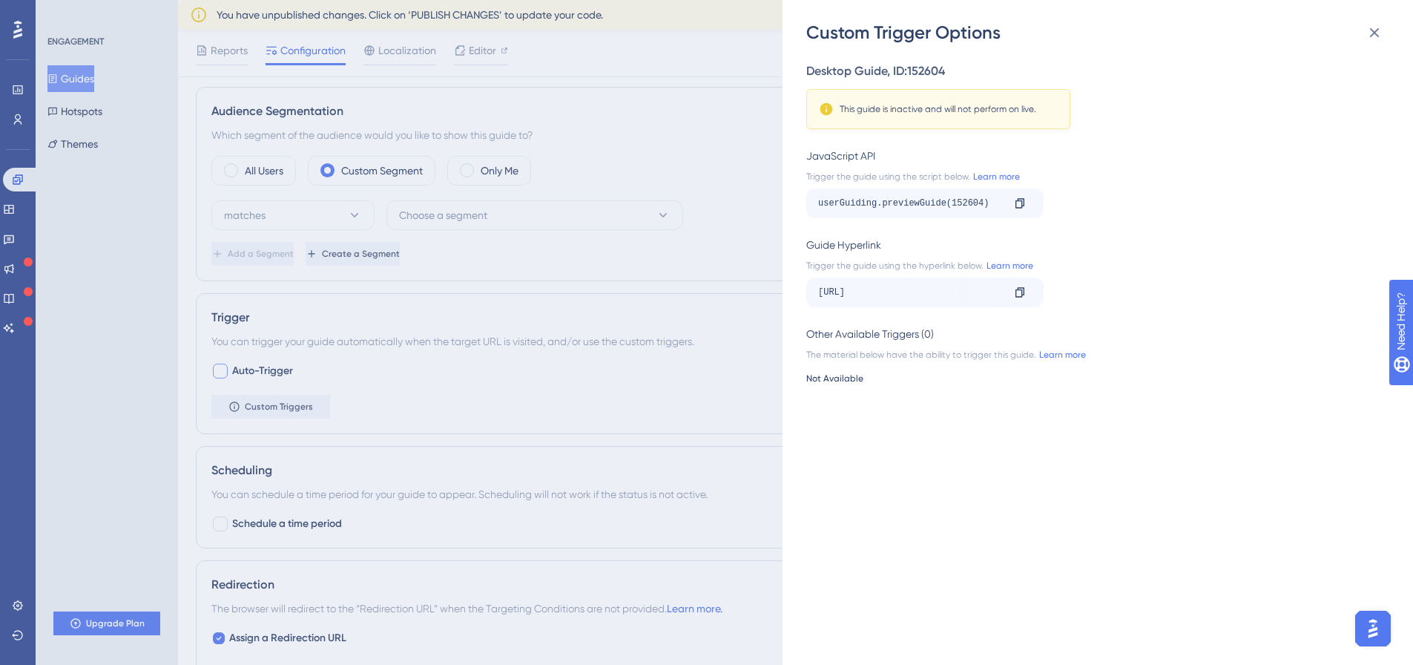
click at [659, 263] on div "Custom Trigger Options Desktop Guide , ID: 152604 This guide is inactive and wi…" at bounding box center [706, 332] width 1413 height 665
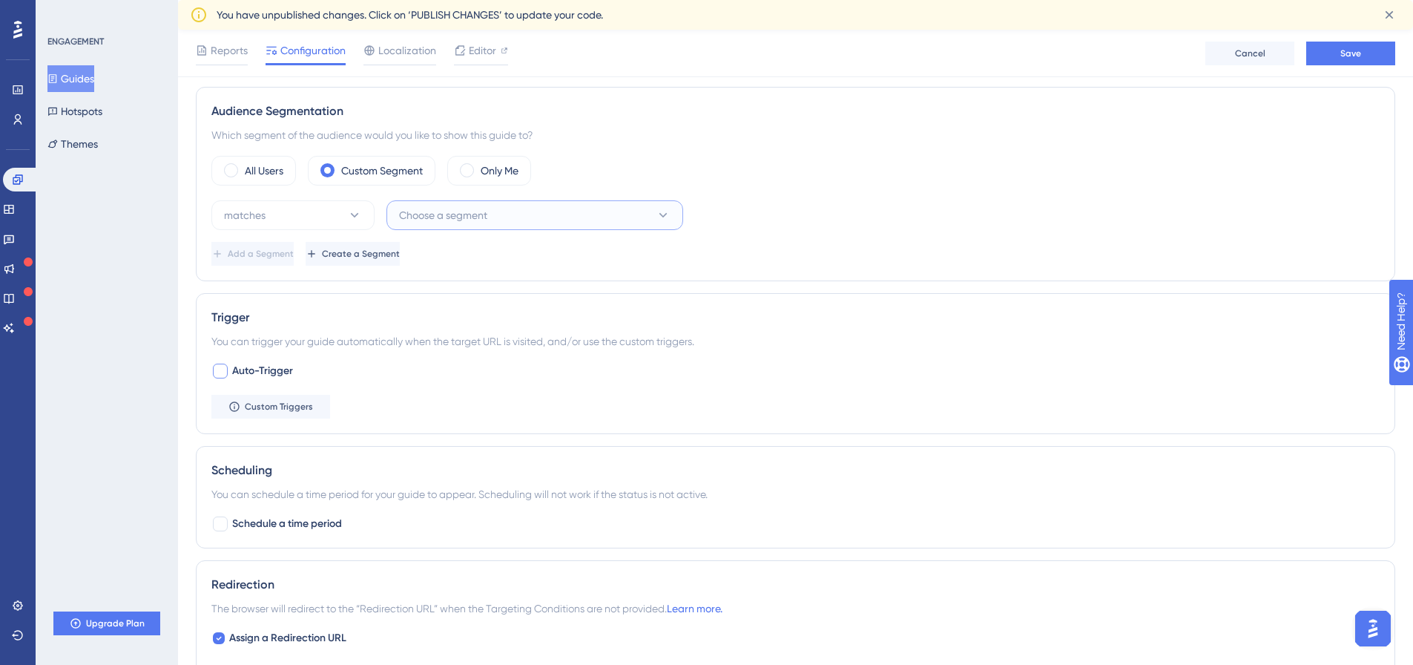
click at [459, 213] on span "Choose a segment" at bounding box center [443, 215] width 88 height 18
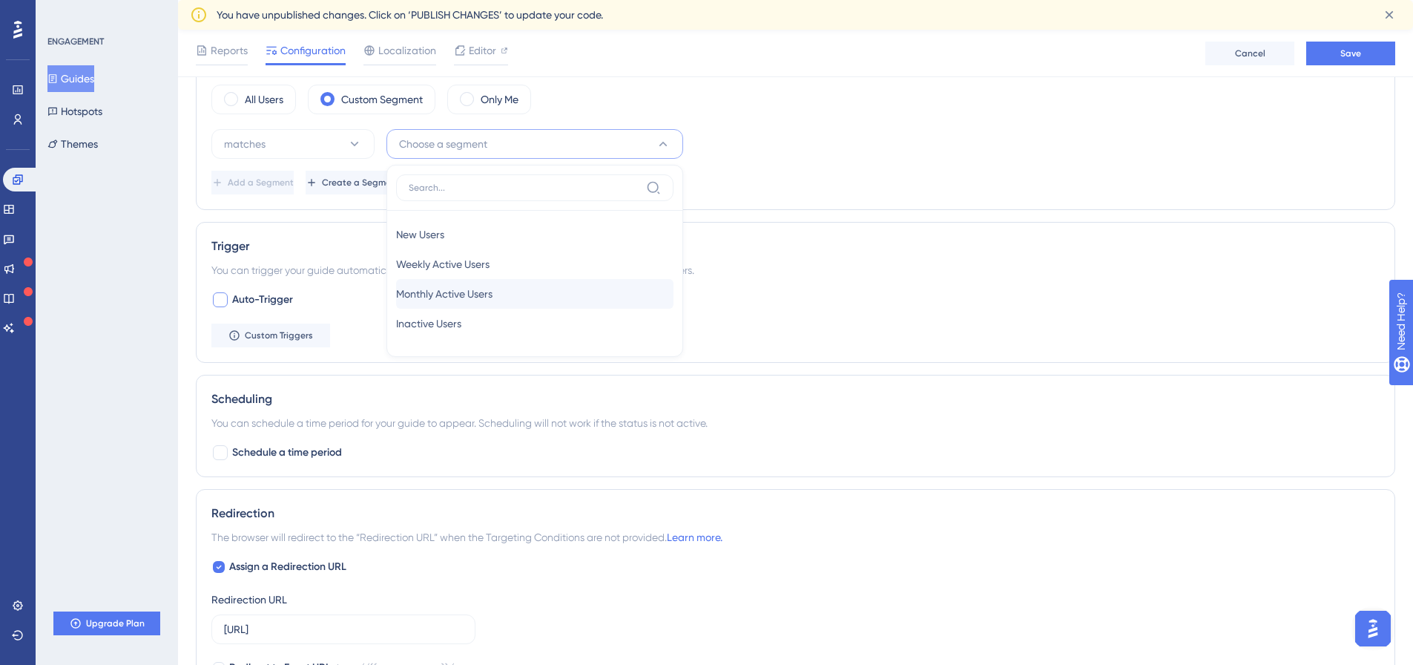
scroll to position [593, 0]
click at [681, 142] on button "Choose a segment" at bounding box center [534, 141] width 297 height 30
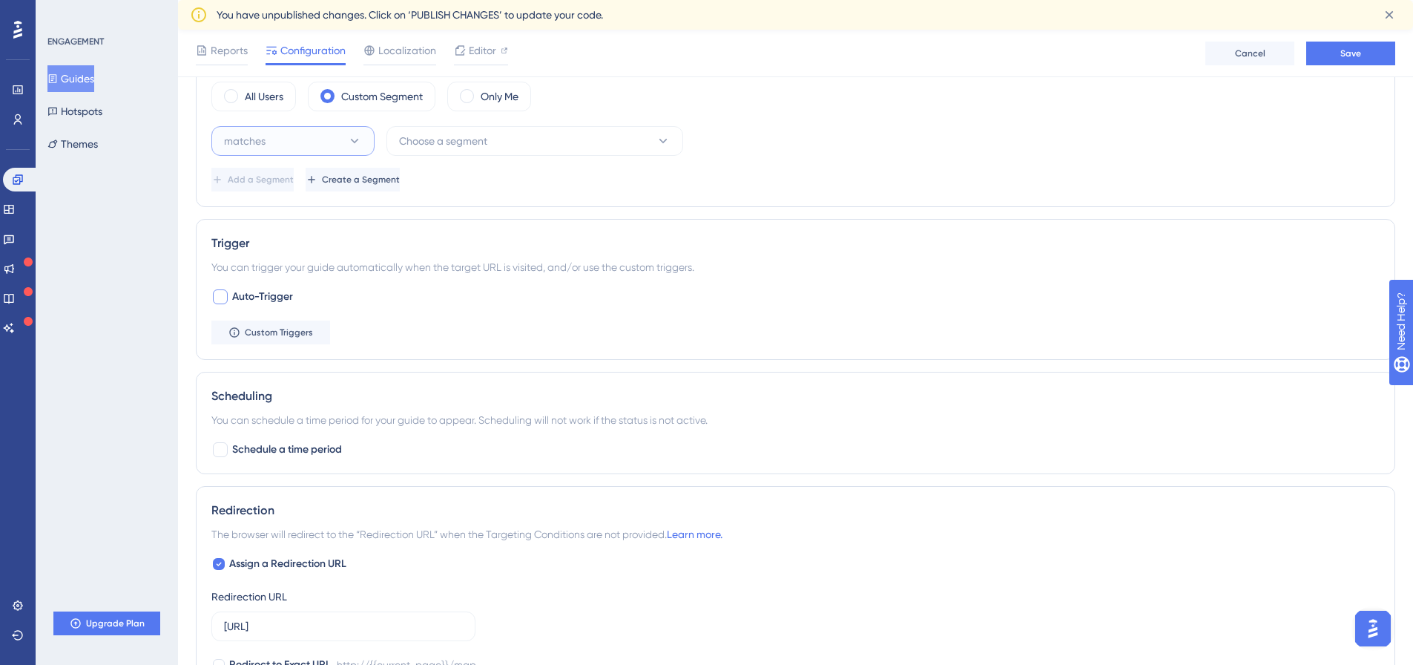
click at [277, 128] on button "matches" at bounding box center [292, 141] width 163 height 30
click at [277, 129] on button "matches" at bounding box center [292, 141] width 163 height 30
click at [452, 132] on span "Choose a segment" at bounding box center [443, 141] width 88 height 18
click at [403, 172] on button "Create a Segment" at bounding box center [354, 180] width 97 height 24
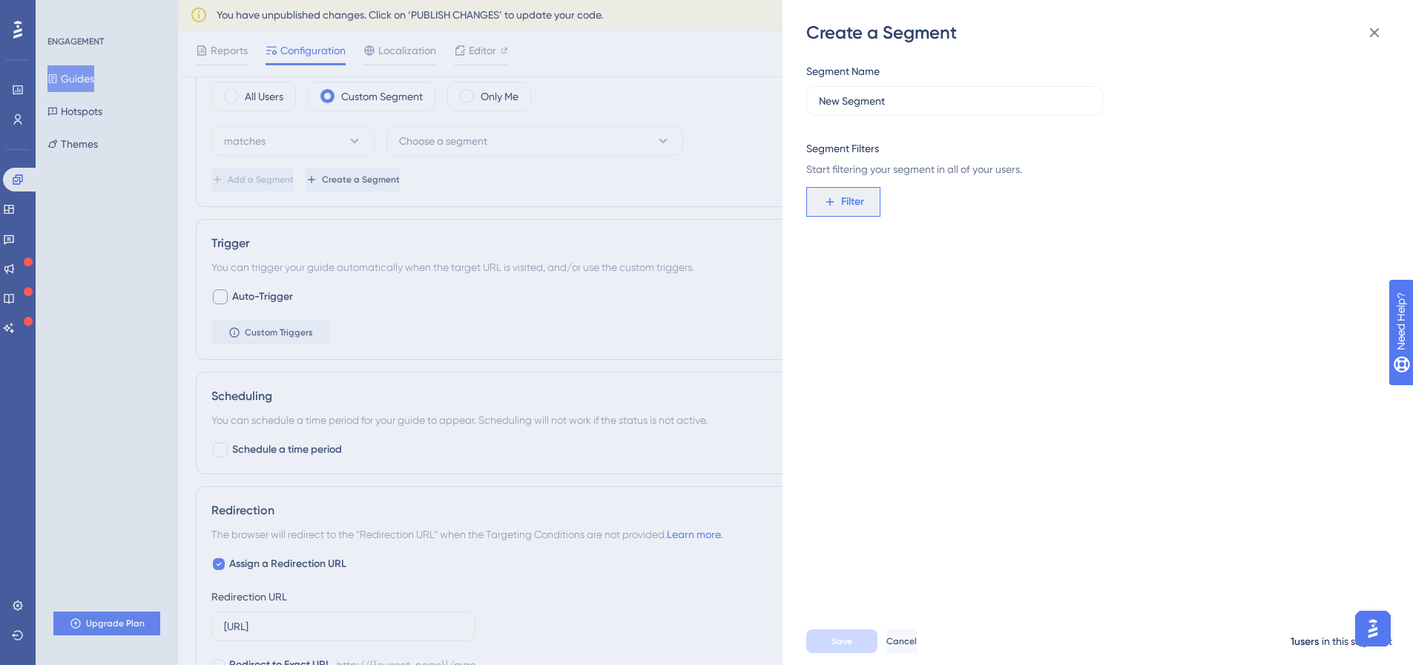
click at [843, 195] on span "Filter" at bounding box center [852, 202] width 23 height 18
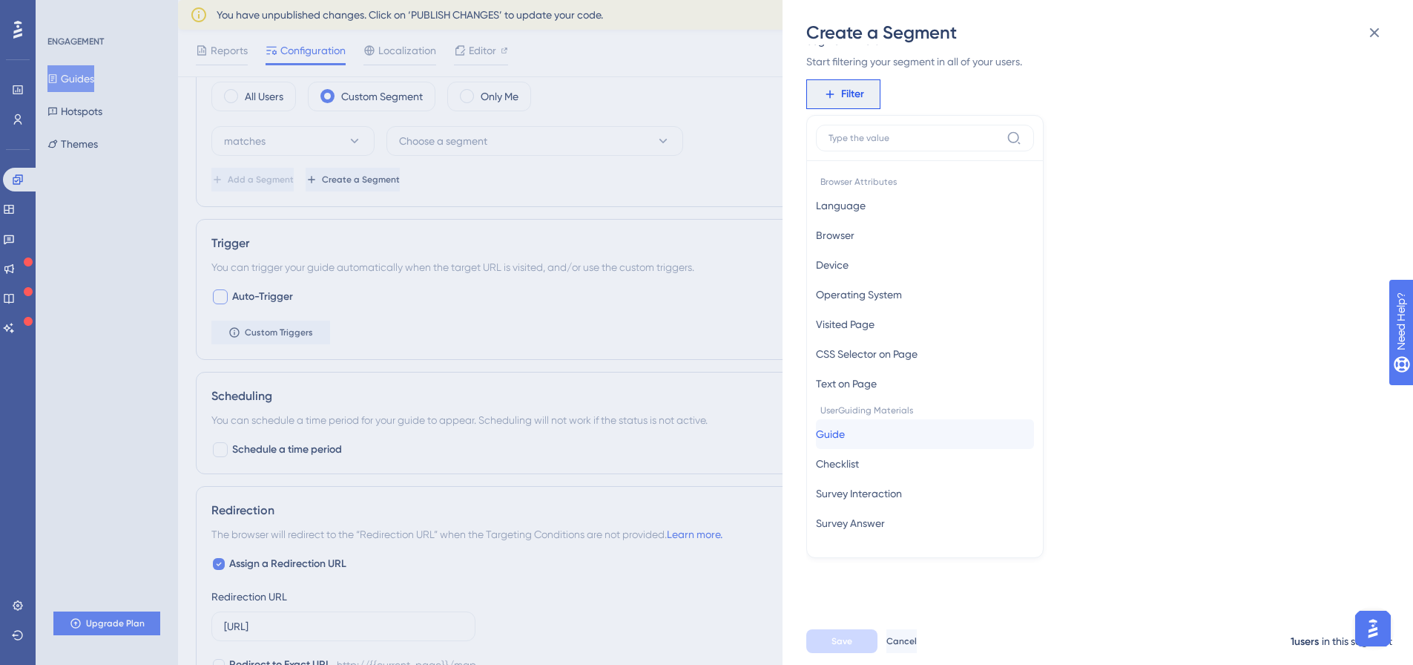
click at [874, 421] on button "Guide Guide" at bounding box center [925, 434] width 218 height 30
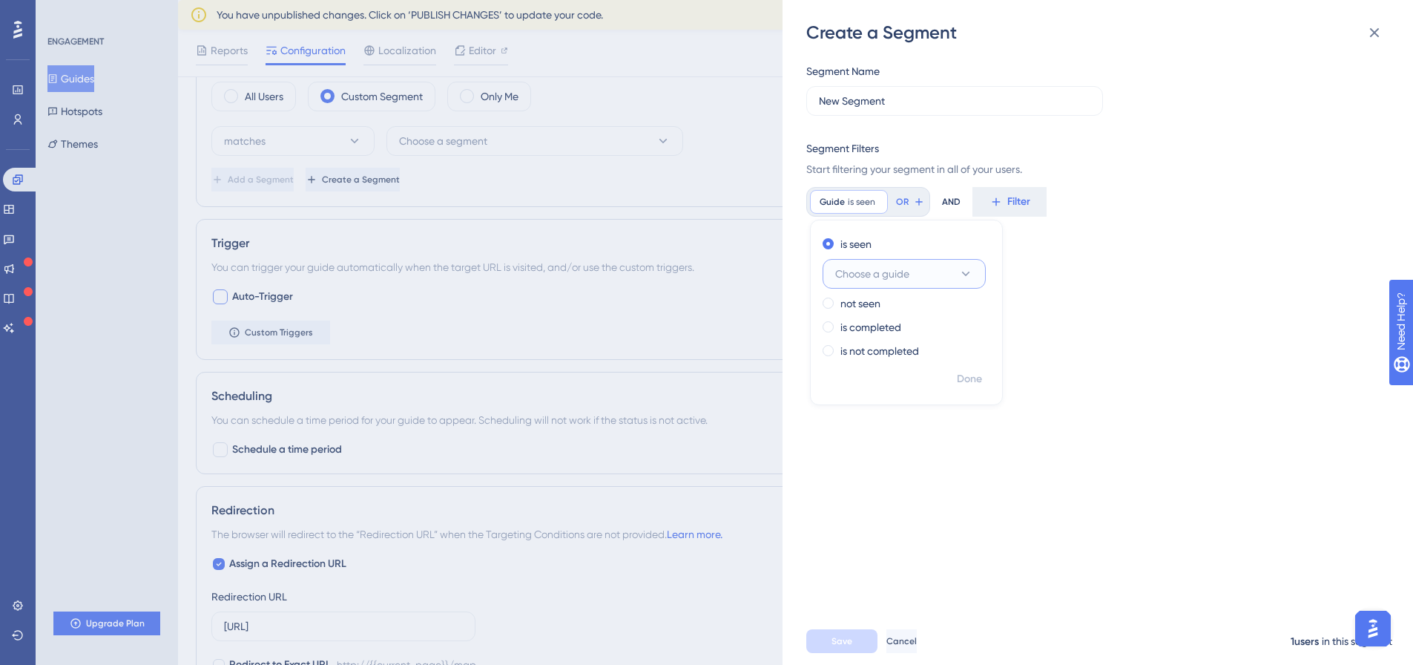
scroll to position [444, 0]
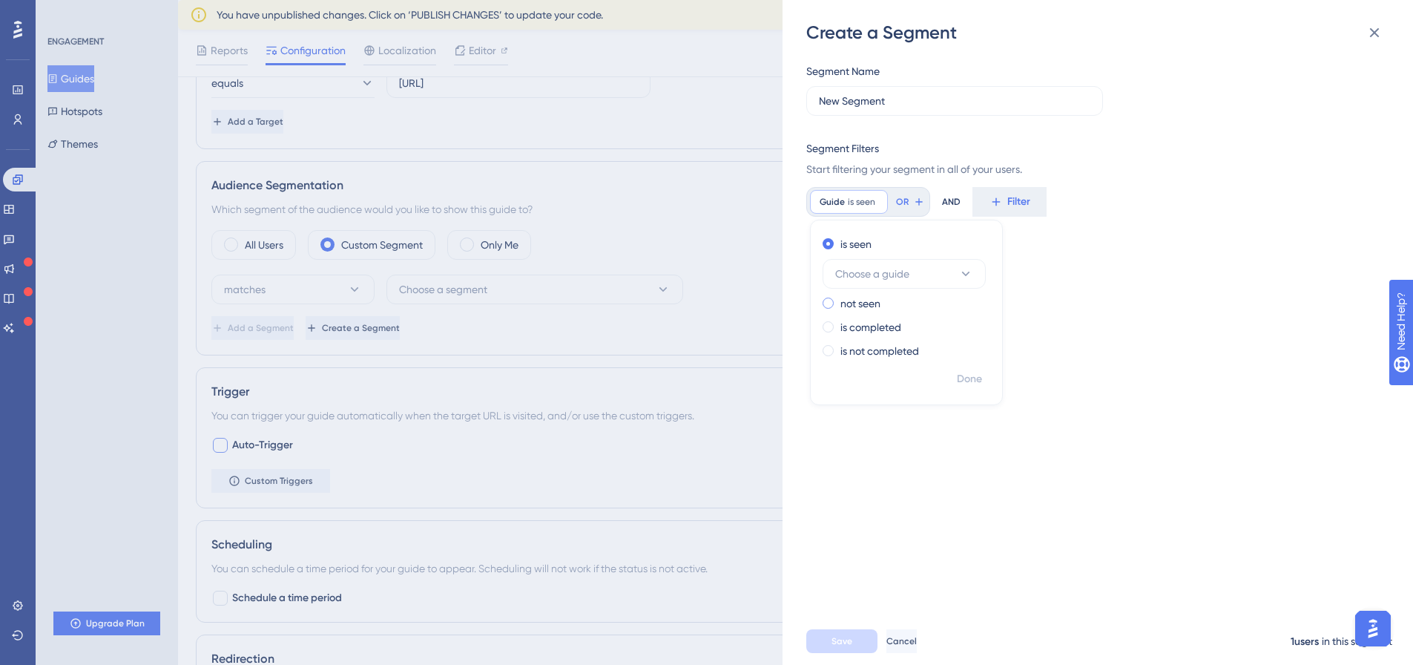
click at [858, 297] on label "not seen" at bounding box center [860, 303] width 40 height 18
click at [842, 355] on label "is not completed" at bounding box center [879, 351] width 79 height 18
click at [956, 197] on icon at bounding box center [962, 202] width 12 height 12
click at [843, 206] on span "Filter" at bounding box center [852, 202] width 23 height 18
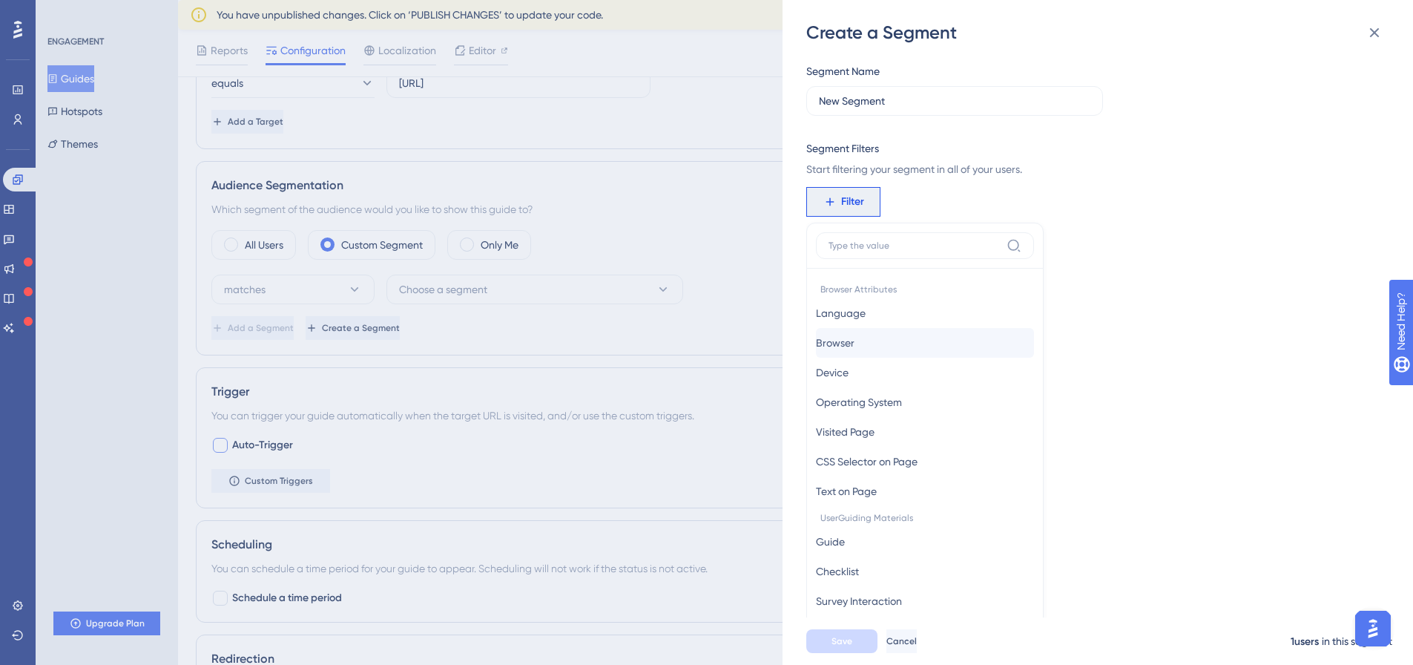
scroll to position [108, 0]
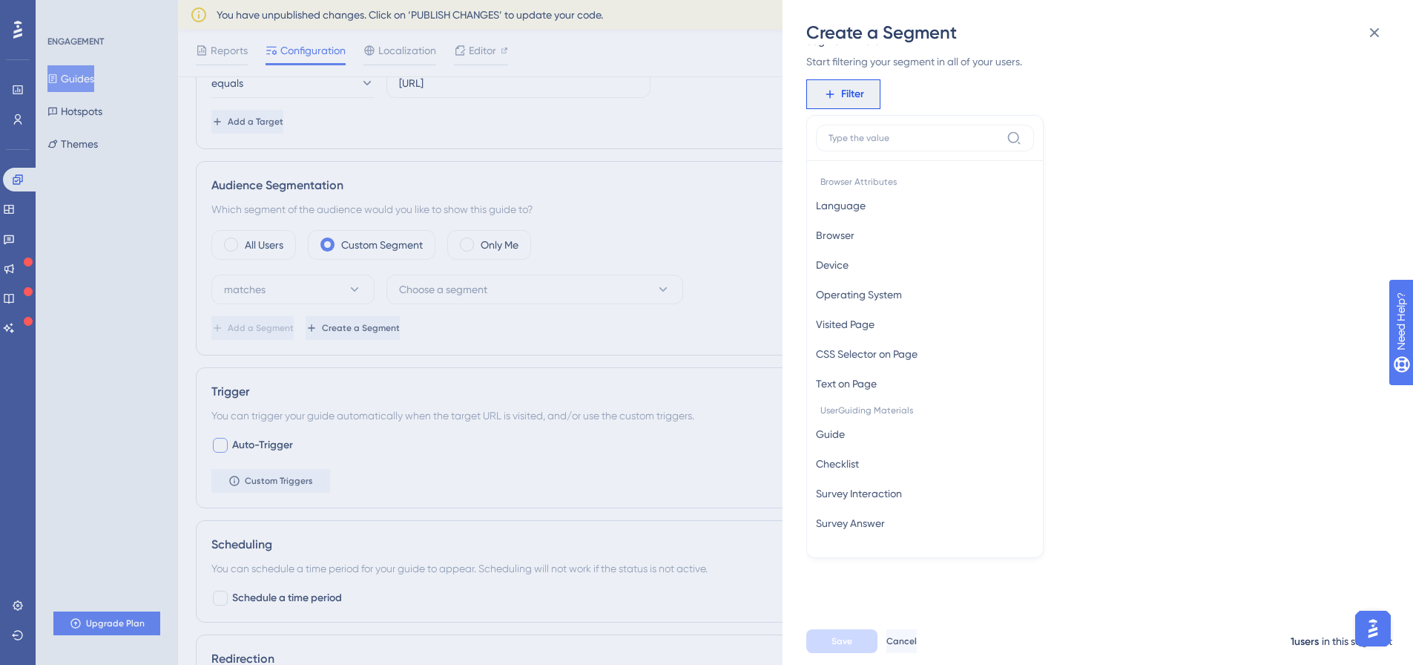
click at [1111, 198] on div "Segment Name New Segment Segment Filters Start filtering your segment in all of…" at bounding box center [1105, 331] width 598 height 573
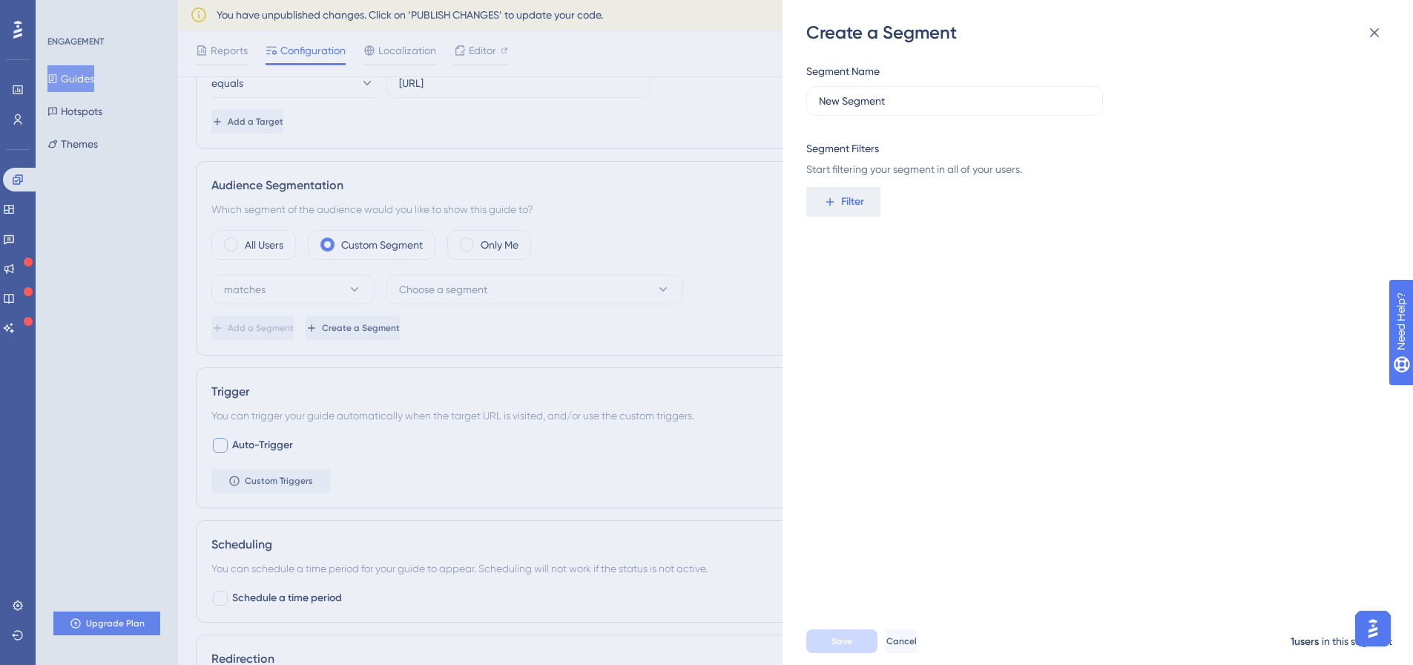
scroll to position [0, 0]
click at [286, 419] on div "Create a Segment Segment Name New Segment Segment Filters Start filtering your …" at bounding box center [706, 332] width 1413 height 665
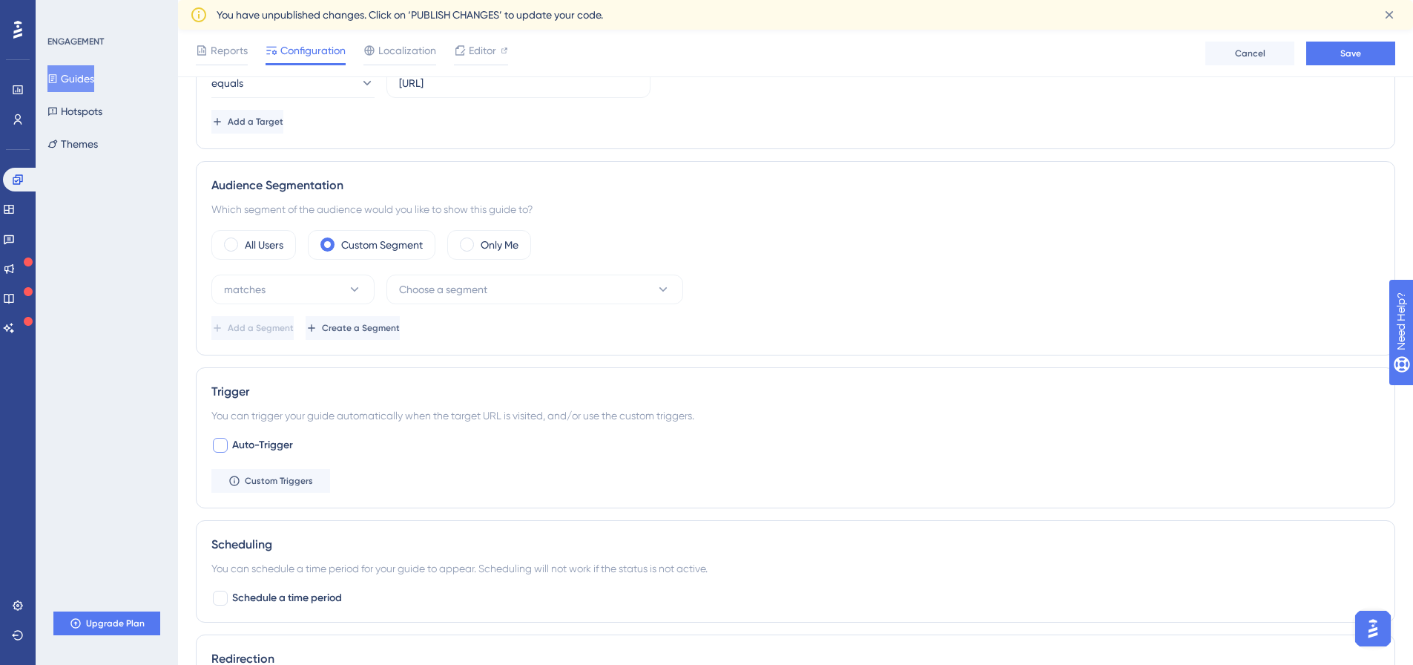
click at [270, 443] on span "Auto-Trigger" at bounding box center [262, 445] width 61 height 18
checkbox input "true"
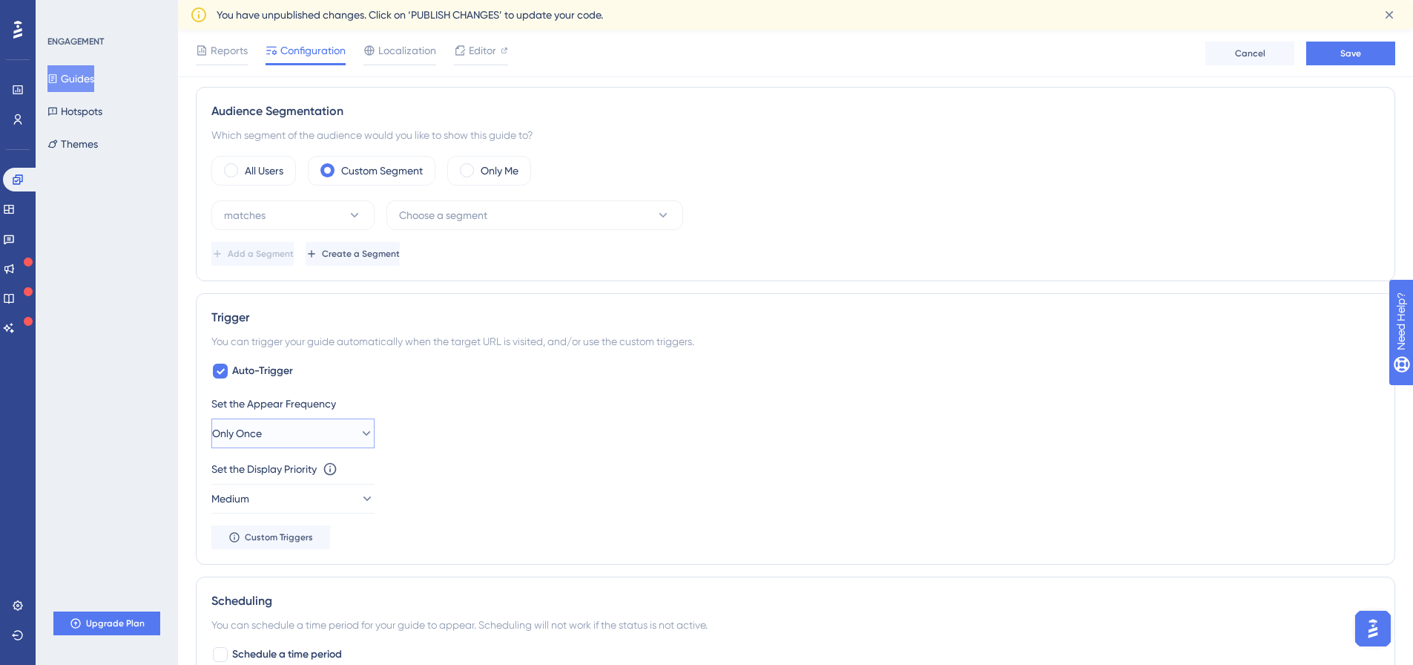
click at [336, 436] on button "Only Once" at bounding box center [292, 433] width 163 height 30
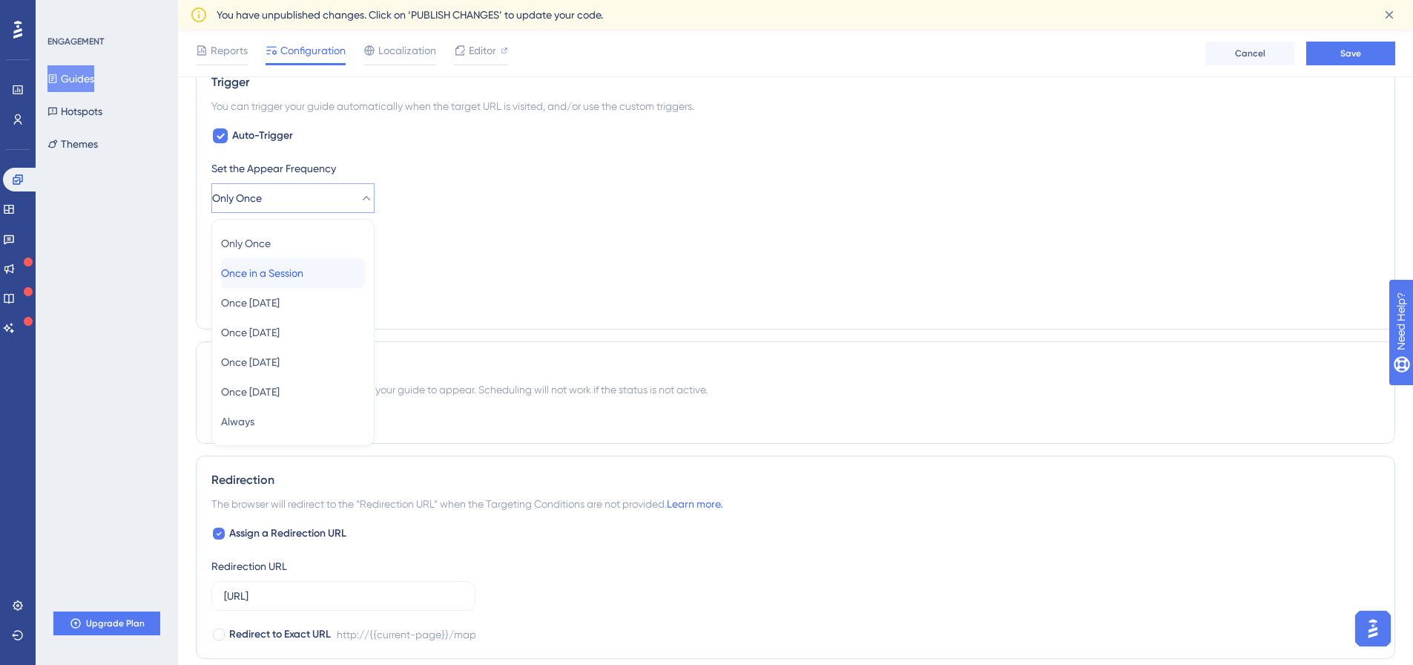
click at [328, 269] on div "Once in a Session Once in a Session" at bounding box center [293, 273] width 144 height 30
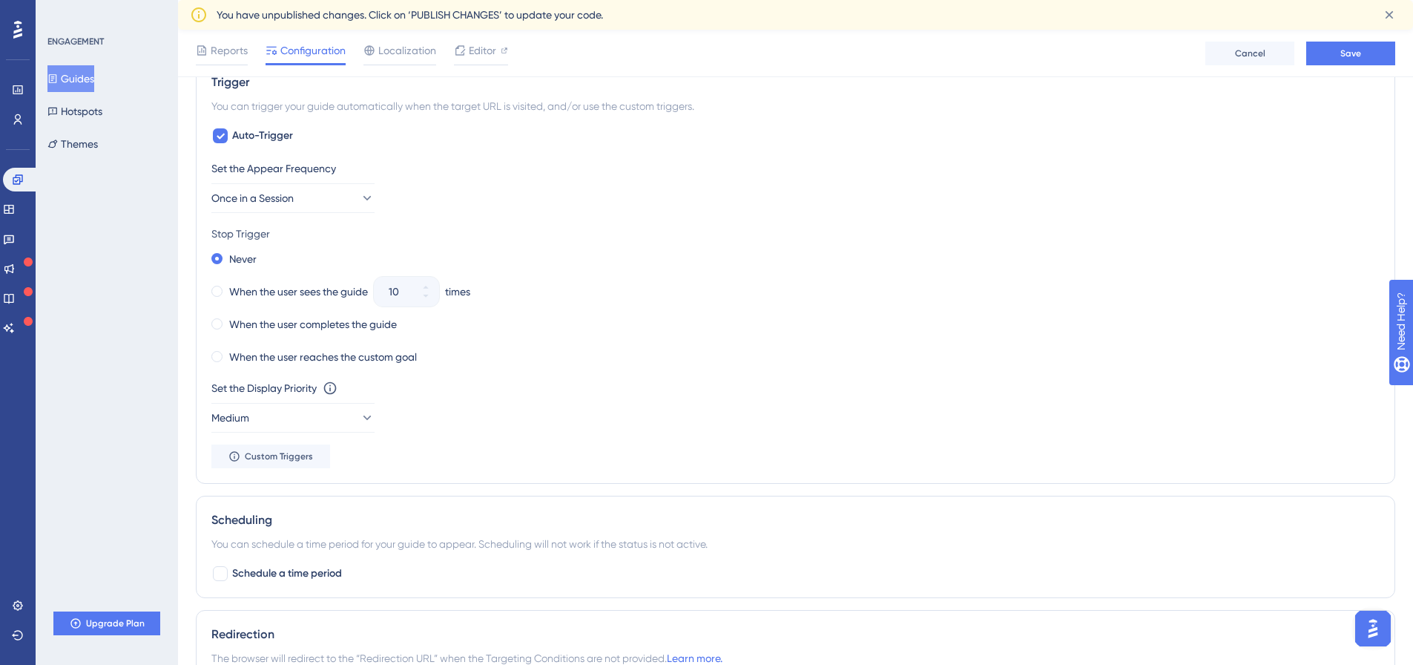
click at [407, 228] on div "Stop Trigger" at bounding box center [795, 234] width 1168 height 18
drag, startPoint x: 219, startPoint y: 231, endPoint x: 293, endPoint y: 233, distance: 74.2
click at [293, 233] on div "Stop Trigger" at bounding box center [795, 234] width 1168 height 18
click at [225, 326] on div "When the user completes the guide" at bounding box center [303, 324] width 185 height 21
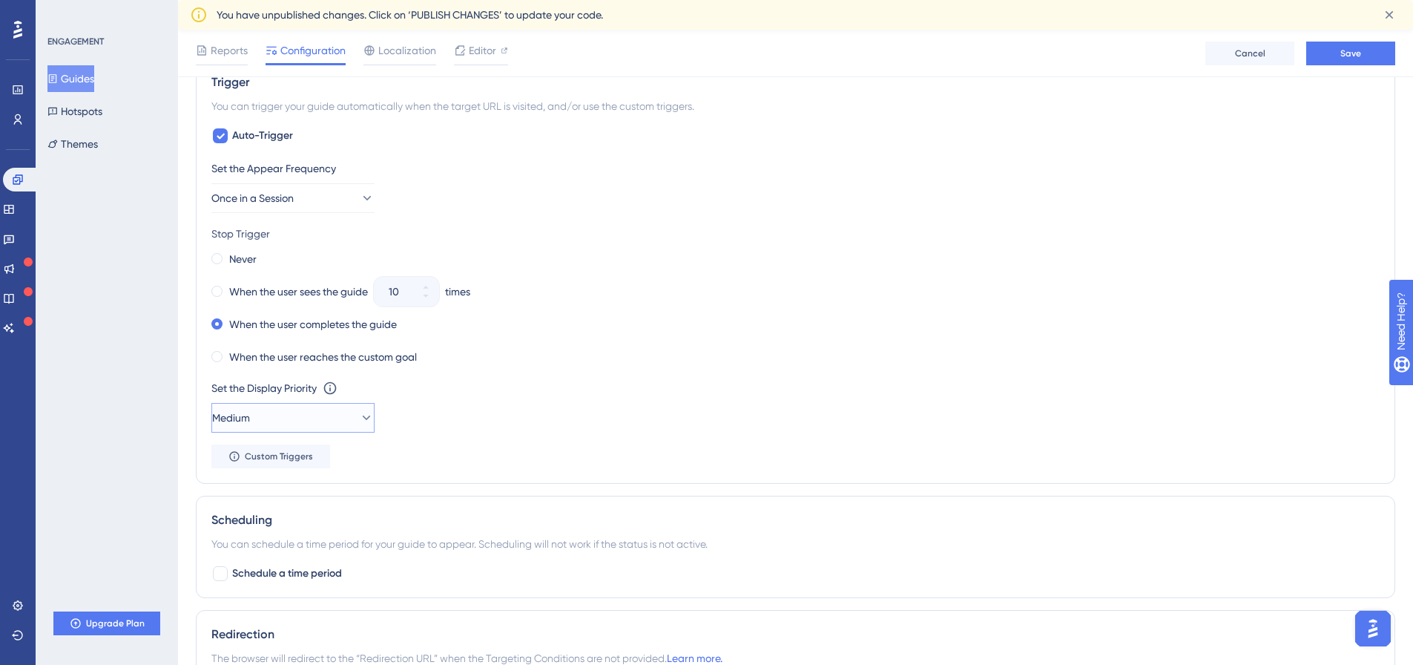
click at [359, 417] on icon at bounding box center [366, 417] width 15 height 15
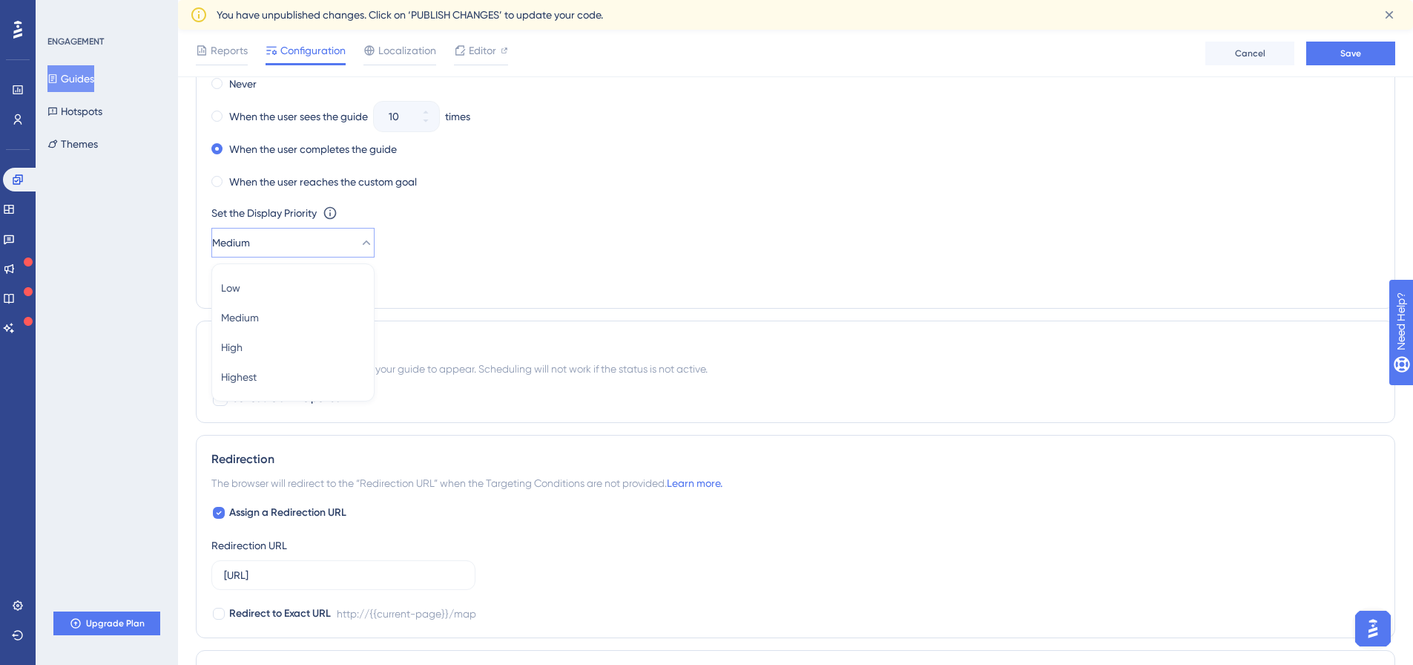
click at [493, 244] on div "Set the Display Priority This option will set the display priority between auto…" at bounding box center [795, 230] width 1168 height 53
click at [628, 185] on div "When the user reaches the custom goal" at bounding box center [795, 181] width 1168 height 21
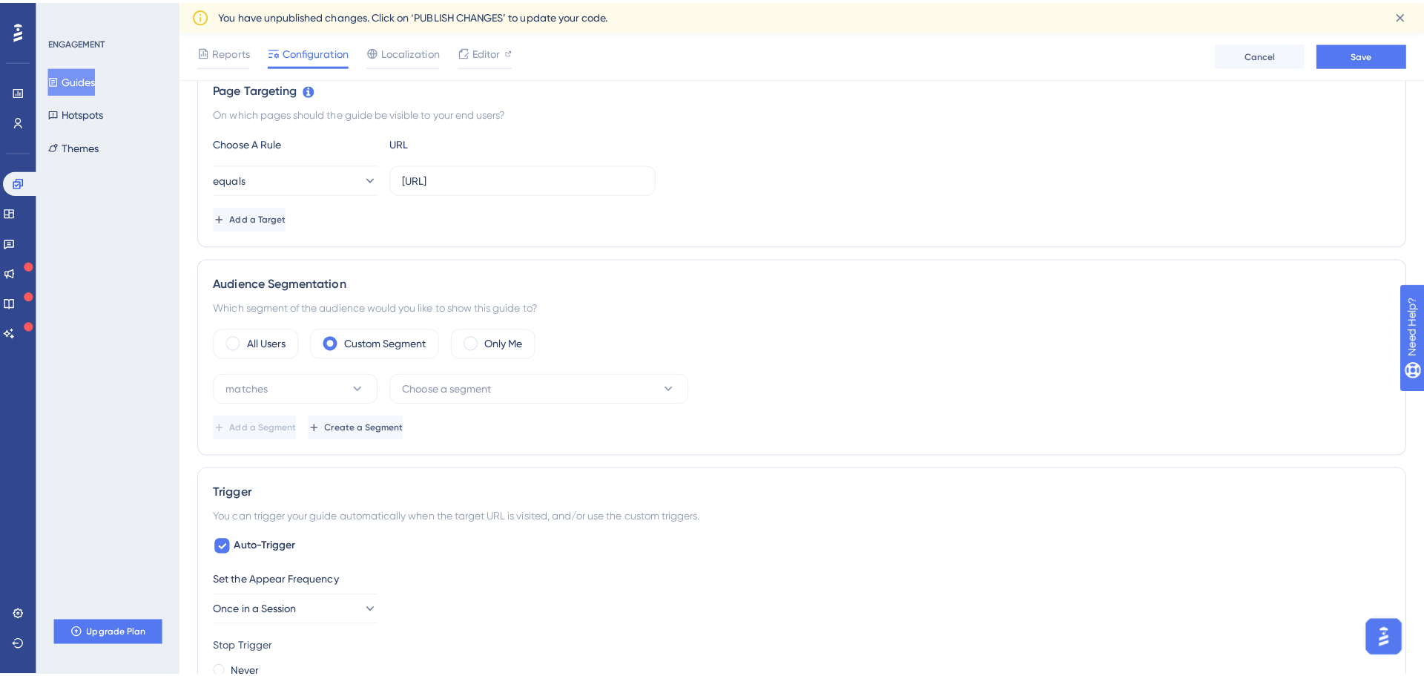
scroll to position [261, 0]
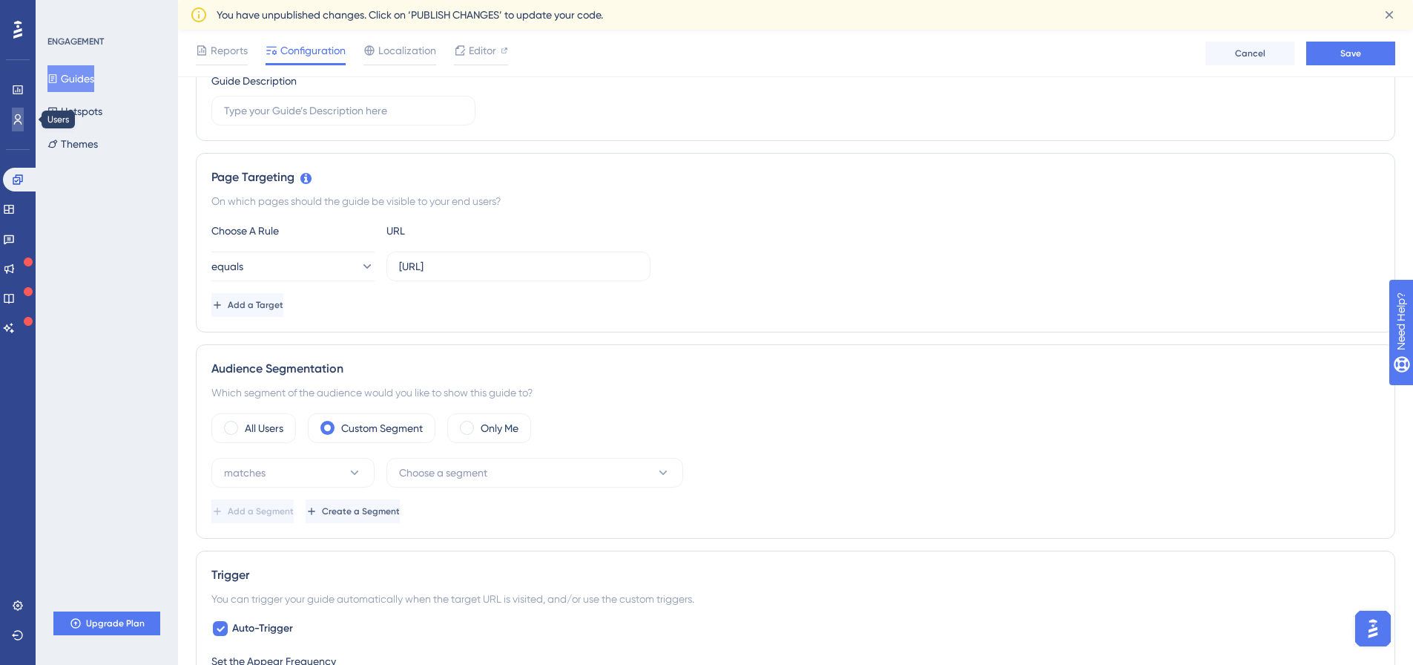
click at [23, 118] on icon at bounding box center [18, 119] width 12 height 12
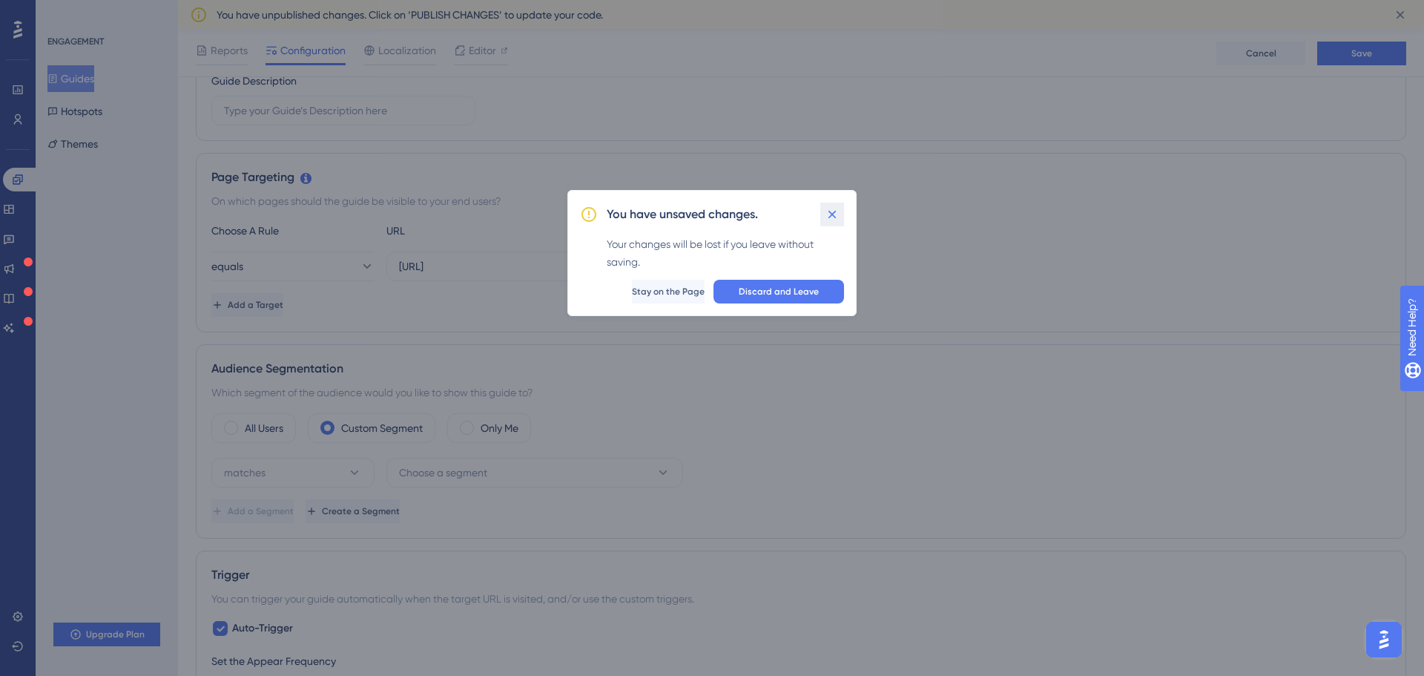
click at [840, 213] on button at bounding box center [832, 215] width 24 height 24
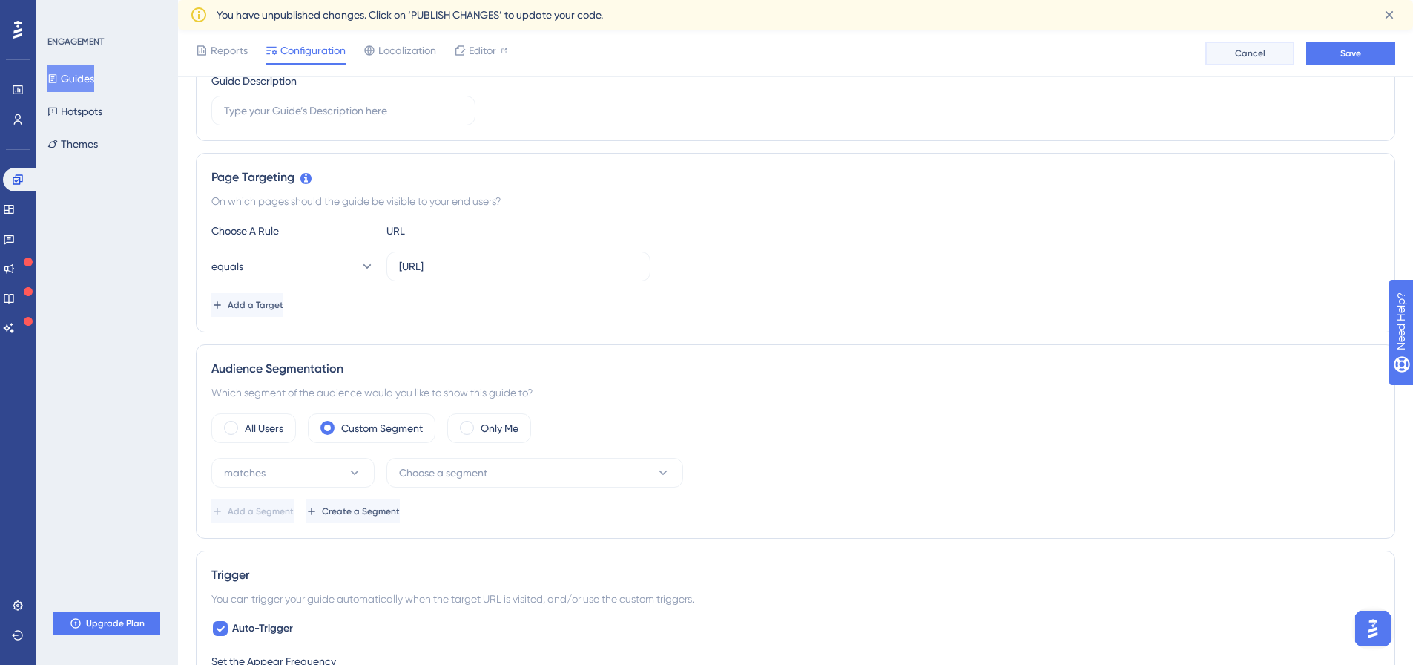
click at [1238, 53] on span "Cancel" at bounding box center [1250, 53] width 30 height 12
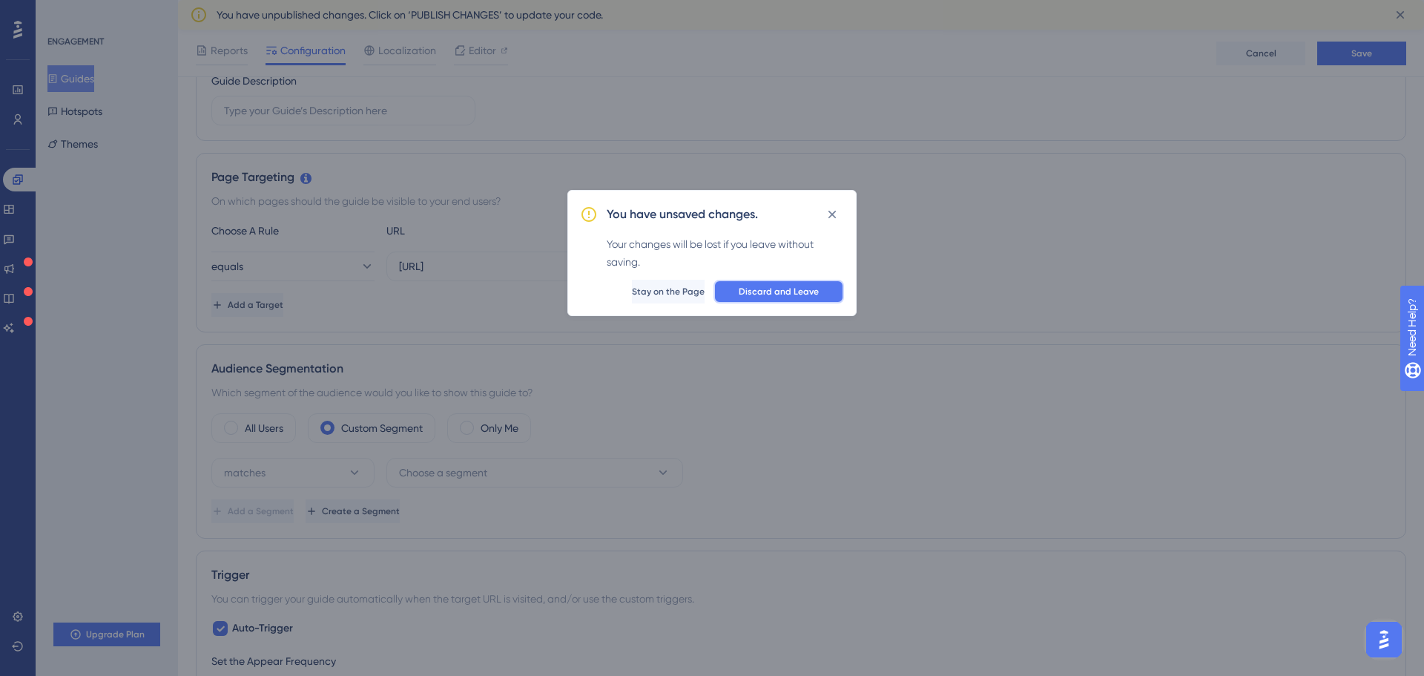
click at [762, 295] on span "Discard and Leave" at bounding box center [779, 292] width 80 height 12
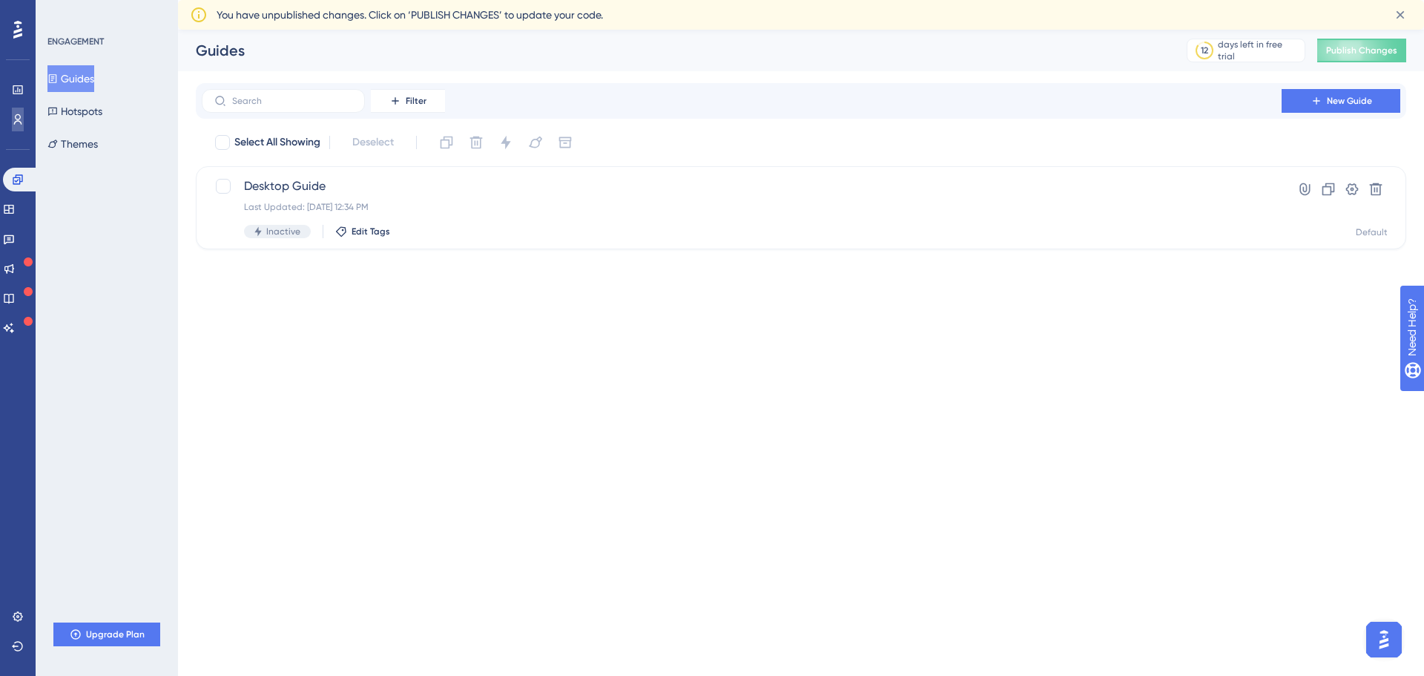
click at [24, 114] on link at bounding box center [18, 120] width 12 height 24
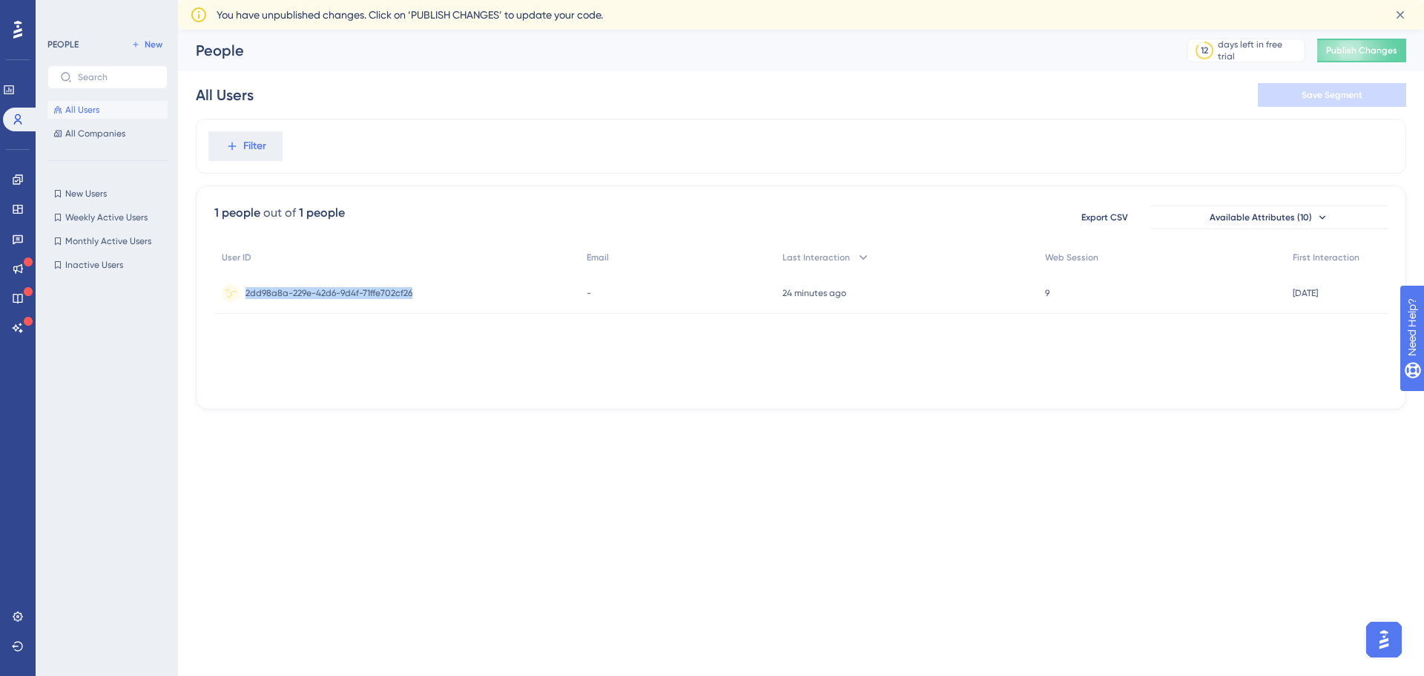
drag, startPoint x: 419, startPoint y: 298, endPoint x: 246, endPoint y: 300, distance: 172.8
click at [246, 300] on div "2dd98a8a-229e-42d6-9d4f-71ffe702cf26 2dd98a8a-229e-42d6-9d4f-71ffe702cf26" at bounding box center [396, 293] width 365 height 42
click at [246, 300] on div "2dd98a8a-229e-42d6-9d4f-71ffe702cf26 2dd98a8a-229e-42d6-9d4f-71ffe702cf26" at bounding box center [329, 293] width 167 height 42
click at [249, 294] on span "2dd98a8a-229e-42d6-9d4f-71ffe702cf26" at bounding box center [329, 293] width 167 height 12
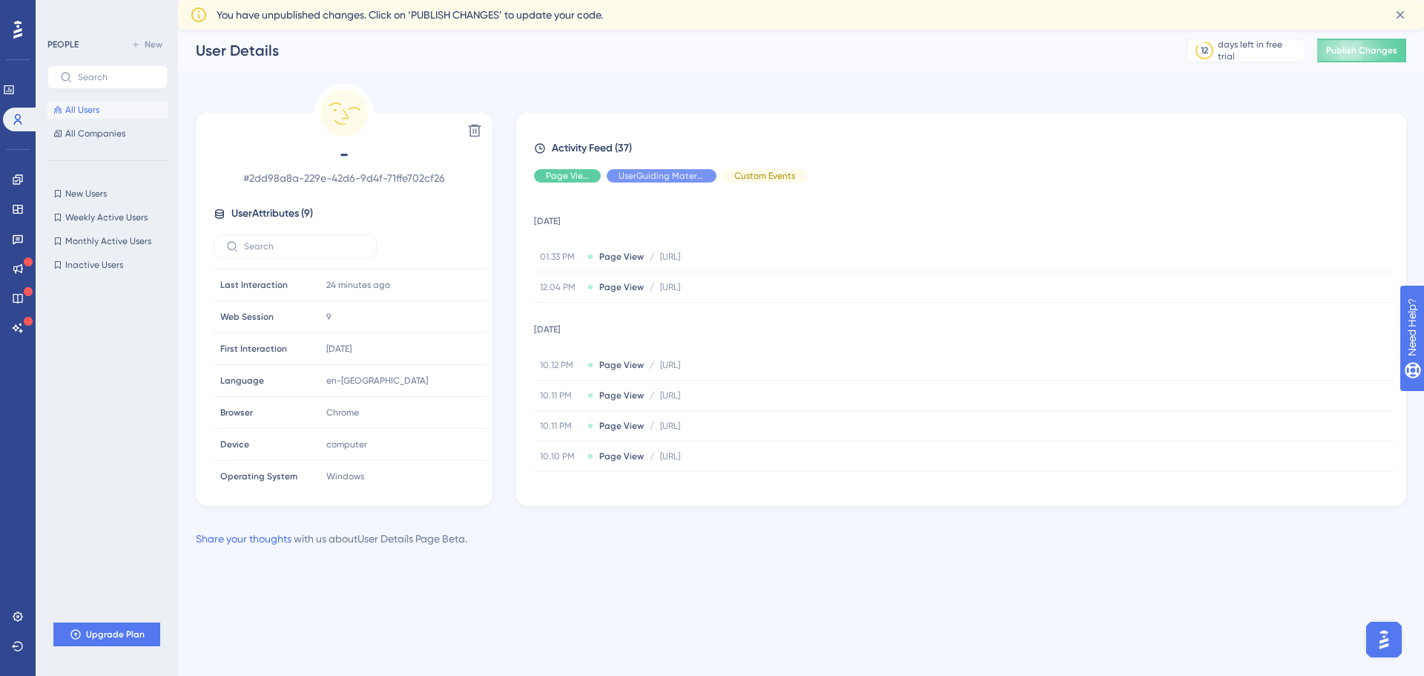
scroll to position [69, 0]
click at [290, 439] on tr "Device Device computer" at bounding box center [350, 434] width 273 height 32
click at [335, 438] on span "computer" at bounding box center [346, 434] width 41 height 12
drag, startPoint x: 375, startPoint y: 436, endPoint x: 263, endPoint y: 418, distance: 113.4
click at [263, 418] on tr "Device Device computer" at bounding box center [350, 434] width 273 height 32
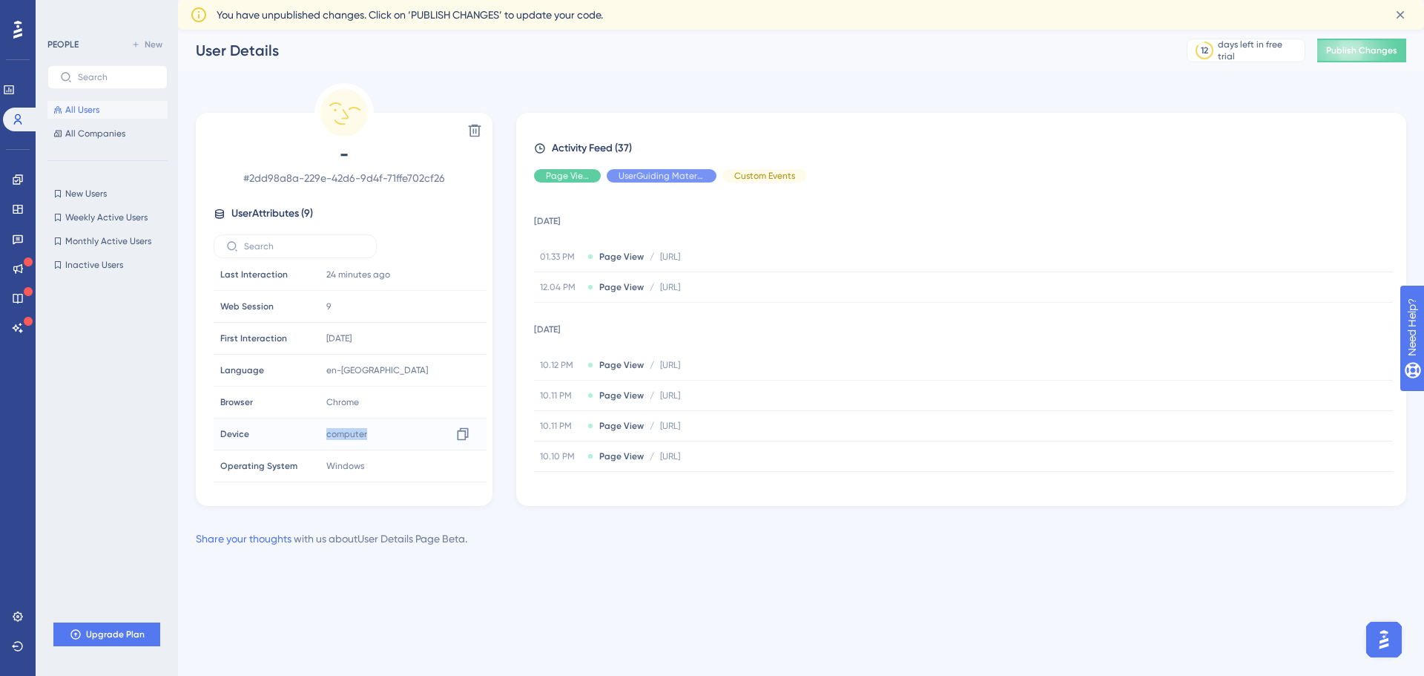
click at [345, 433] on span "computer" at bounding box center [346, 434] width 41 height 12
drag, startPoint x: 384, startPoint y: 436, endPoint x: 246, endPoint y: 430, distance: 138.1
click at [246, 430] on tr "Device Device computer" at bounding box center [350, 434] width 273 height 32
click at [246, 430] on span "Device" at bounding box center [234, 434] width 29 height 12
drag, startPoint x: 314, startPoint y: 432, endPoint x: 372, endPoint y: 432, distance: 58.6
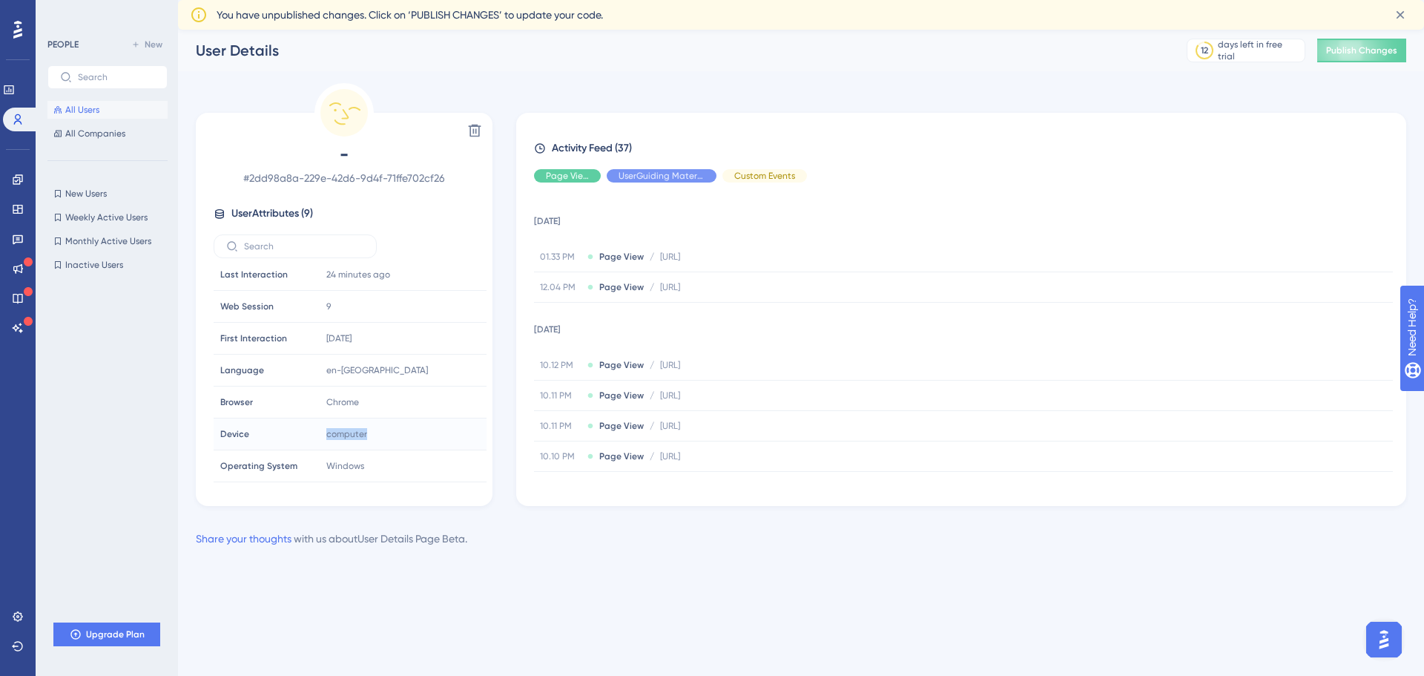
click at [372, 432] on tr "Device Device computer" at bounding box center [350, 434] width 273 height 32
click at [372, 432] on div "computer Copy computer" at bounding box center [400, 434] width 160 height 30
click at [530, 94] on div "Delete - # 2dd98a8a-229e-42d6-9d4f-71ffe702cf26 User Attributes ( 9 ) Email Ema…" at bounding box center [801, 294] width 1211 height 423
click at [91, 136] on span "All Companies" at bounding box center [95, 134] width 60 height 12
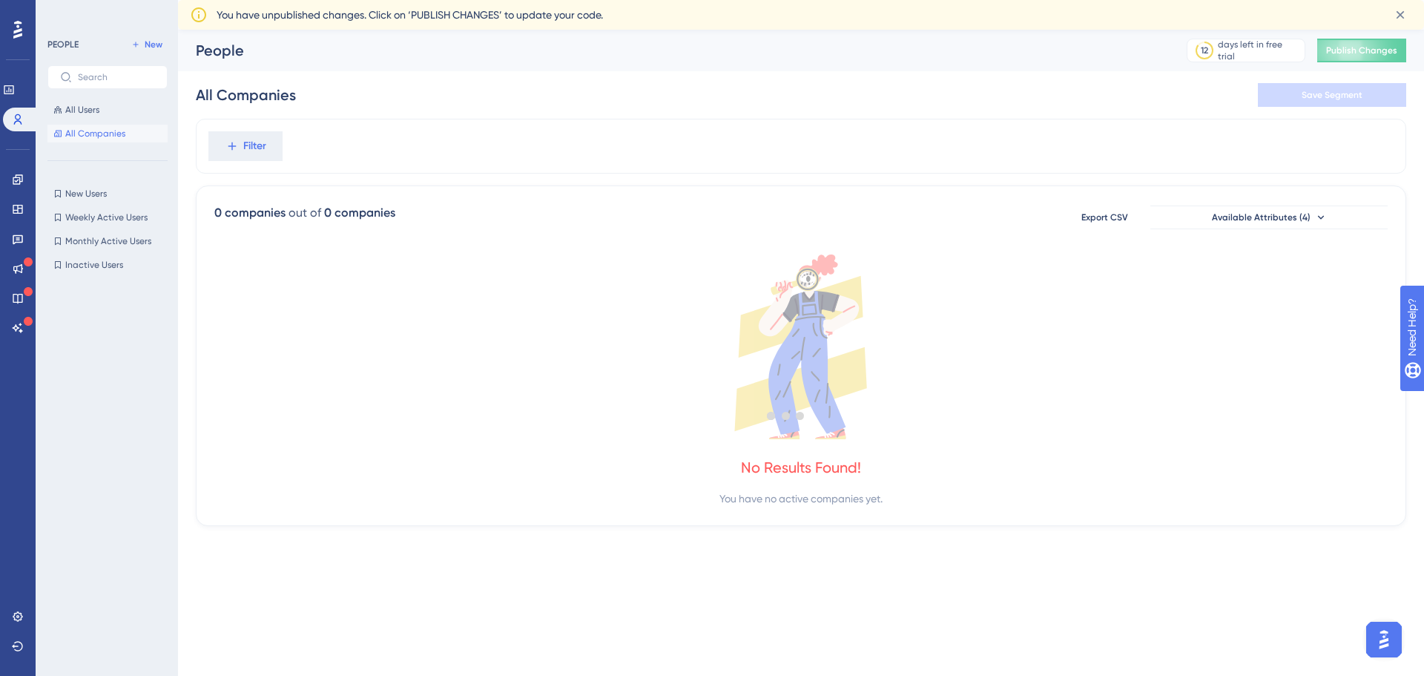
click at [94, 119] on div "All Users All Companies" at bounding box center [107, 122] width 120 height 42
click at [70, 124] on div "All Users All Companies" at bounding box center [107, 122] width 120 height 42
click at [70, 123] on div "All Users All Companies" at bounding box center [107, 122] width 120 height 42
drag, startPoint x: 26, startPoint y: 178, endPoint x: 26, endPoint y: 197, distance: 19.3
click at [24, 178] on link at bounding box center [18, 180] width 12 height 24
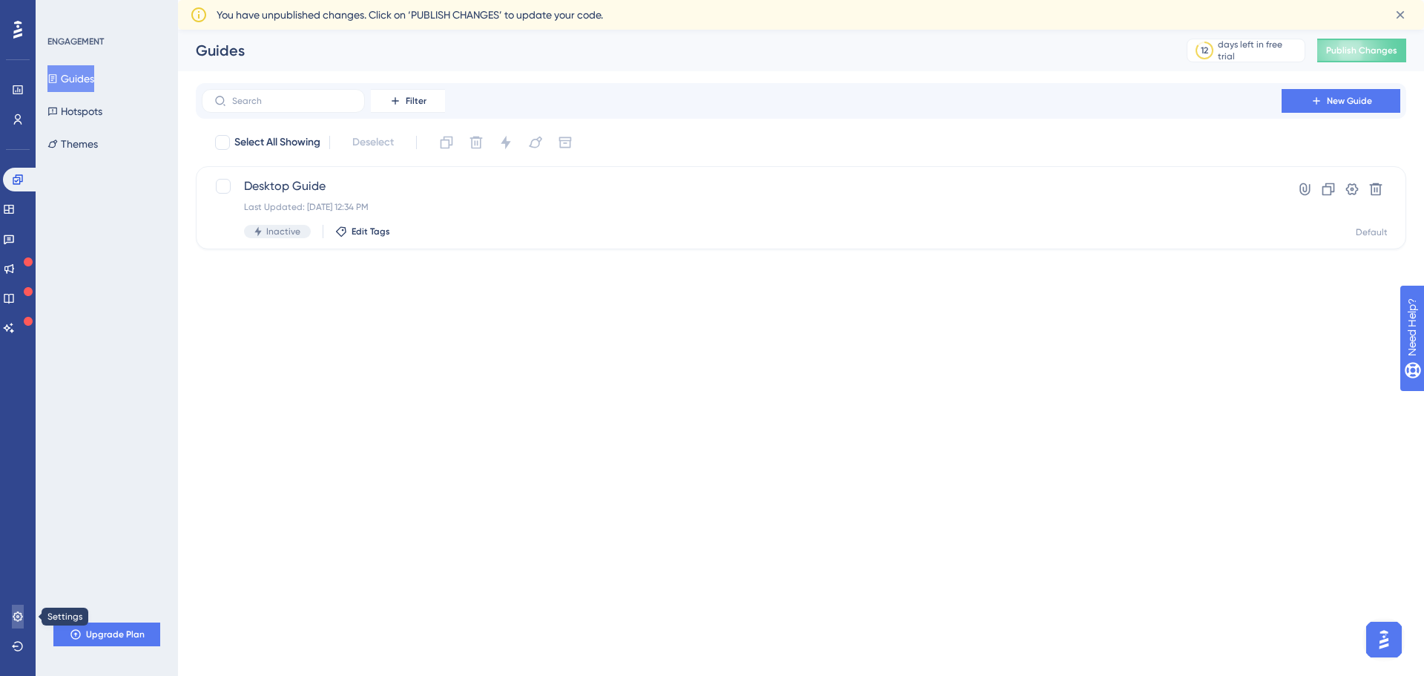
click at [12, 613] on link at bounding box center [18, 617] width 12 height 24
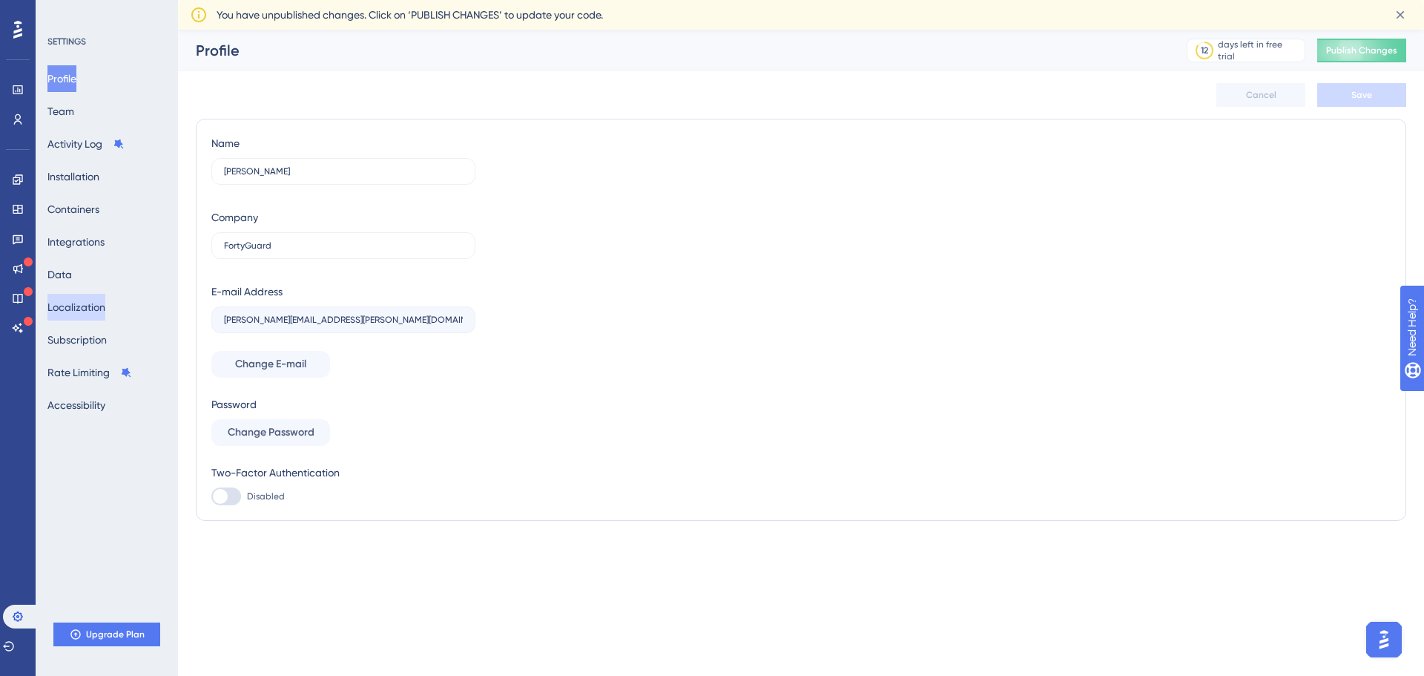
click at [96, 303] on button "Localization" at bounding box center [76, 307] width 58 height 27
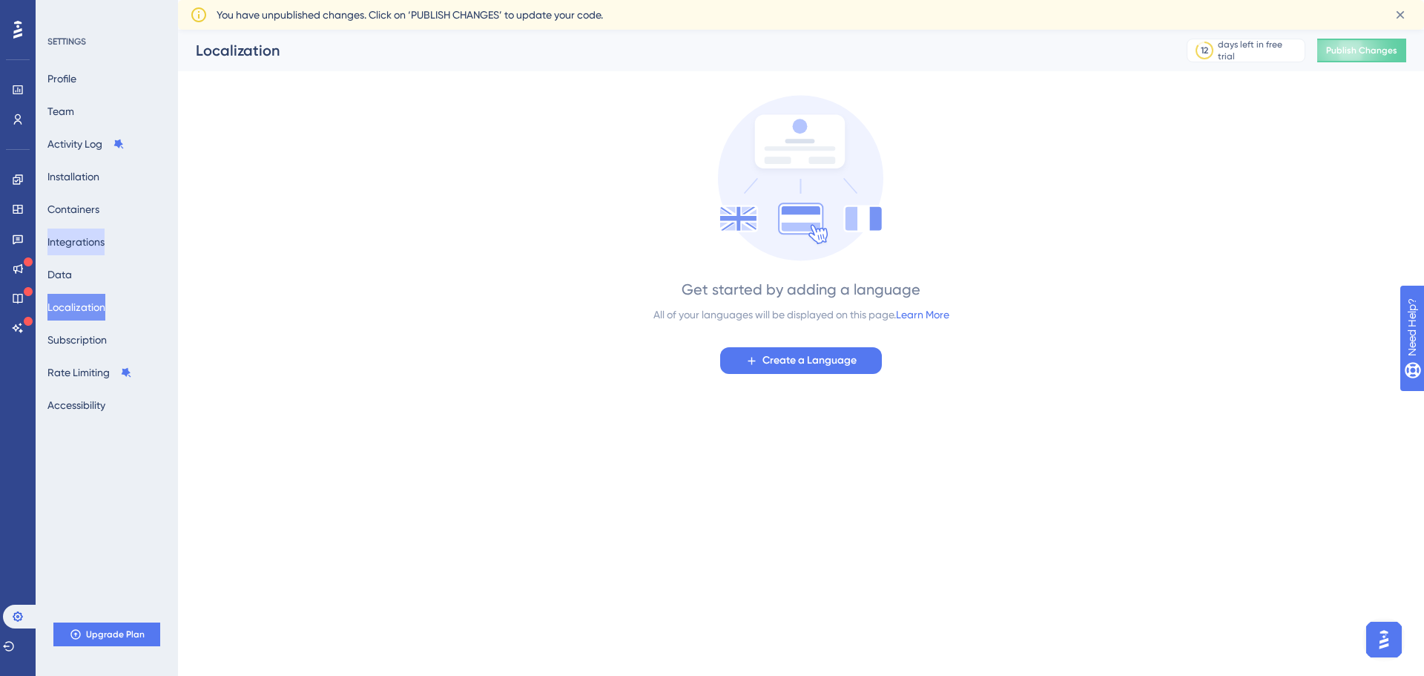
click at [105, 241] on button "Integrations" at bounding box center [75, 241] width 57 height 27
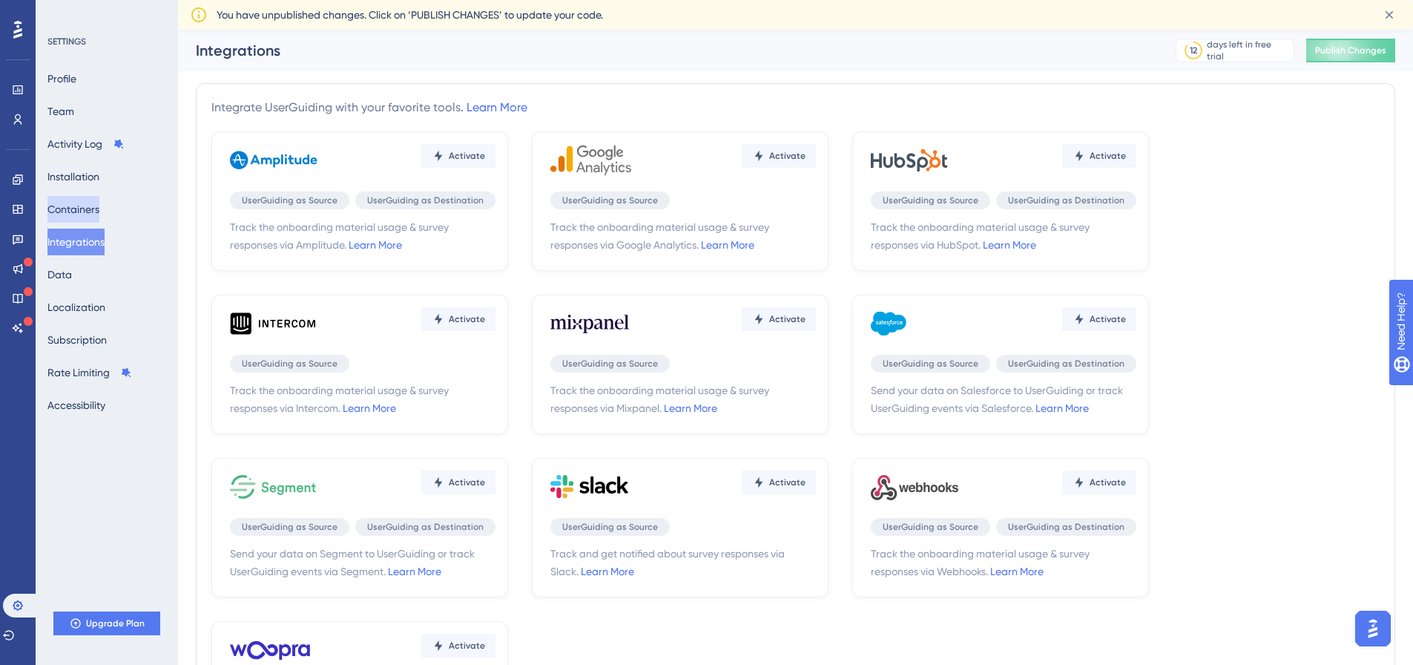
click at [88, 200] on button "Containers" at bounding box center [73, 209] width 52 height 27
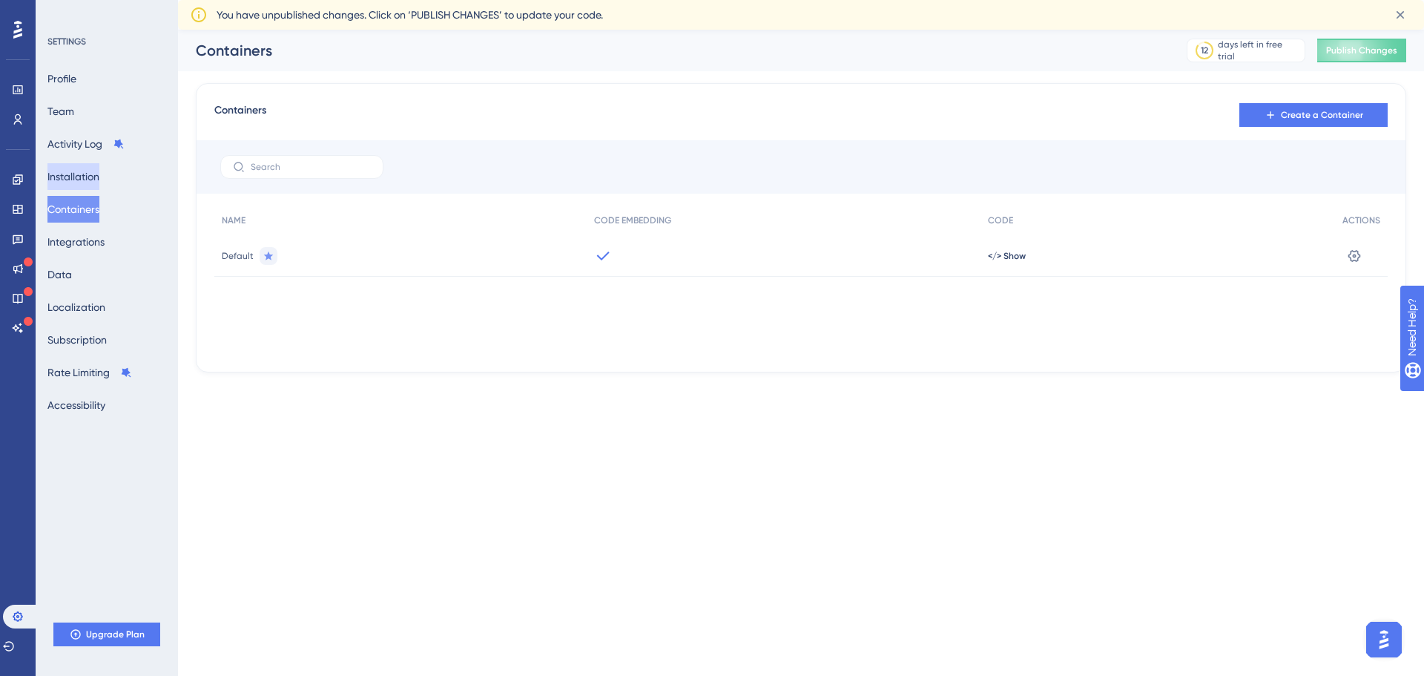
click at [90, 177] on button "Installation" at bounding box center [73, 176] width 52 height 27
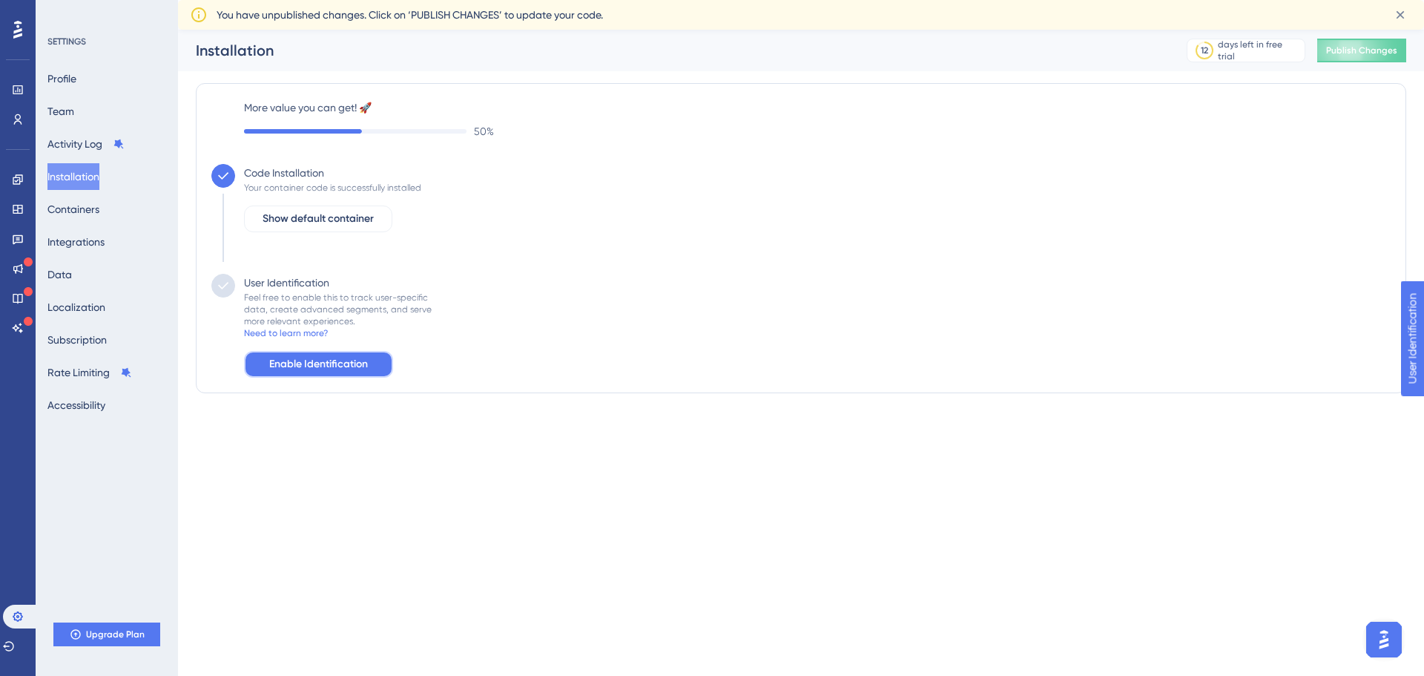
click at [315, 358] on span "Enable Identification" at bounding box center [318, 364] width 99 height 18
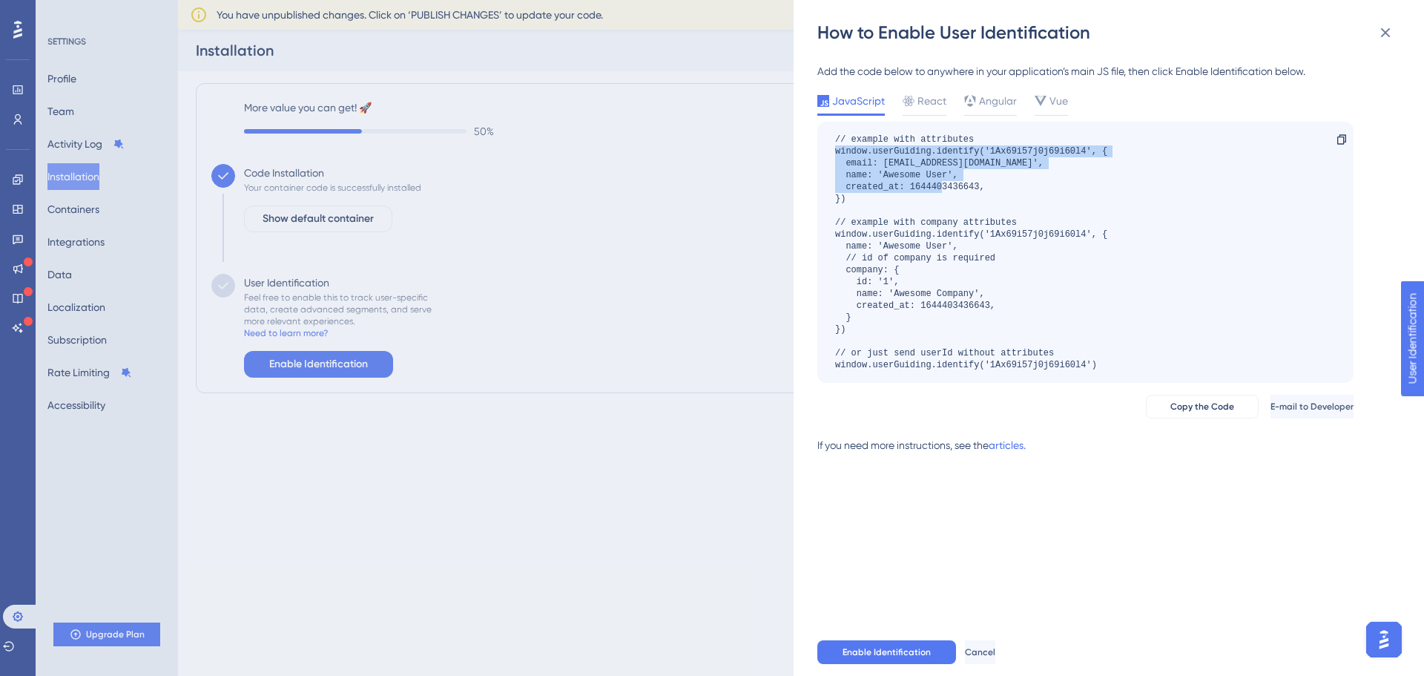
drag, startPoint x: 895, startPoint y: 194, endPoint x: 833, endPoint y: 151, distance: 75.7
click at [833, 151] on div "// example with attributes window.userGuiding.identify('1Ax69i57j0j69i60l4', { …" at bounding box center [1085, 252] width 536 height 261
drag, startPoint x: 833, startPoint y: 151, endPoint x: 865, endPoint y: 205, distance: 63.5
click at [865, 205] on div "// example with attributes window.userGuiding.identify('1Ax69i57j0j69i60l4', { …" at bounding box center [1085, 252] width 536 height 261
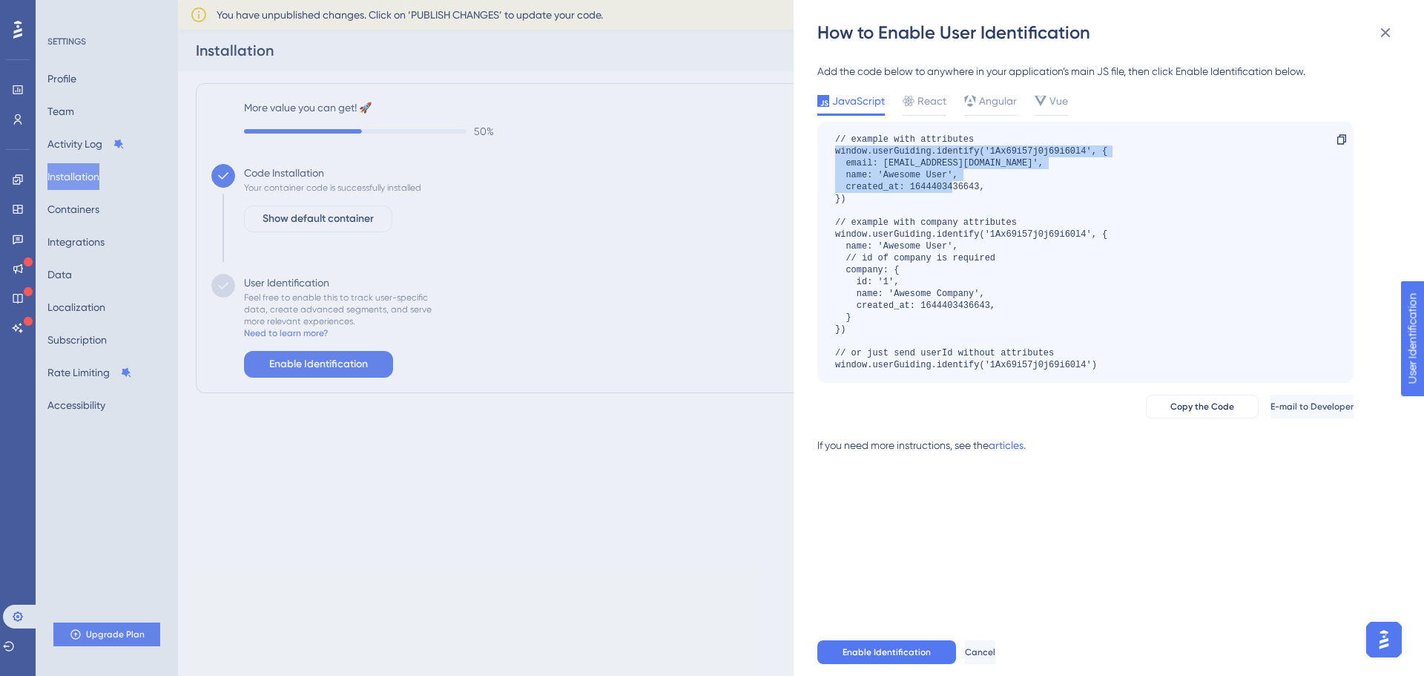
click at [865, 205] on div "// example with attributes window.userGuiding.identify('1Ax69i57j0j69i60l4', { …" at bounding box center [971, 252] width 272 height 237
drag, startPoint x: 988, startPoint y: 150, endPoint x: 1086, endPoint y: 150, distance: 97.9
click at [1086, 150] on div "// example with attributes window.userGuiding.identify('1Ax69i57j0j69i60l4', { …" at bounding box center [971, 252] width 272 height 237
drag, startPoint x: 996, startPoint y: 188, endPoint x: 843, endPoint y: 160, distance: 155.4
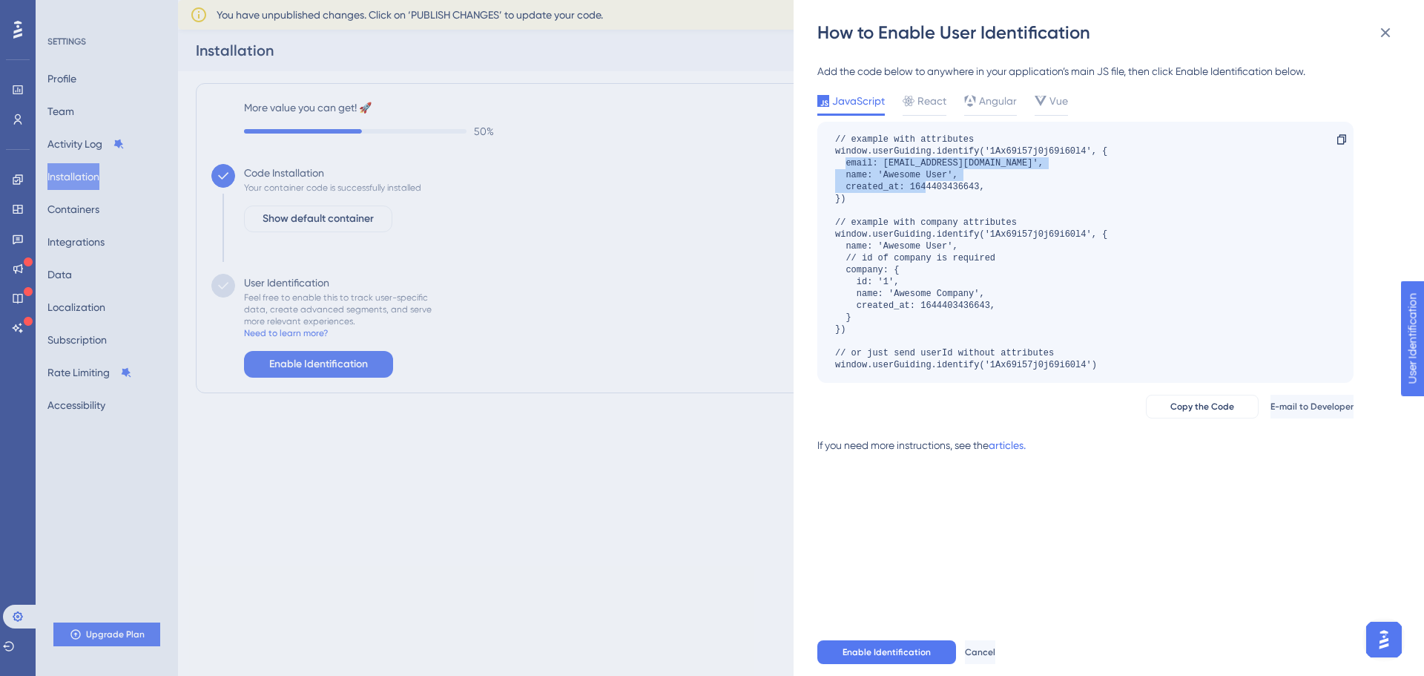
click at [843, 160] on div "// example with attributes window.userGuiding.identify('1Ax69i57j0j69i60l4', { …" at bounding box center [971, 252] width 272 height 237
drag, startPoint x: 843, startPoint y: 160, endPoint x: 982, endPoint y: 188, distance: 141.4
click at [982, 188] on div "// example with attributes window.userGuiding.identify('1Ax69i57j0j69i60l4', { …" at bounding box center [971, 252] width 272 height 237
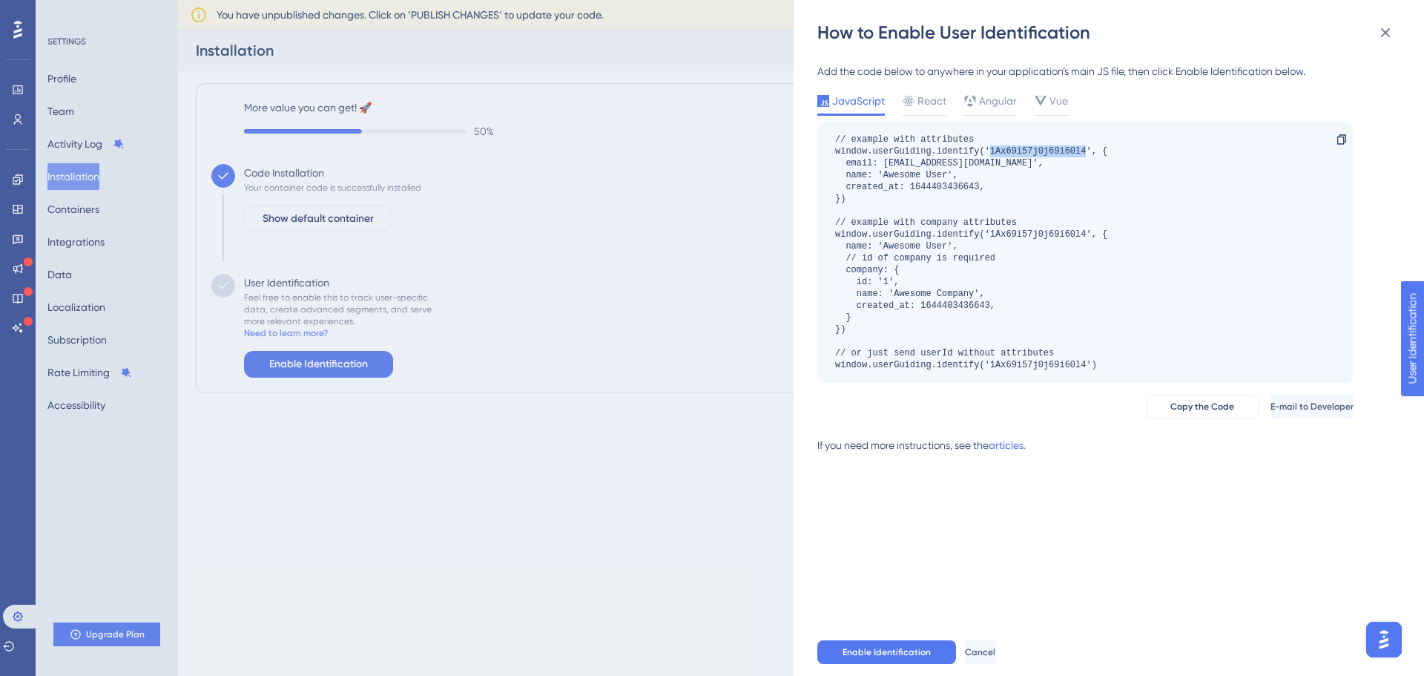
drag, startPoint x: 990, startPoint y: 149, endPoint x: 1085, endPoint y: 146, distance: 94.3
click at [1085, 146] on div "// example with attributes window.userGuiding.identify('1Ax69i57j0j69i60l4', { …" at bounding box center [971, 252] width 272 height 237
drag, startPoint x: 1147, startPoint y: 366, endPoint x: 820, endPoint y: 362, distance: 327.2
click at [820, 362] on div "// example with attributes window.userGuiding.identify('1Ax69i57j0j69i60l4', { …" at bounding box center [1085, 252] width 536 height 261
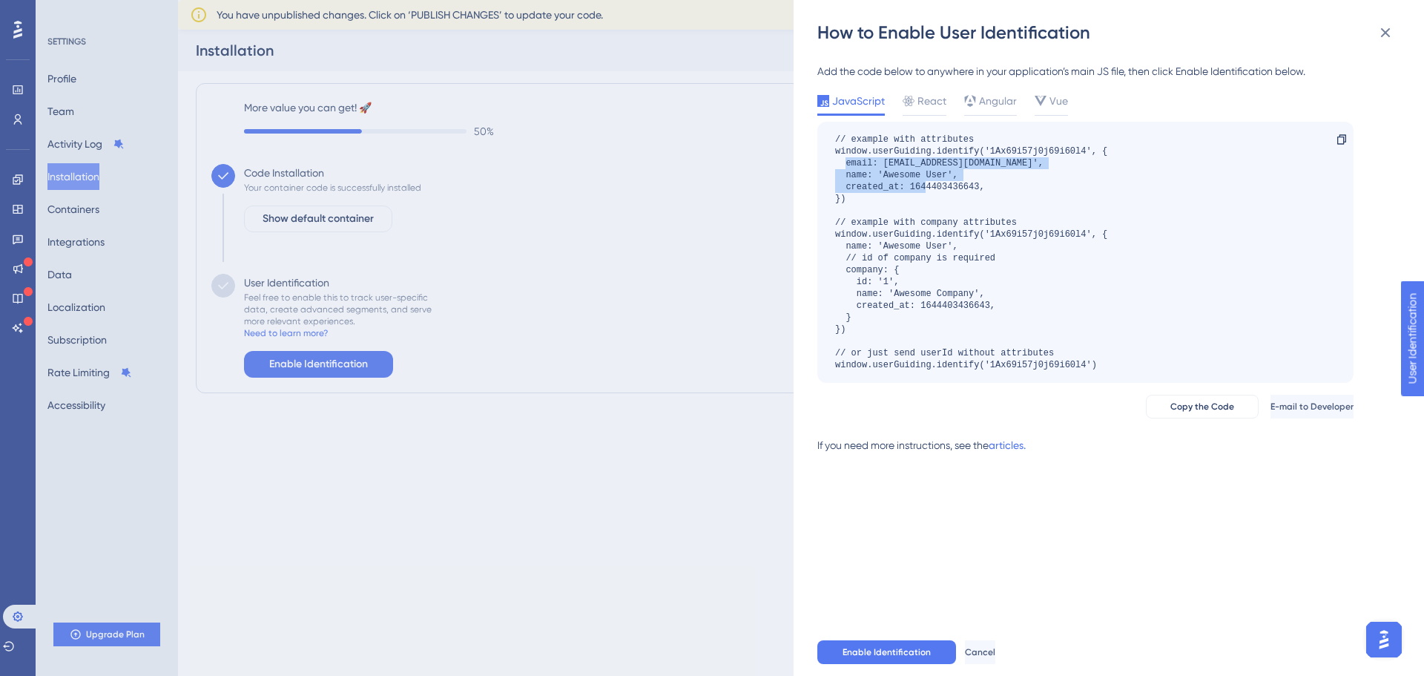
drag, startPoint x: 950, startPoint y: 185, endPoint x: 848, endPoint y: 163, distance: 104.6
click at [848, 163] on div "// example with attributes window.userGuiding.identify('1Ax69i57j0j69i60l4', { …" at bounding box center [971, 252] width 272 height 237
drag, startPoint x: 848, startPoint y: 163, endPoint x: 978, endPoint y: 183, distance: 132.1
click at [978, 183] on div "// example with attributes window.userGuiding.identify('1Ax69i57j0j69i60l4', { …" at bounding box center [971, 252] width 272 height 237
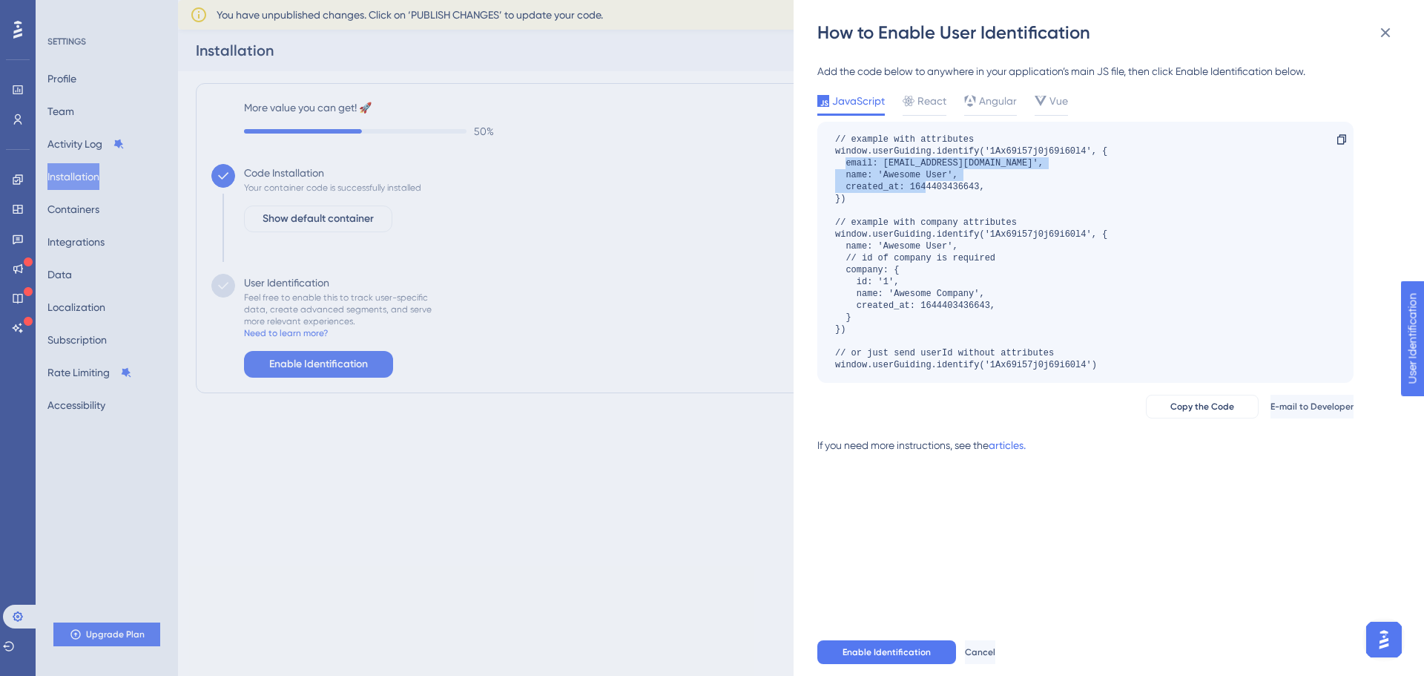
click at [978, 183] on div "// example with attributes window.userGuiding.identify('1Ax69i57j0j69i60l4', { …" at bounding box center [971, 252] width 272 height 237
click at [1383, 36] on icon at bounding box center [1386, 33] width 10 height 10
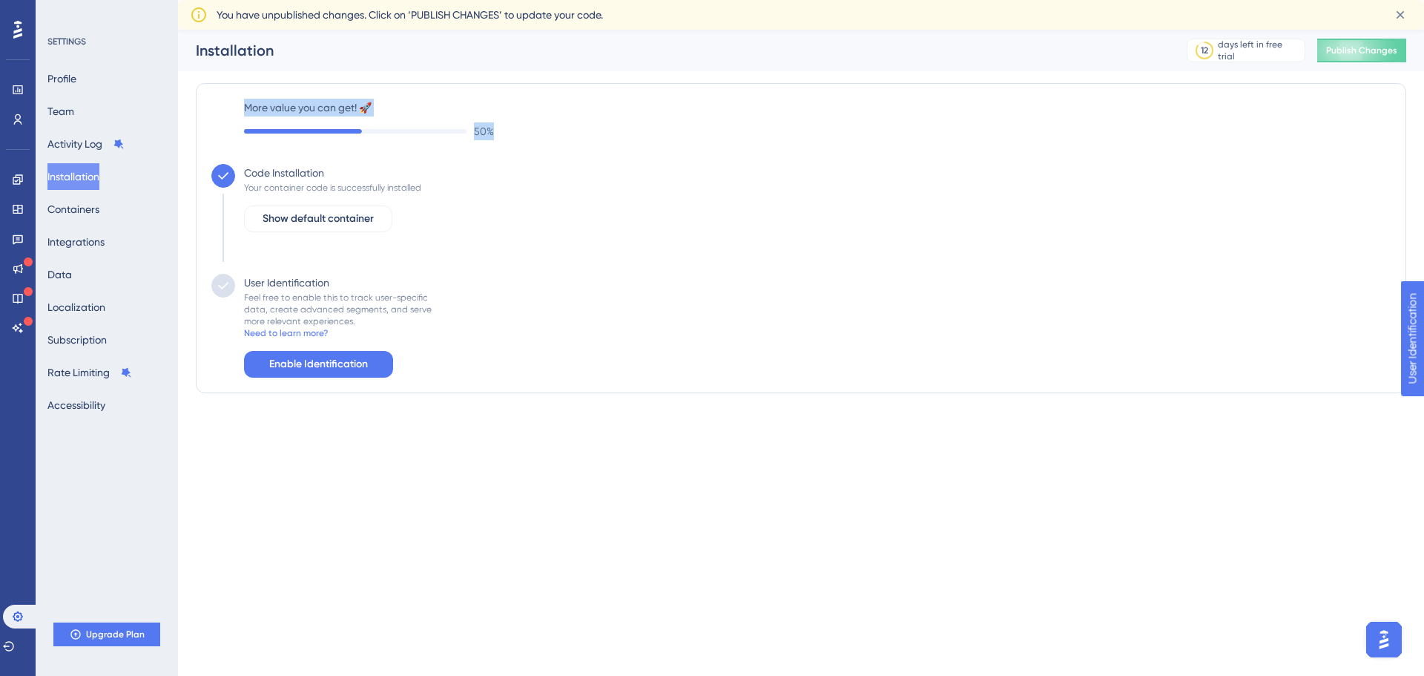
drag, startPoint x: 502, startPoint y: 125, endPoint x: 245, endPoint y: 104, distance: 258.3
click at [245, 104] on div "More value you can get! 🚀 50 %" at bounding box center [817, 120] width 1147 height 42
click at [245, 104] on label "More value you can get! 🚀" at bounding box center [817, 108] width 1147 height 18
drag, startPoint x: 245, startPoint y: 104, endPoint x: 494, endPoint y: 131, distance: 250.7
click at [494, 131] on div "More value you can get! 🚀 50 %" at bounding box center [817, 120] width 1147 height 42
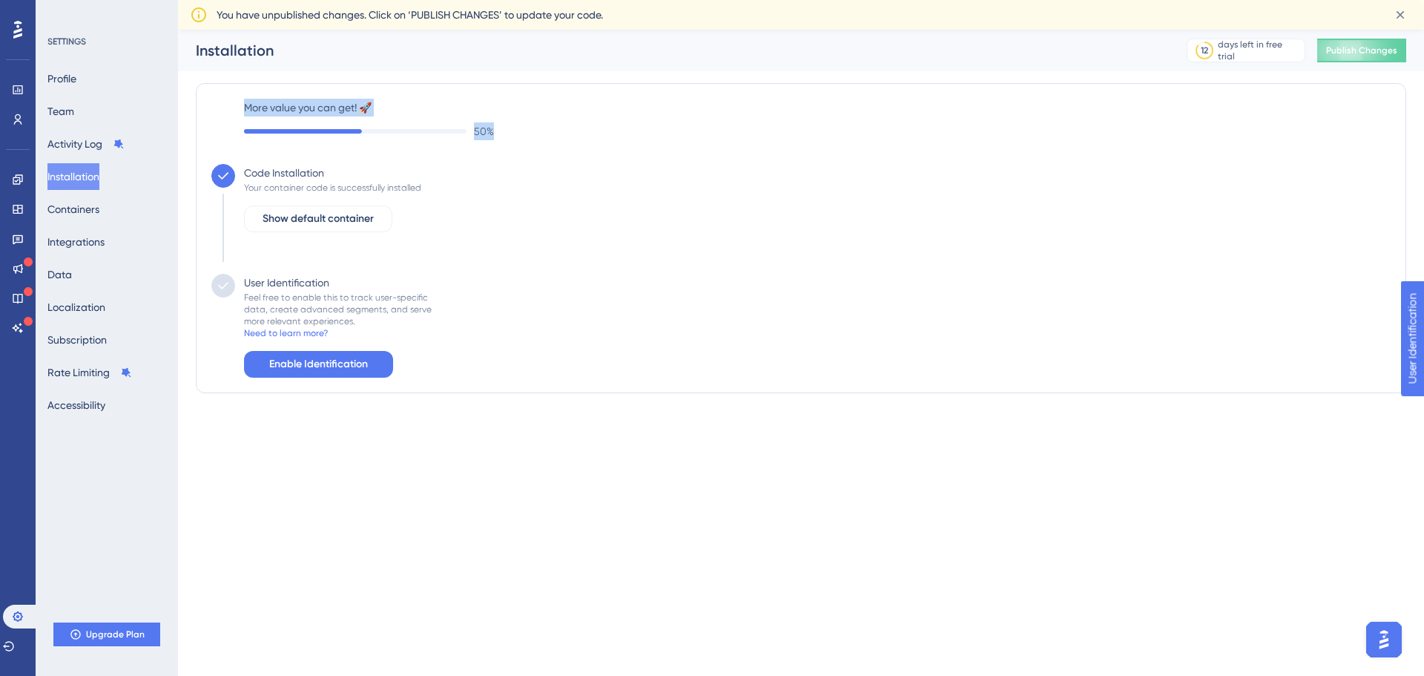
click at [494, 131] on div "50 %" at bounding box center [817, 131] width 1147 height 18
drag, startPoint x: 494, startPoint y: 131, endPoint x: 239, endPoint y: 99, distance: 257.2
click at [239, 99] on div "More value you can get! 🚀 50 %" at bounding box center [800, 120] width 1179 height 42
drag, startPoint x: 239, startPoint y: 99, endPoint x: 559, endPoint y: 129, distance: 321.2
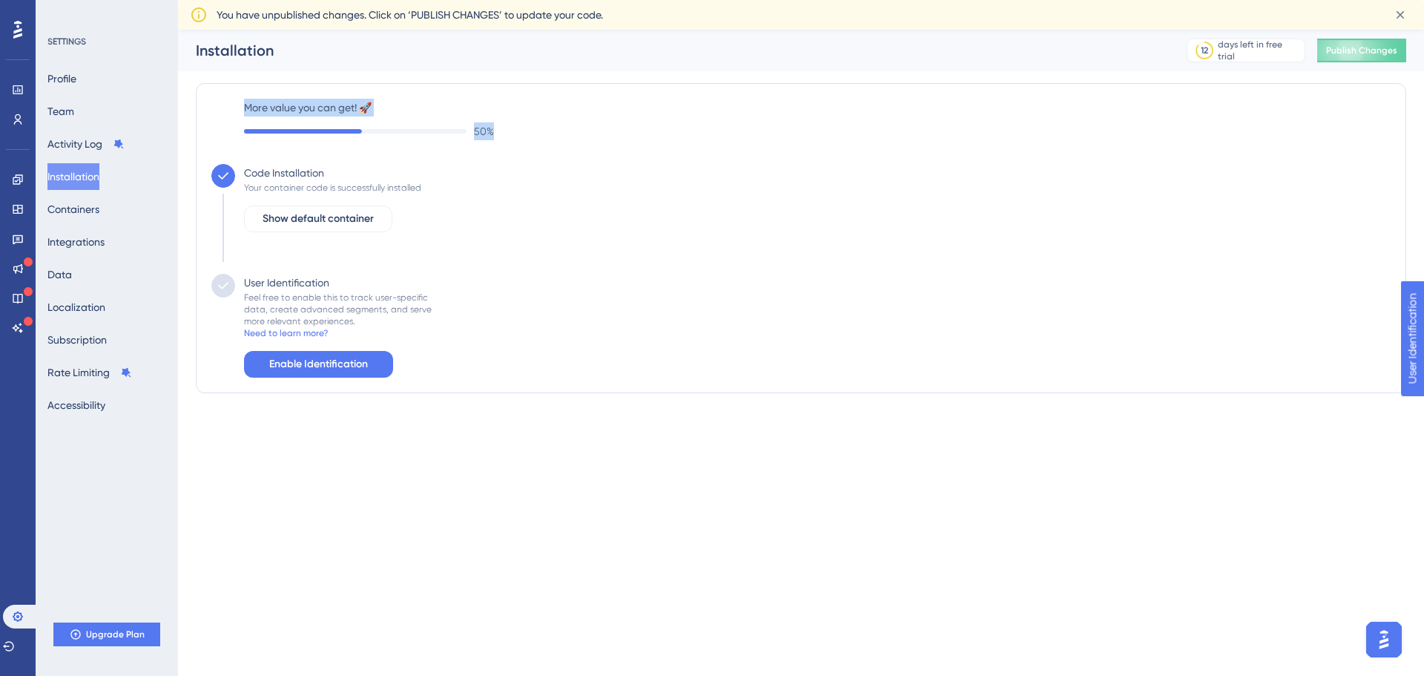
click at [559, 129] on div "More value you can get! 🚀 50 %" at bounding box center [800, 120] width 1179 height 42
click at [559, 129] on div "50 %" at bounding box center [817, 131] width 1147 height 18
click at [603, 17] on span "You have unpublished changes. Click on ‘PUBLISH CHANGES’ to update your code." at bounding box center [410, 15] width 386 height 18
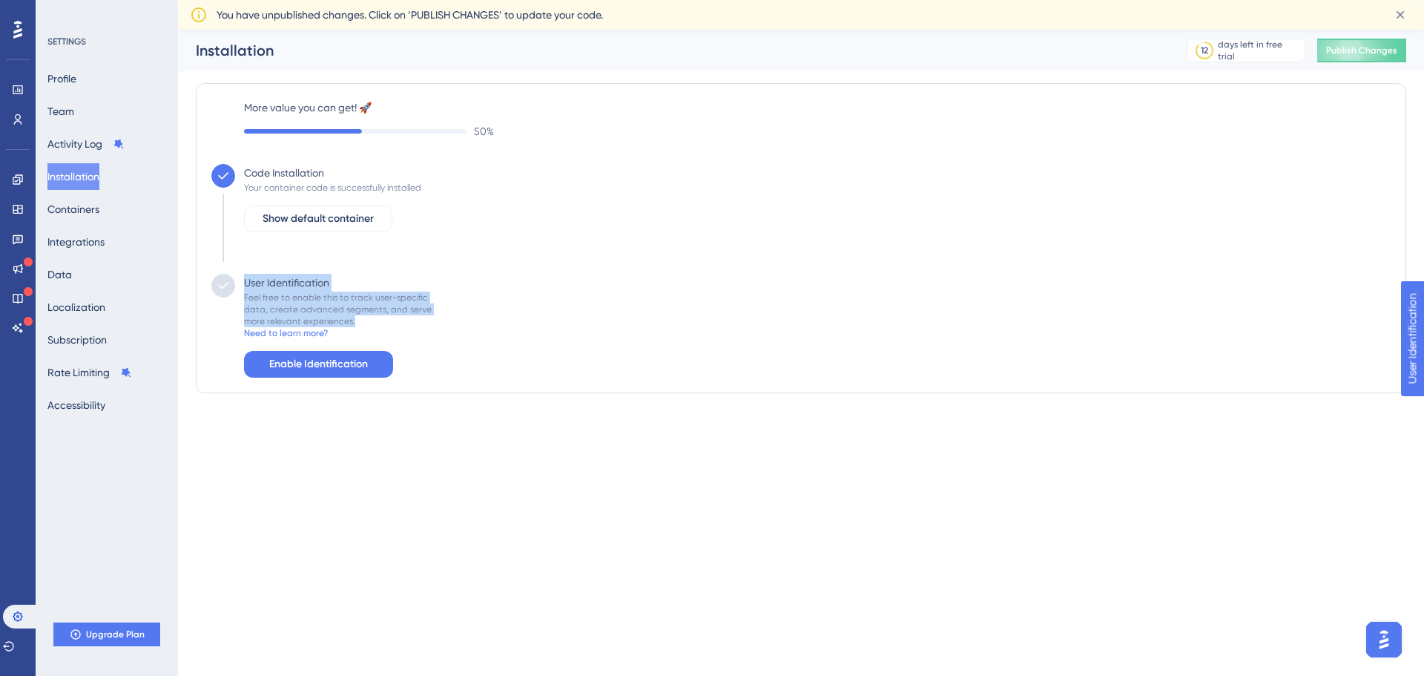
drag, startPoint x: 244, startPoint y: 278, endPoint x: 392, endPoint y: 323, distance: 155.1
click at [392, 323] on div "User Identification Feel free to enable this to track user-specific data, creat…" at bounding box center [333, 326] width 197 height 104
click at [392, 323] on div "Feel free to enable this to track user-specific data, create advanced segments,…" at bounding box center [338, 310] width 188 height 36
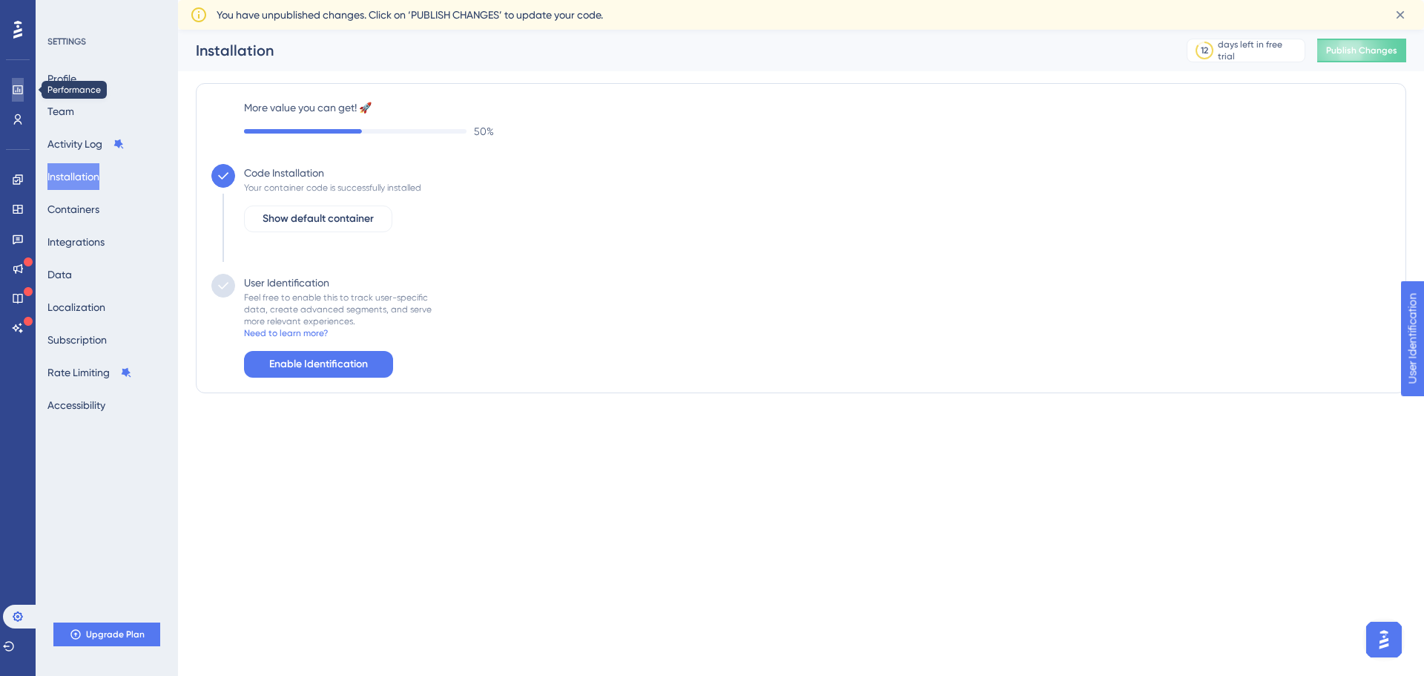
click at [23, 93] on icon at bounding box center [18, 90] width 12 height 12
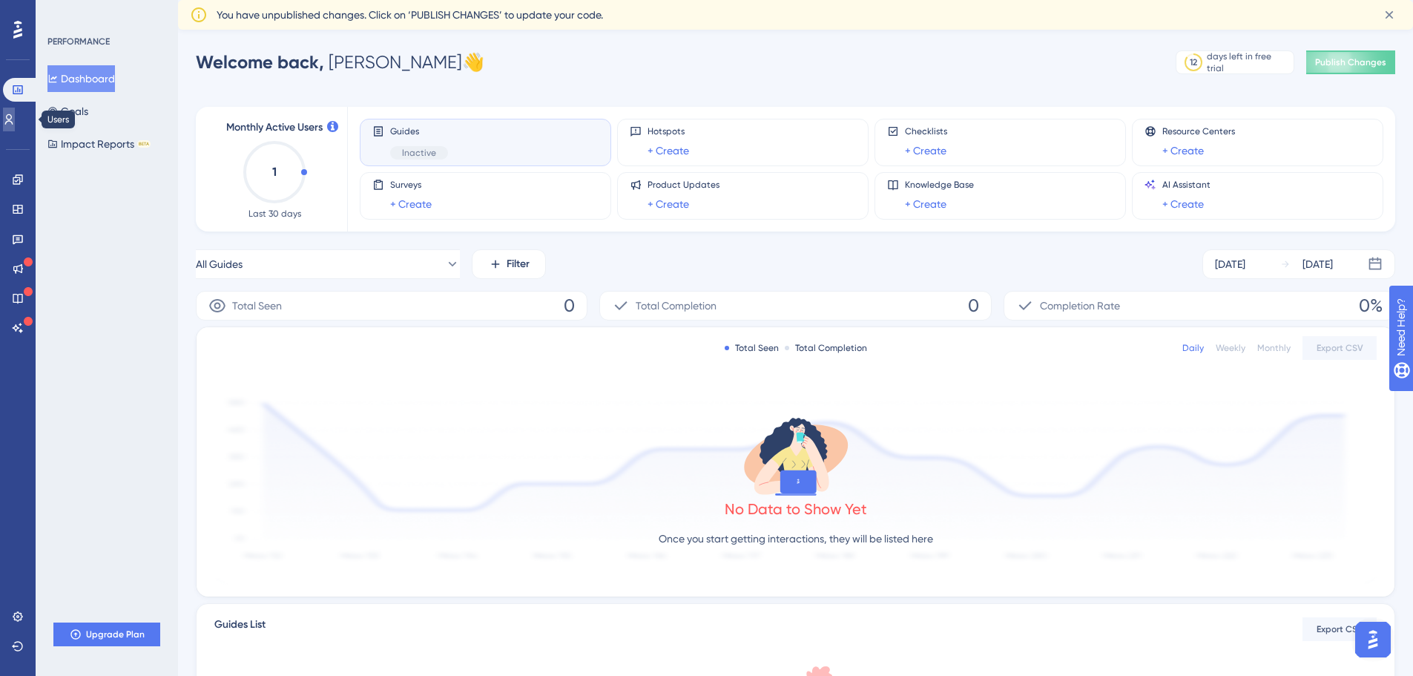
click at [10, 110] on link at bounding box center [9, 120] width 12 height 24
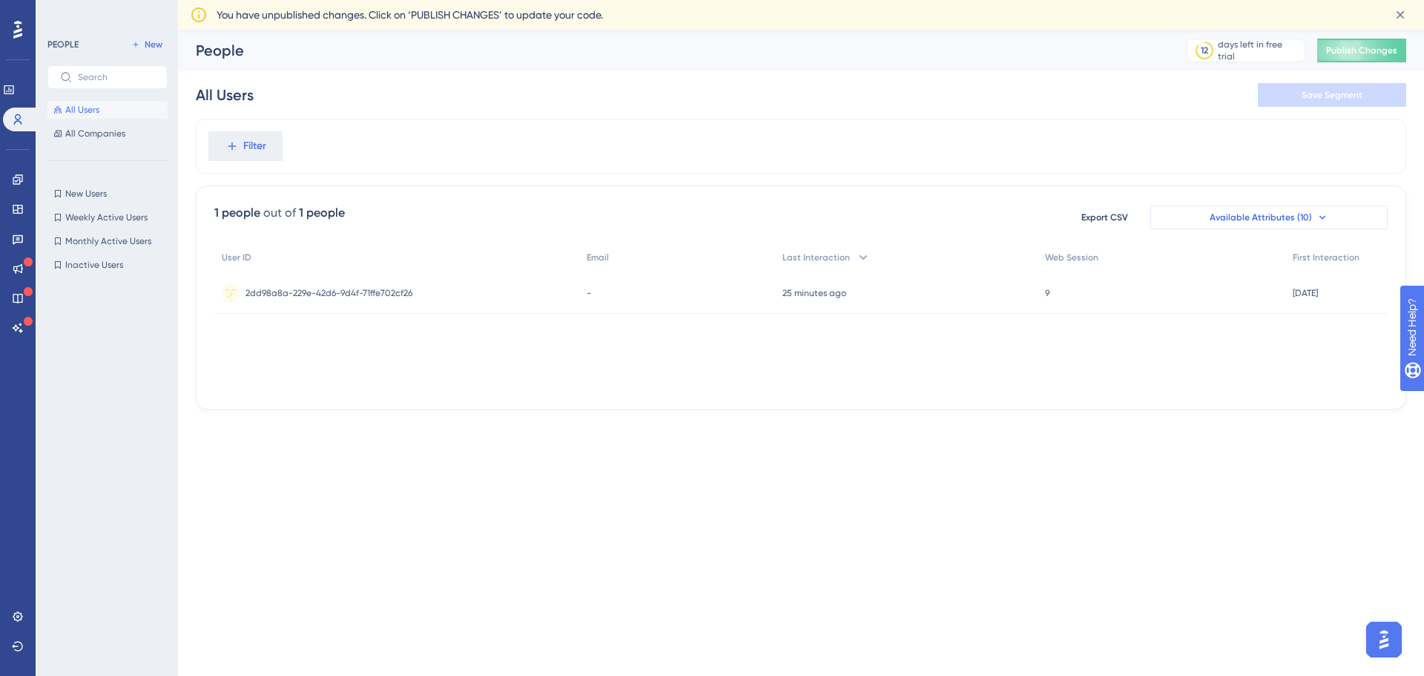
click at [1280, 220] on span "Available Attributes (10)" at bounding box center [1261, 217] width 102 height 12
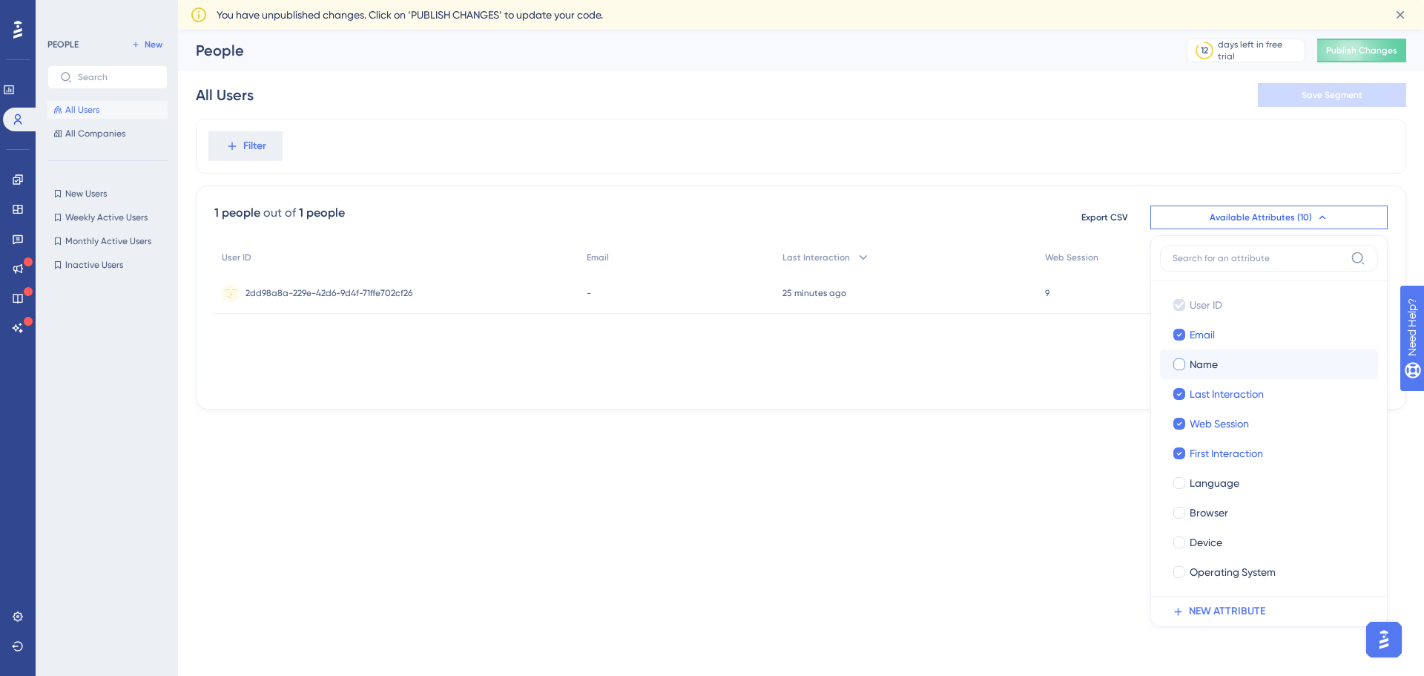
click at [1187, 360] on label "Name" at bounding box center [1269, 364] width 194 height 18
checkbox input "true"
click at [1260, 222] on span "Available Attributes (10)" at bounding box center [1261, 217] width 102 height 12
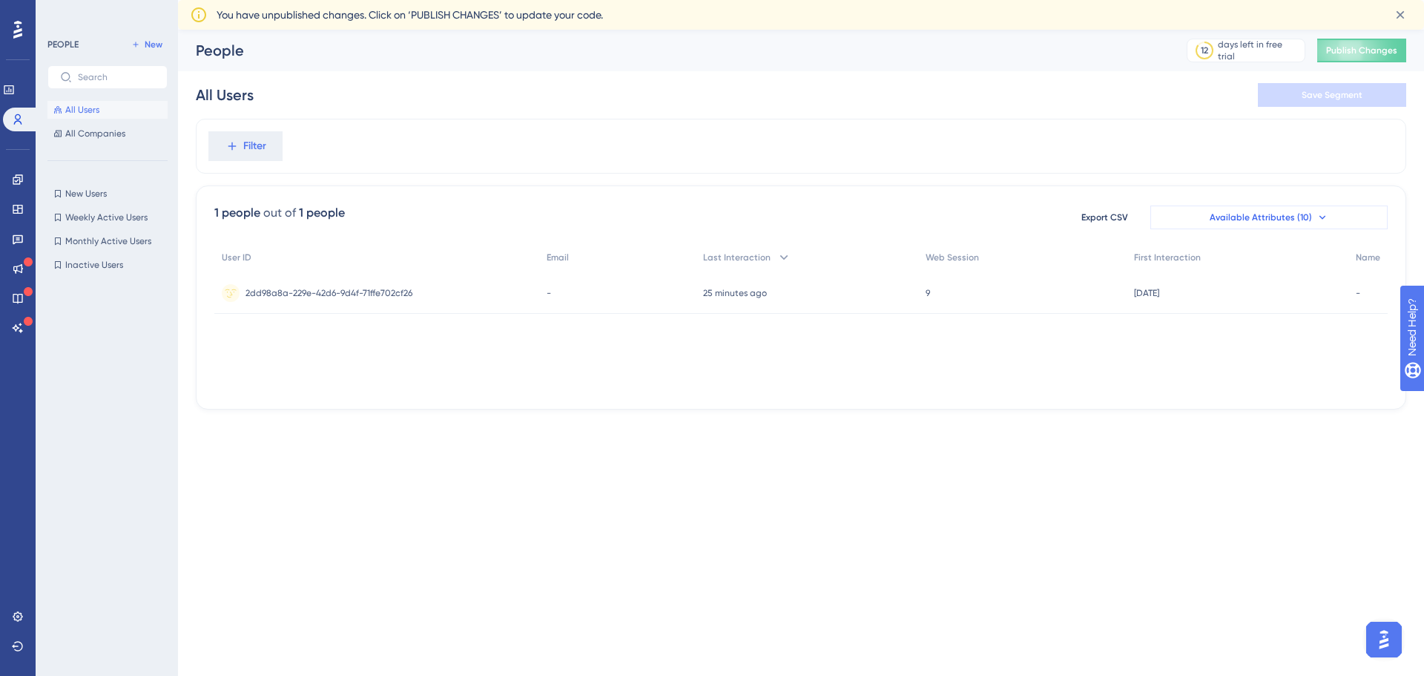
click at [1263, 221] on span "Available Attributes (10)" at bounding box center [1261, 217] width 102 height 12
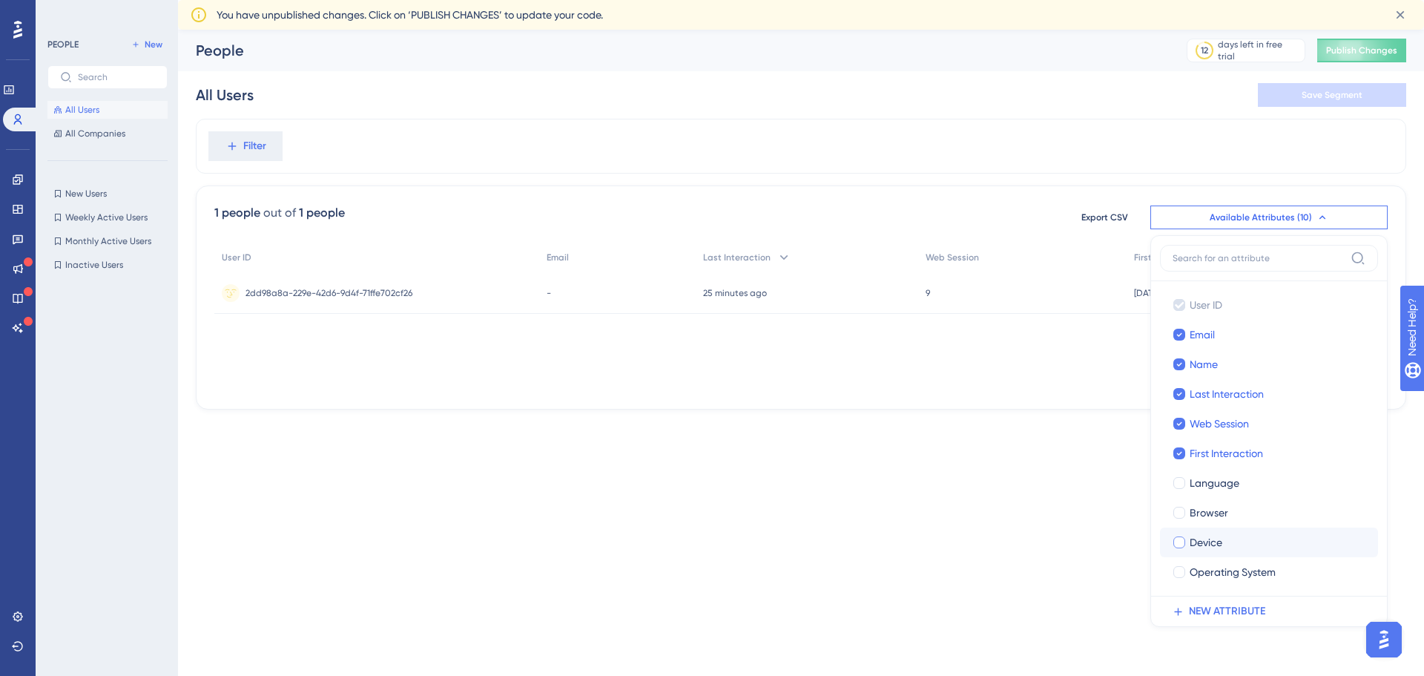
click at [1185, 538] on div at bounding box center [1179, 542] width 15 height 15
checkbox input "true"
click at [1202, 186] on div "1 people out of 1 people Export CSV Available Attributes (10) User ID User ID E…" at bounding box center [801, 297] width 1211 height 224
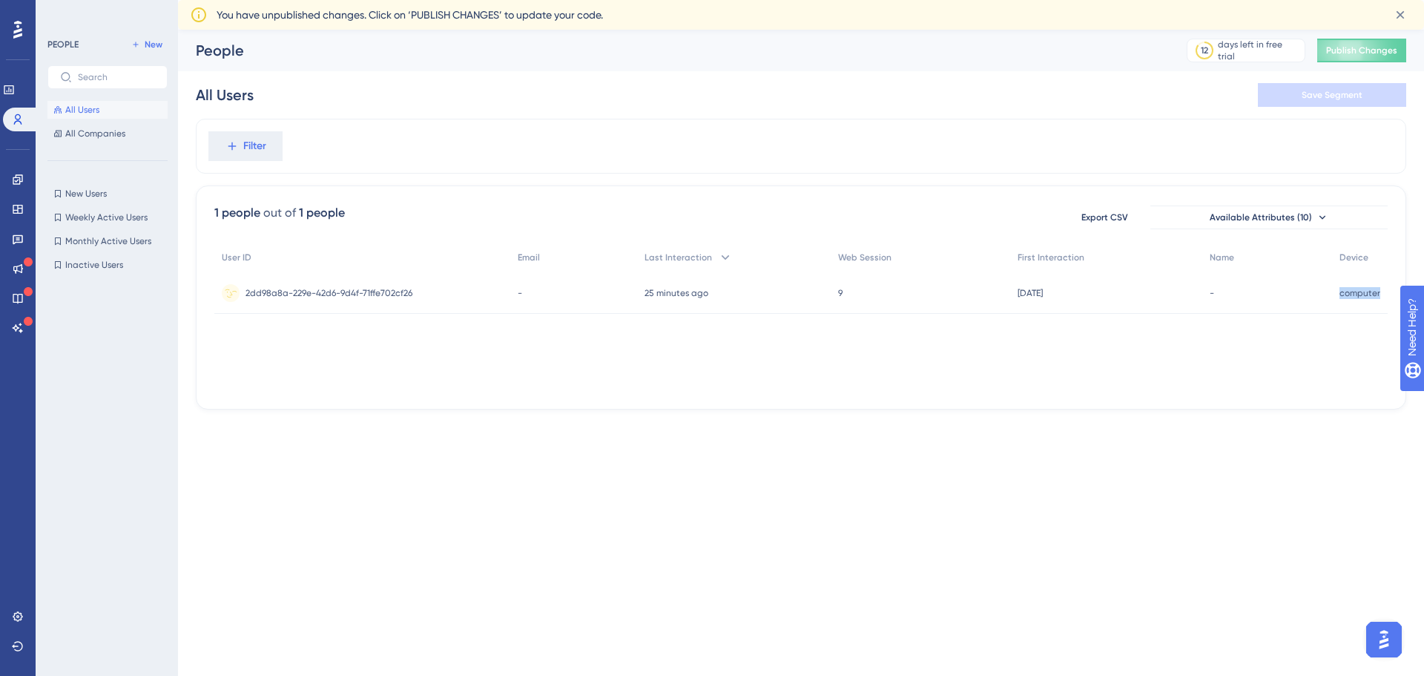
drag, startPoint x: 1341, startPoint y: 295, endPoint x: 1381, endPoint y: 294, distance: 40.1
click at [1381, 294] on div "computer computer" at bounding box center [1360, 293] width 56 height 42
click at [1217, 223] on span "Available Attributes (10)" at bounding box center [1261, 217] width 102 height 12
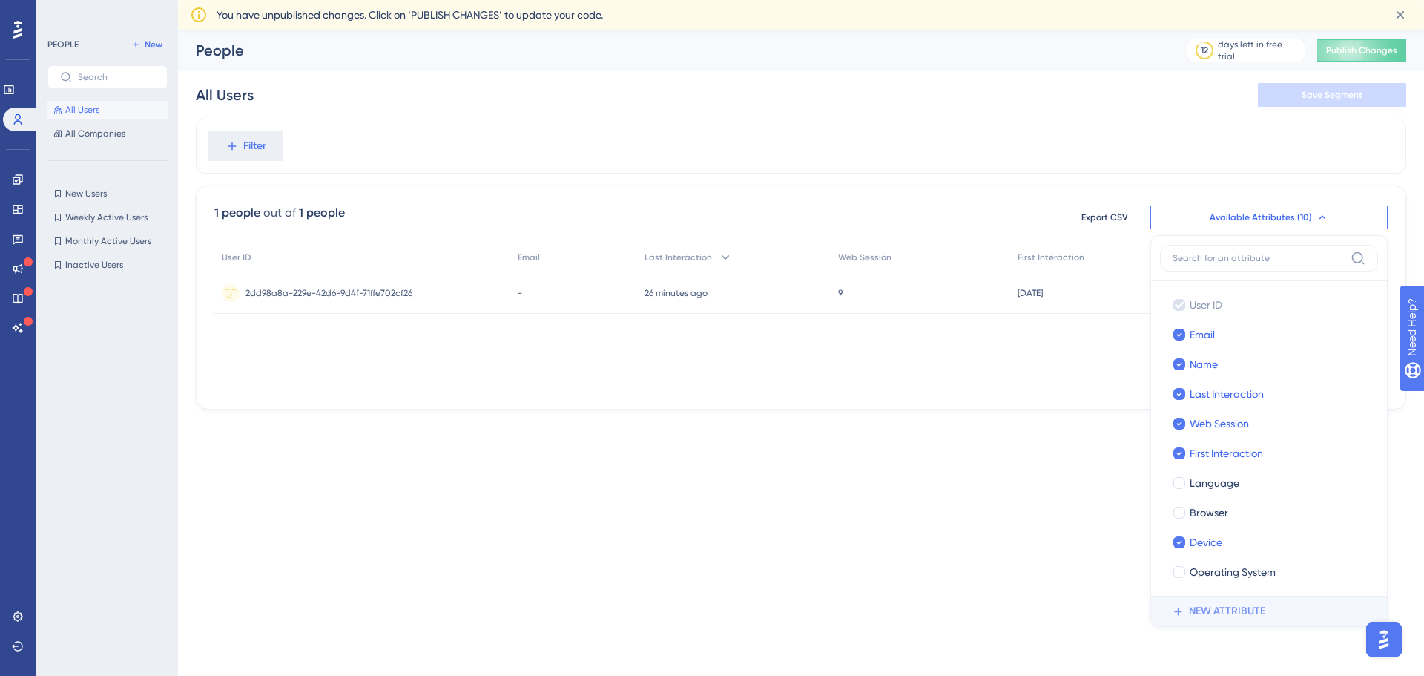
click at [1231, 605] on span "NEW ATTRIBUTE" at bounding box center [1227, 611] width 76 height 18
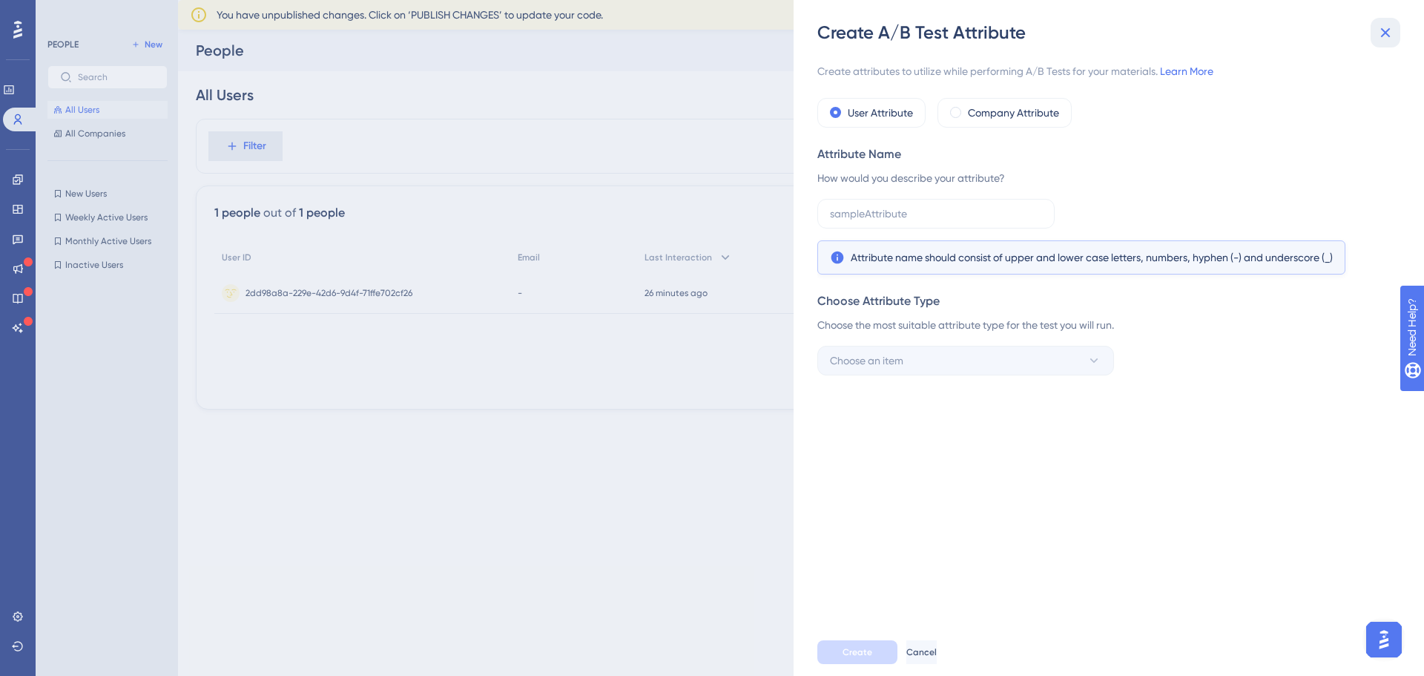
click at [1379, 39] on icon at bounding box center [1386, 33] width 18 height 18
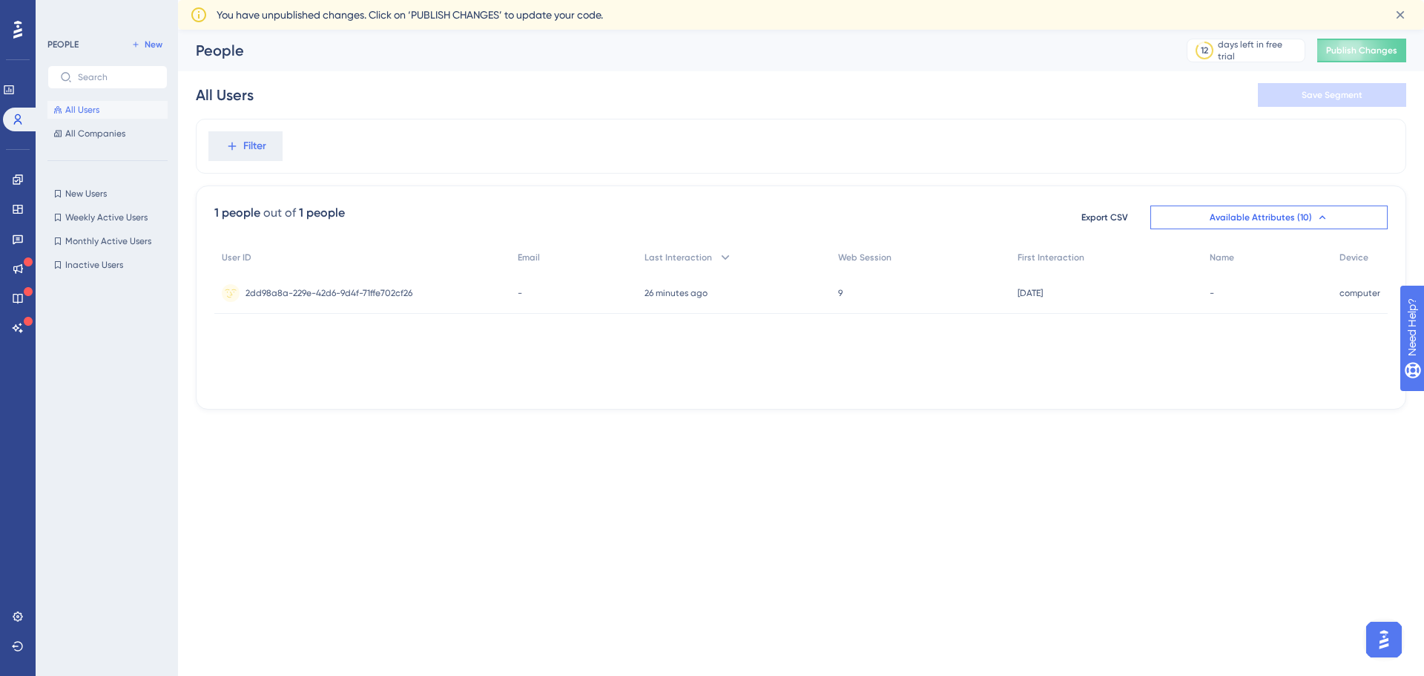
click at [1404, 1] on div "You have unpublished changes. Click on ‘PUBLISH CHANGES’ to update your code." at bounding box center [801, 15] width 1246 height 30
click at [1400, 10] on icon at bounding box center [1400, 14] width 15 height 15
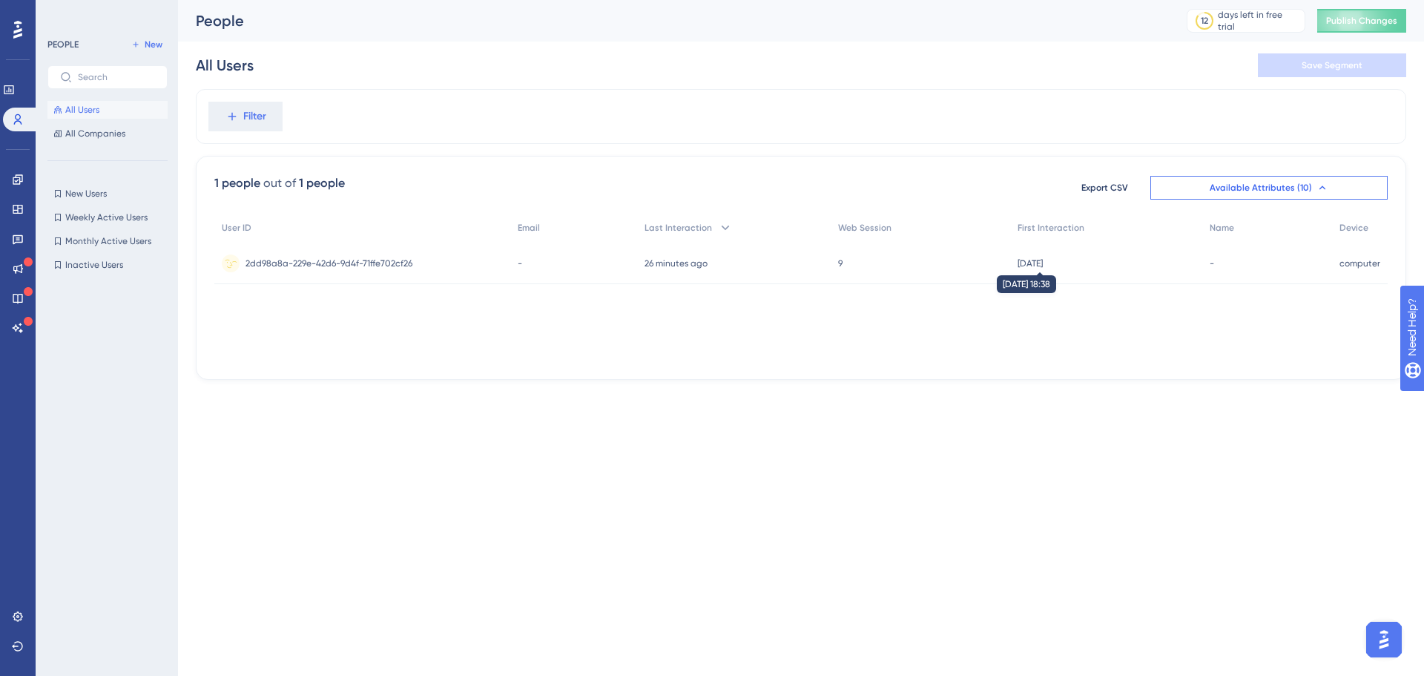
drag, startPoint x: 1010, startPoint y: 237, endPoint x: 1062, endPoint y: 268, distance: 60.2
click at [1062, 268] on div "User ID Email Last Interaction Web Session First Interaction Name Device 2dd98a…" at bounding box center [801, 248] width 1174 height 71
click at [1070, 266] on div "[DATE] [DATE] 18:38" at bounding box center [1106, 264] width 193 height 42
drag, startPoint x: 861, startPoint y: 259, endPoint x: 810, endPoint y: 219, distance: 65.0
click at [810, 219] on div "User ID Email Last Interaction Web Session First Interaction Name Device 2dd98a…" at bounding box center [801, 248] width 1174 height 71
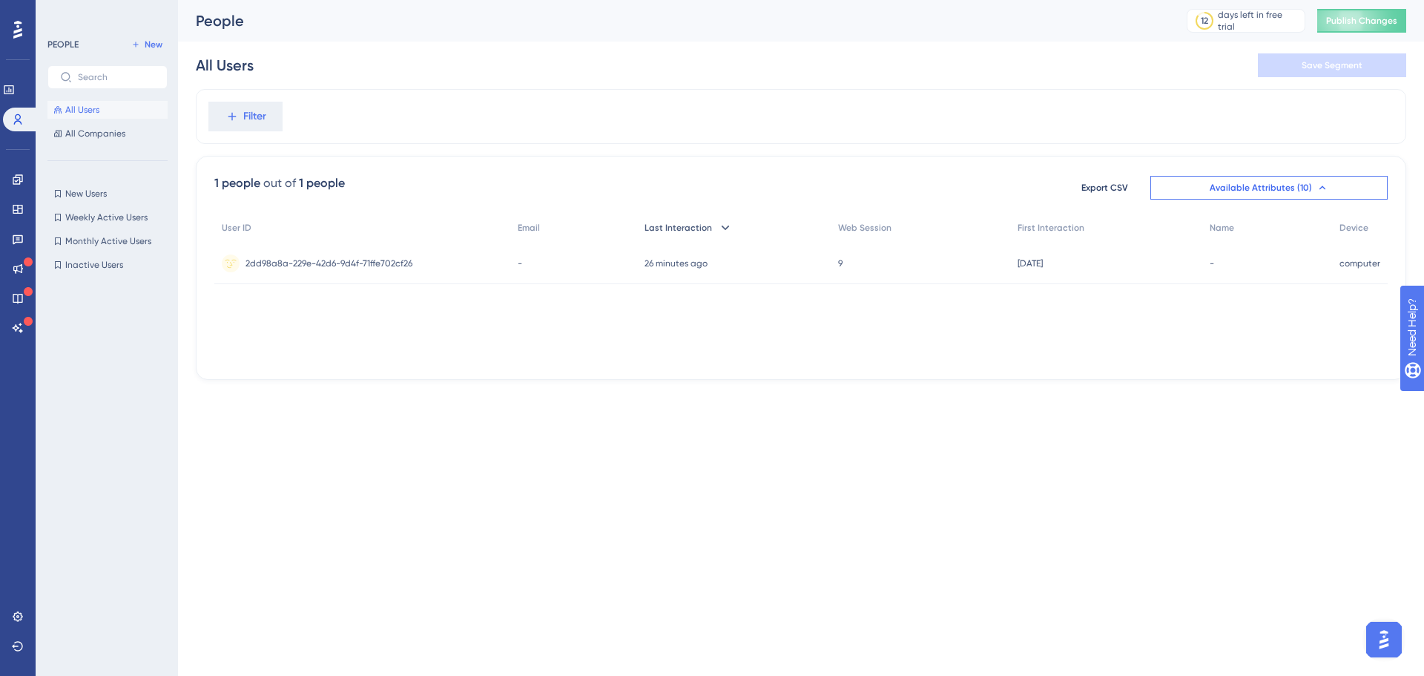
click at [810, 219] on div "Last Interaction" at bounding box center [734, 228] width 194 height 30
drag, startPoint x: 837, startPoint y: 230, endPoint x: 880, endPoint y: 259, distance: 51.2
click at [872, 263] on div "9 9" at bounding box center [921, 264] width 180 height 42
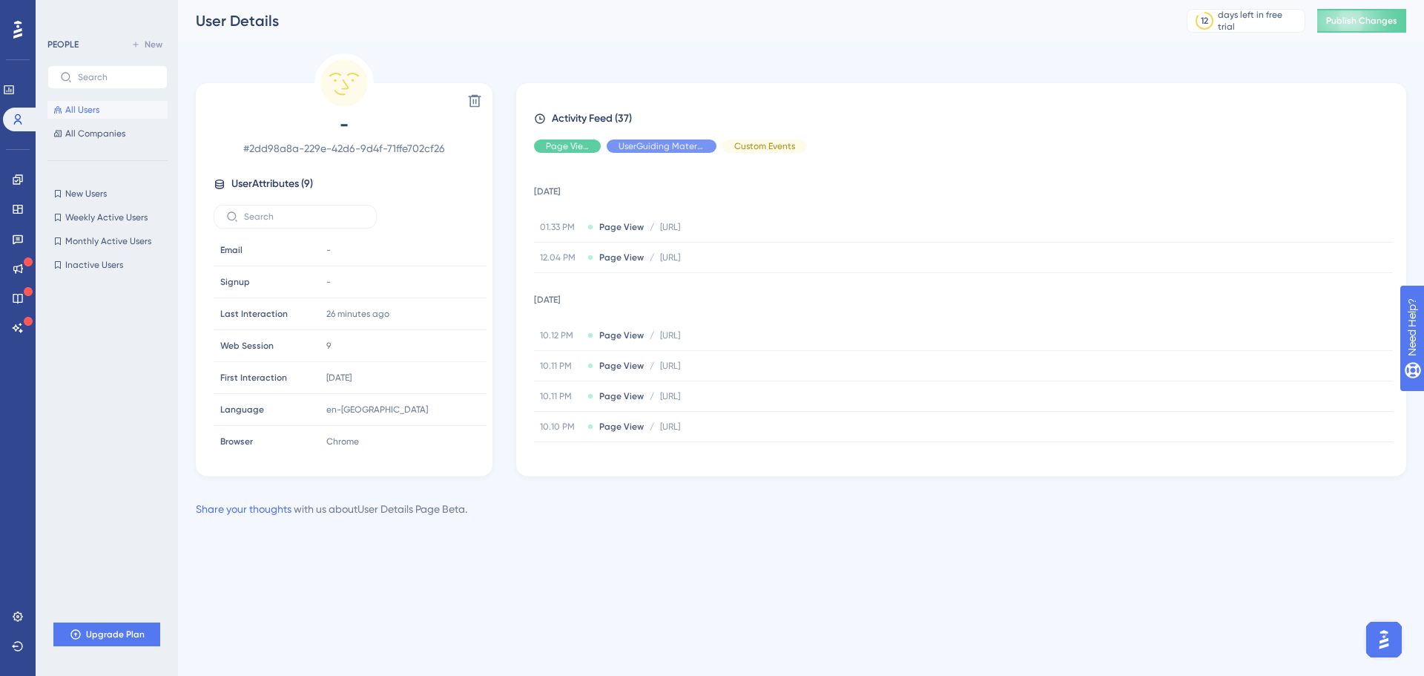
click at [682, 55] on div "Delete - # 2dd98a8a-229e-42d6-9d4f-71ffe702cf26 User Attributes ( 9 ) Email Ema…" at bounding box center [801, 264] width 1211 height 423
